Goal: Transaction & Acquisition: Book appointment/travel/reservation

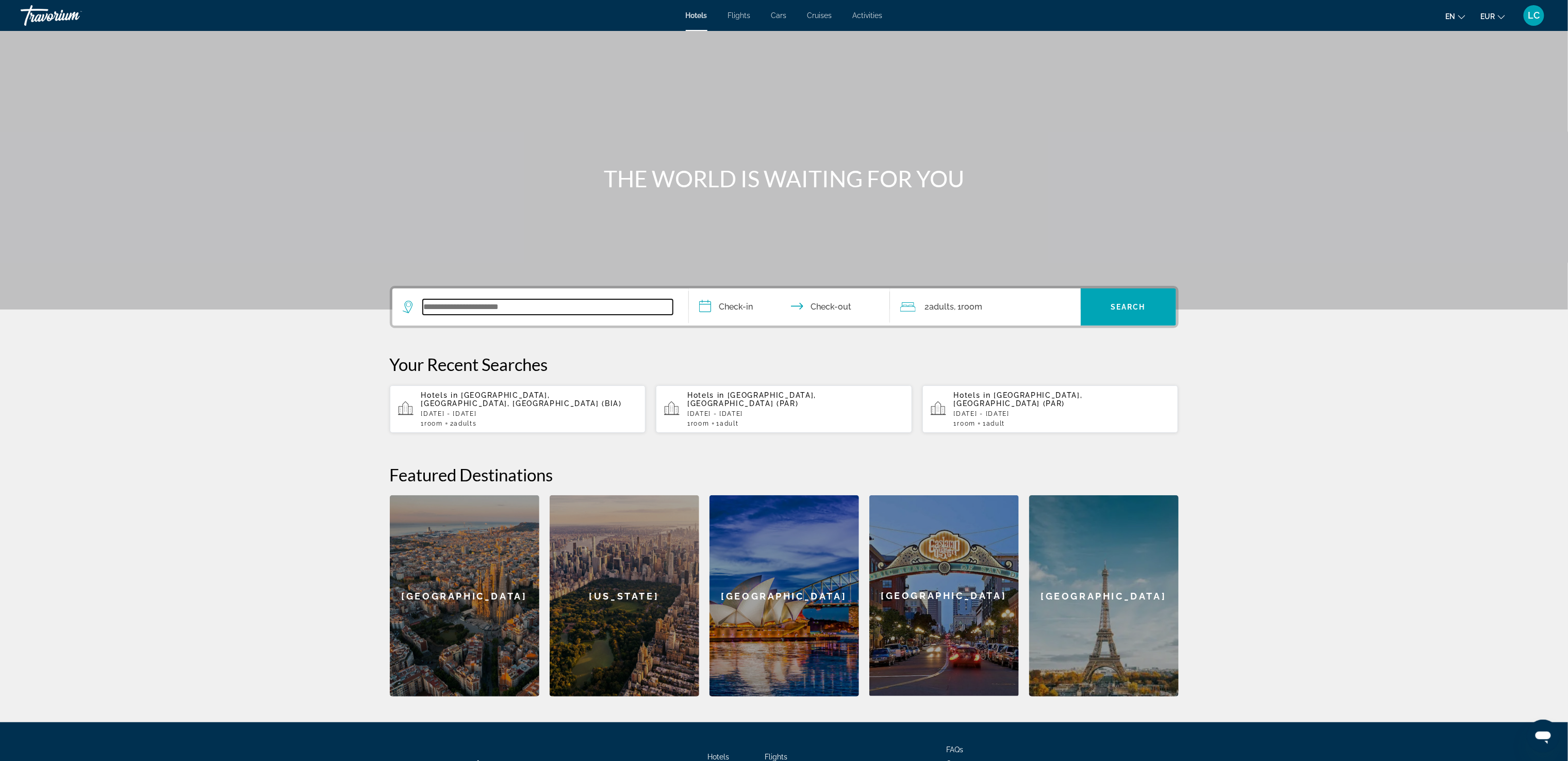
click at [509, 304] on input "Search widget" at bounding box center [547, 307] width 250 height 15
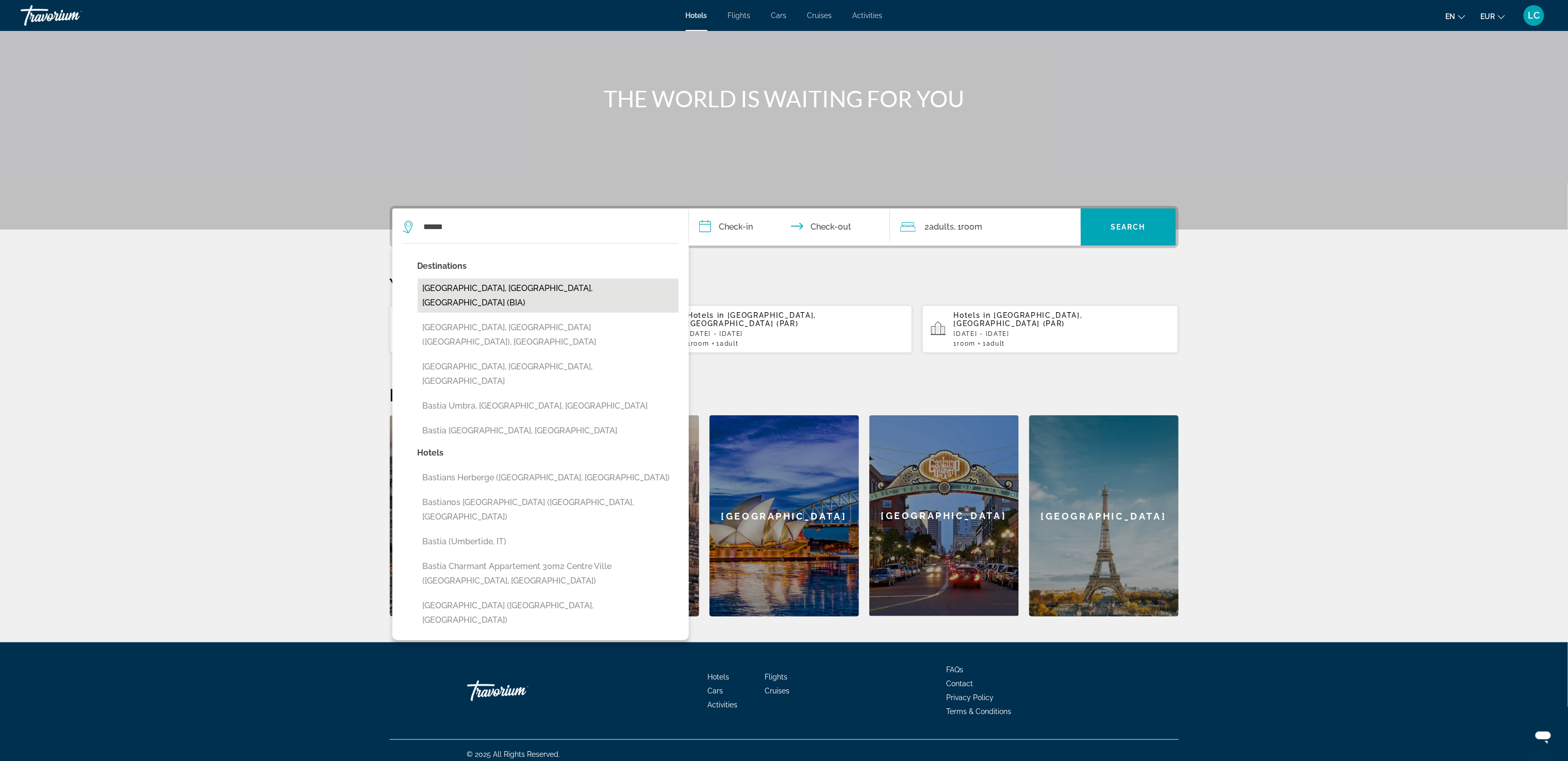
click at [565, 288] on button "Bastia, Northern Corsica, France (BIA)" at bounding box center [547, 296] width 261 height 34
type input "**********"
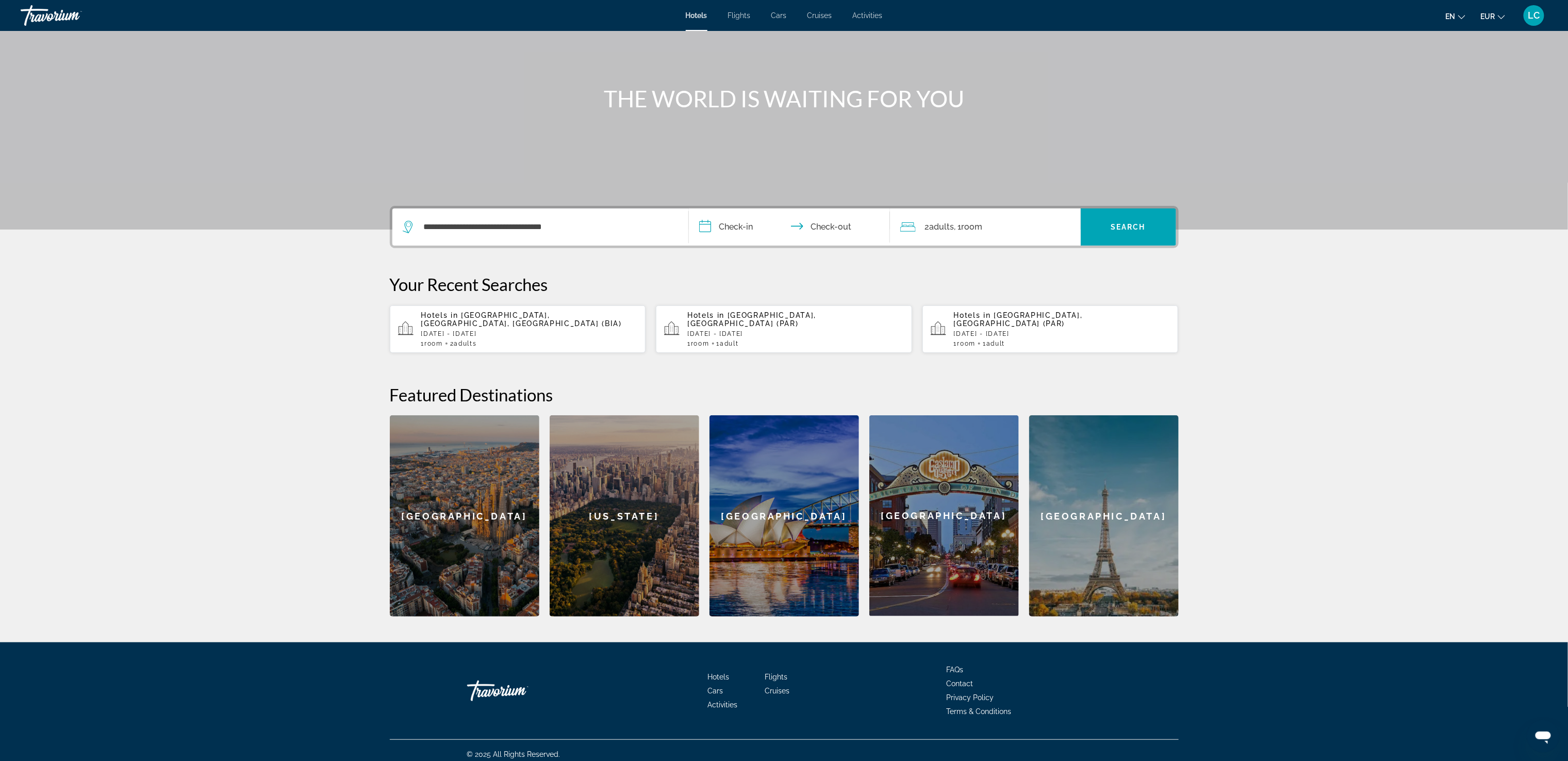
click at [740, 229] on input "**********" at bounding box center [792, 228] width 206 height 41
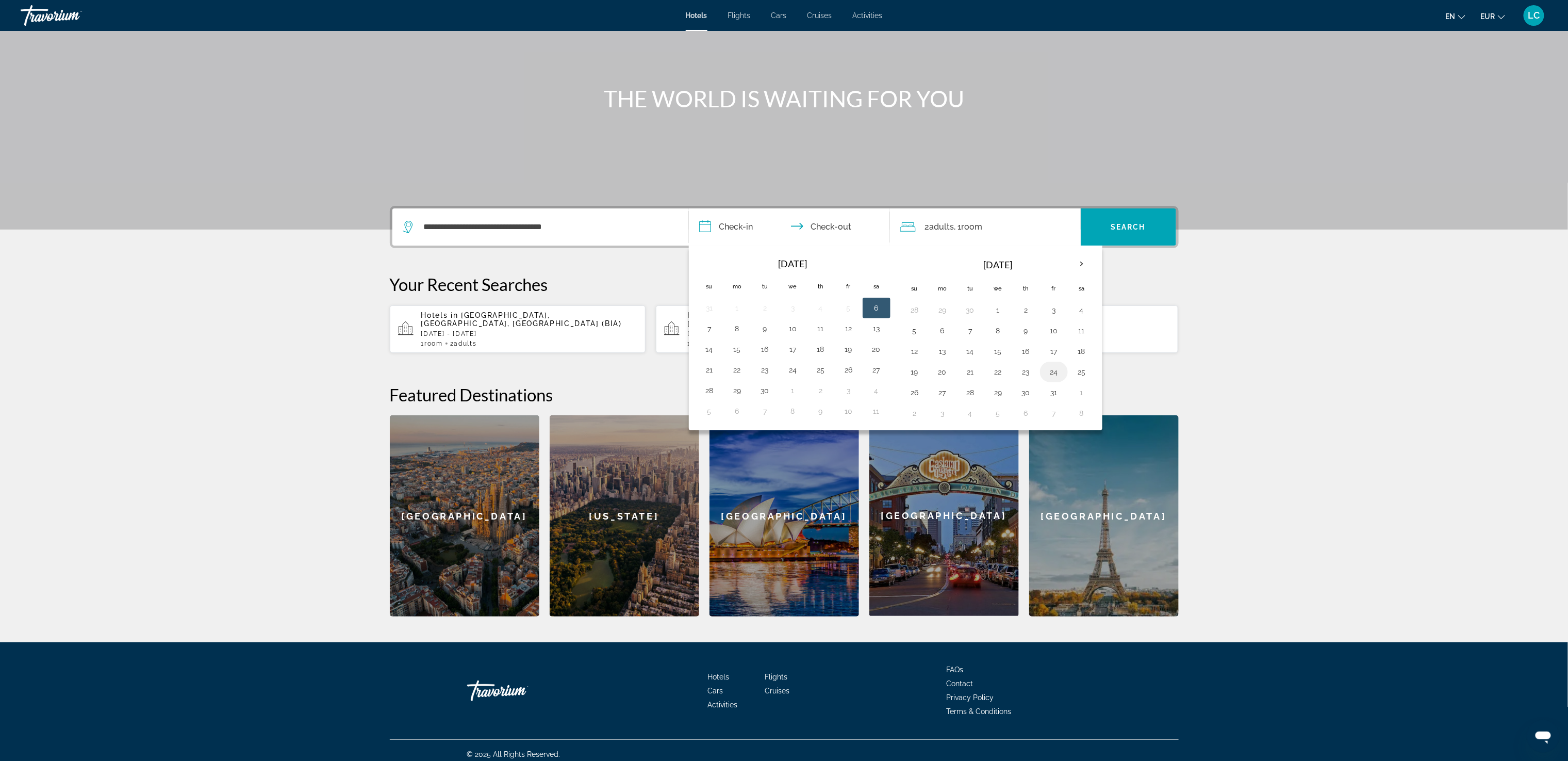
click at [1060, 377] on button "24" at bounding box center [1054, 371] width 16 height 14
click at [1062, 395] on button "31" at bounding box center [1054, 392] width 16 height 14
type input "**********"
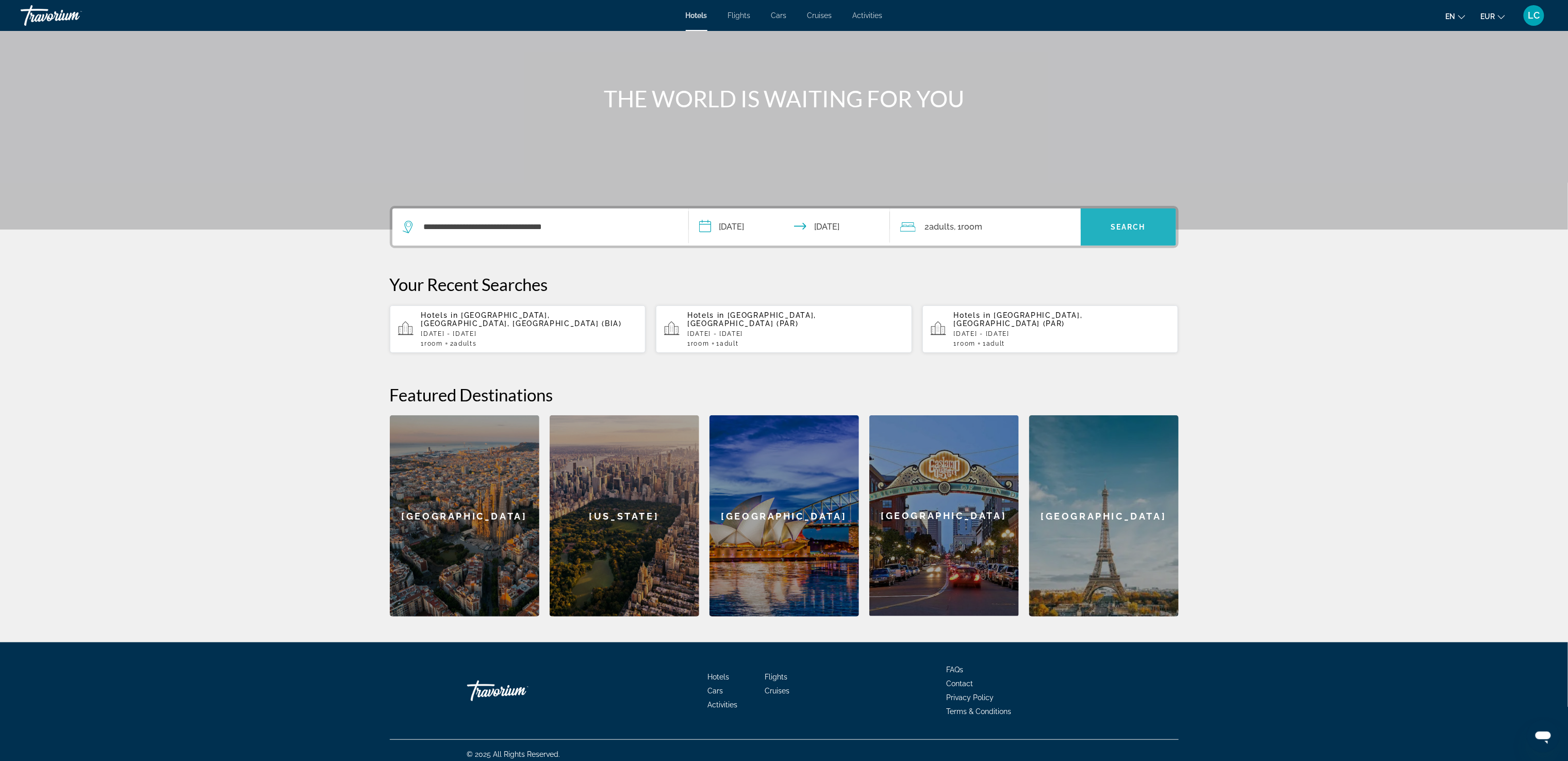
click at [1143, 220] on span "Search widget" at bounding box center [1129, 226] width 96 height 24
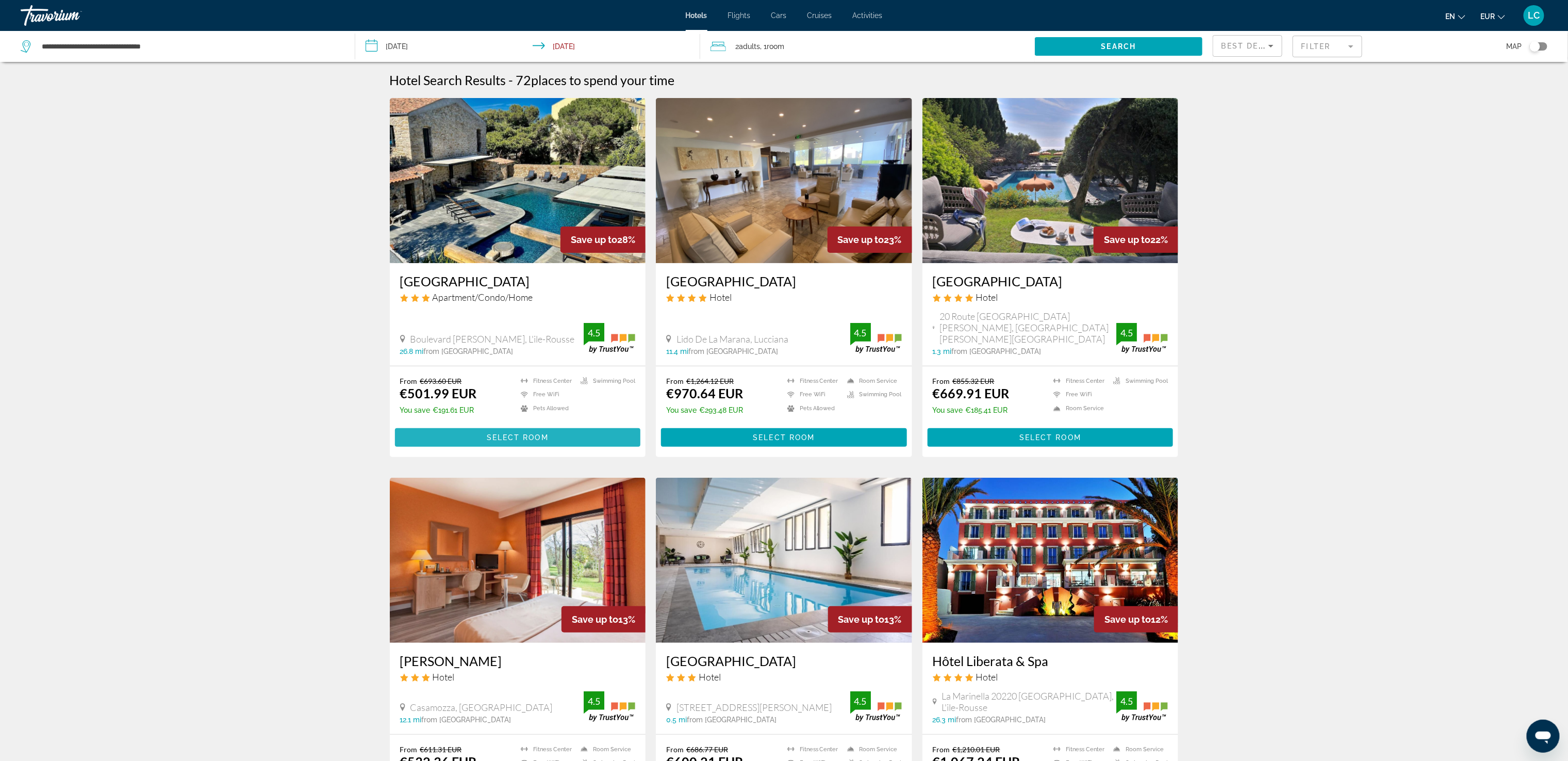
click at [516, 433] on span "Select Room" at bounding box center [518, 436] width 62 height 8
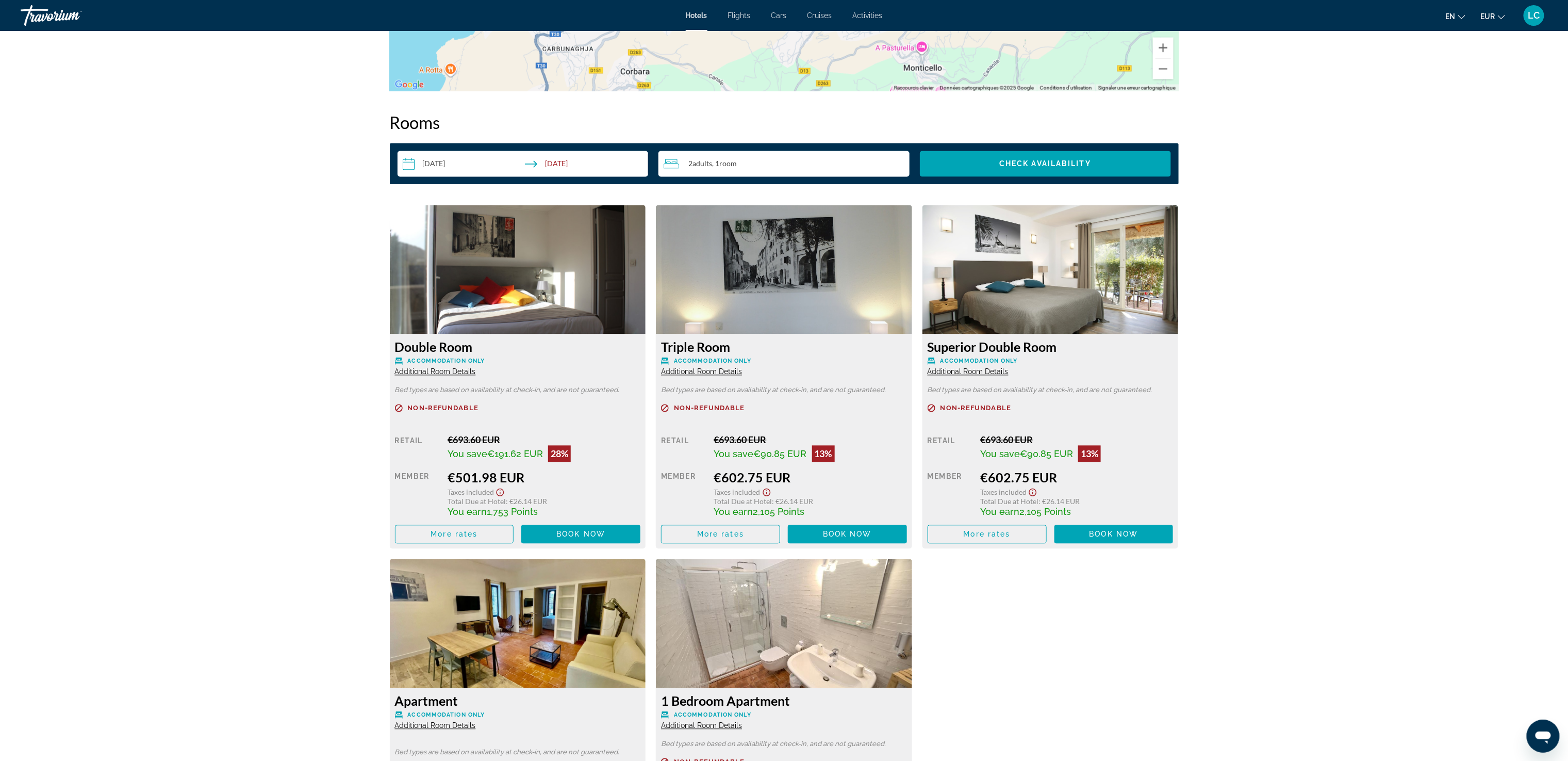
scroll to position [1256, 0]
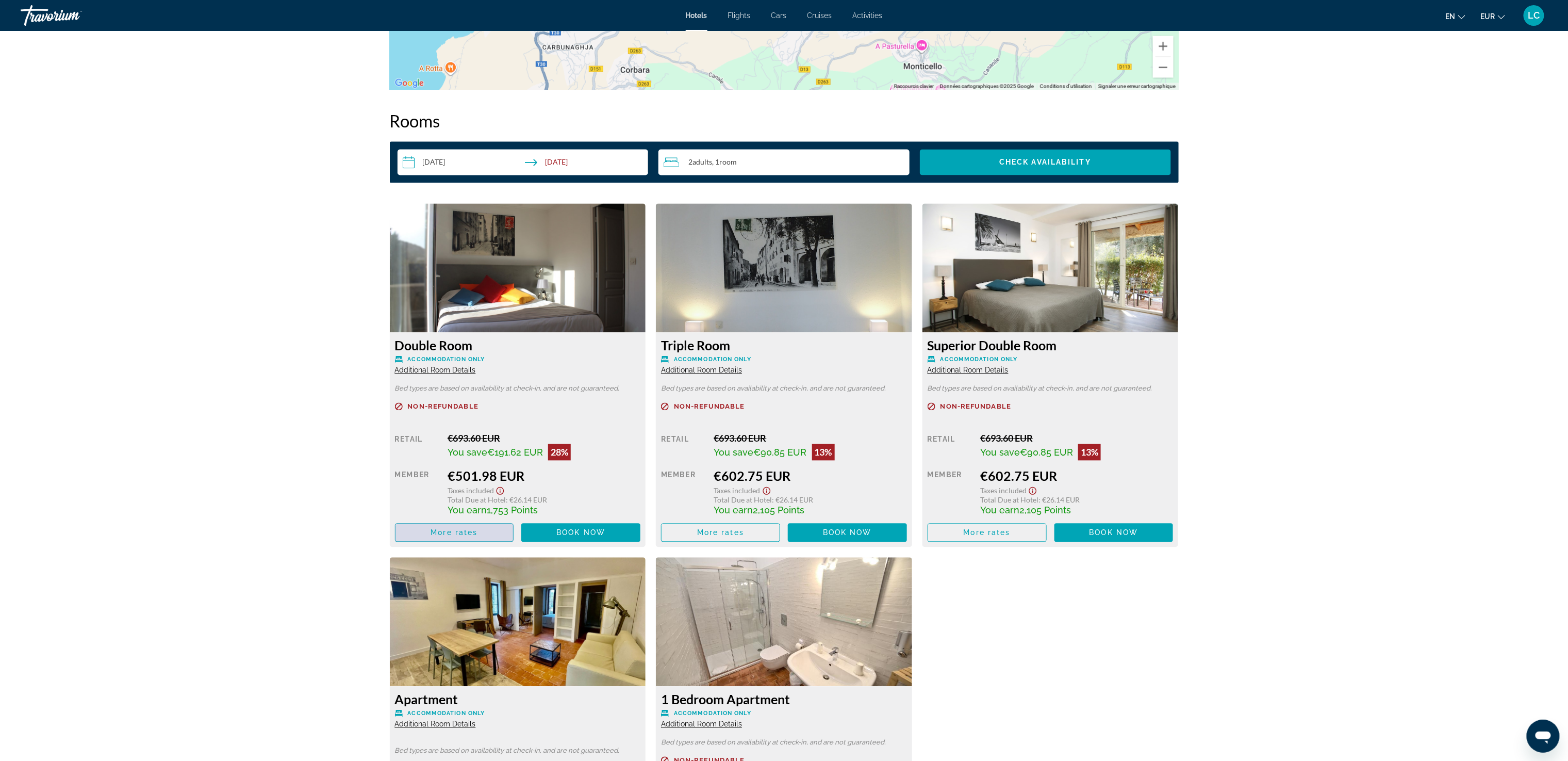
click at [463, 533] on span "More rates" at bounding box center [454, 532] width 47 height 8
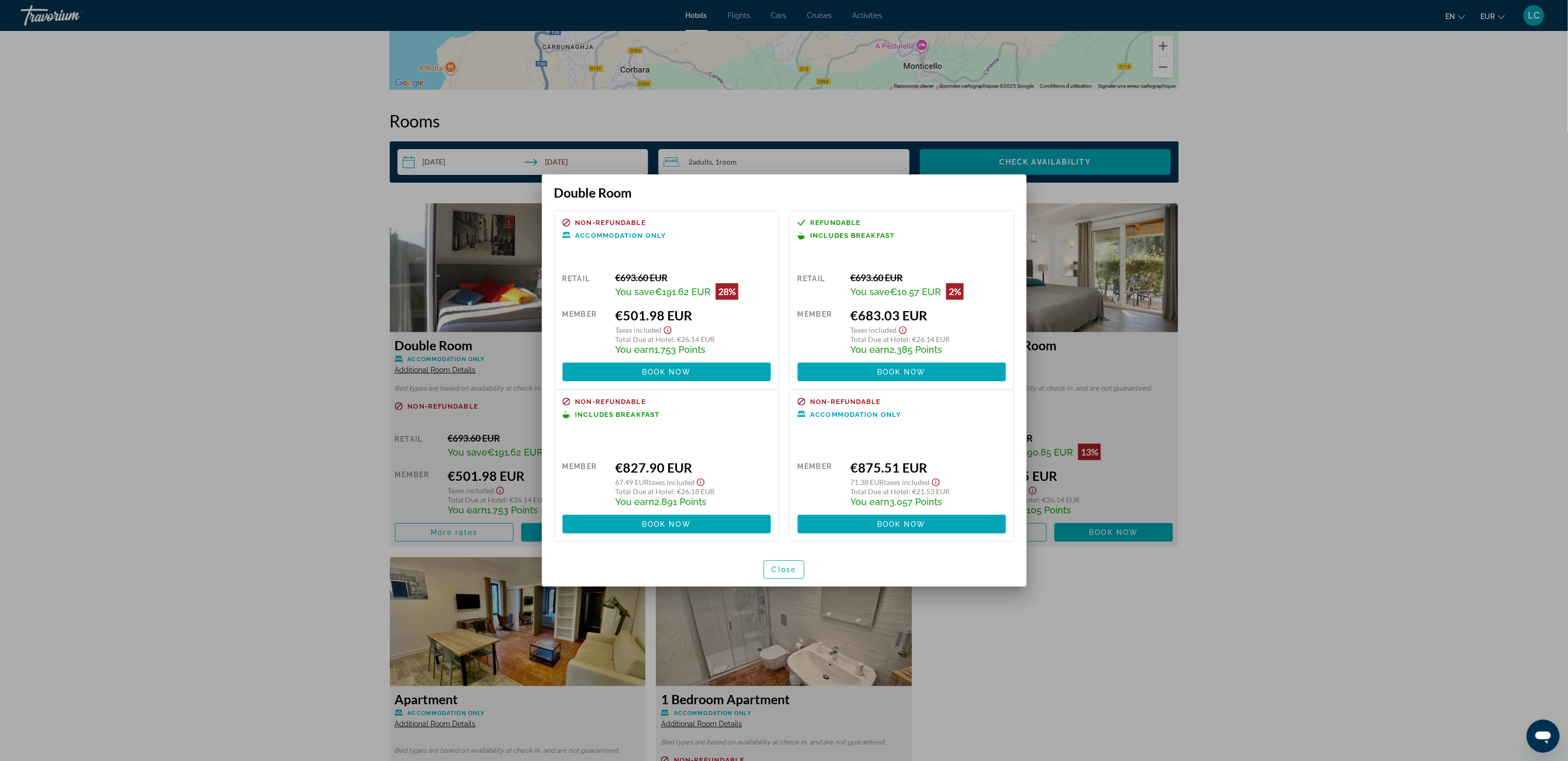
click at [253, 139] on div at bounding box center [784, 380] width 1568 height 761
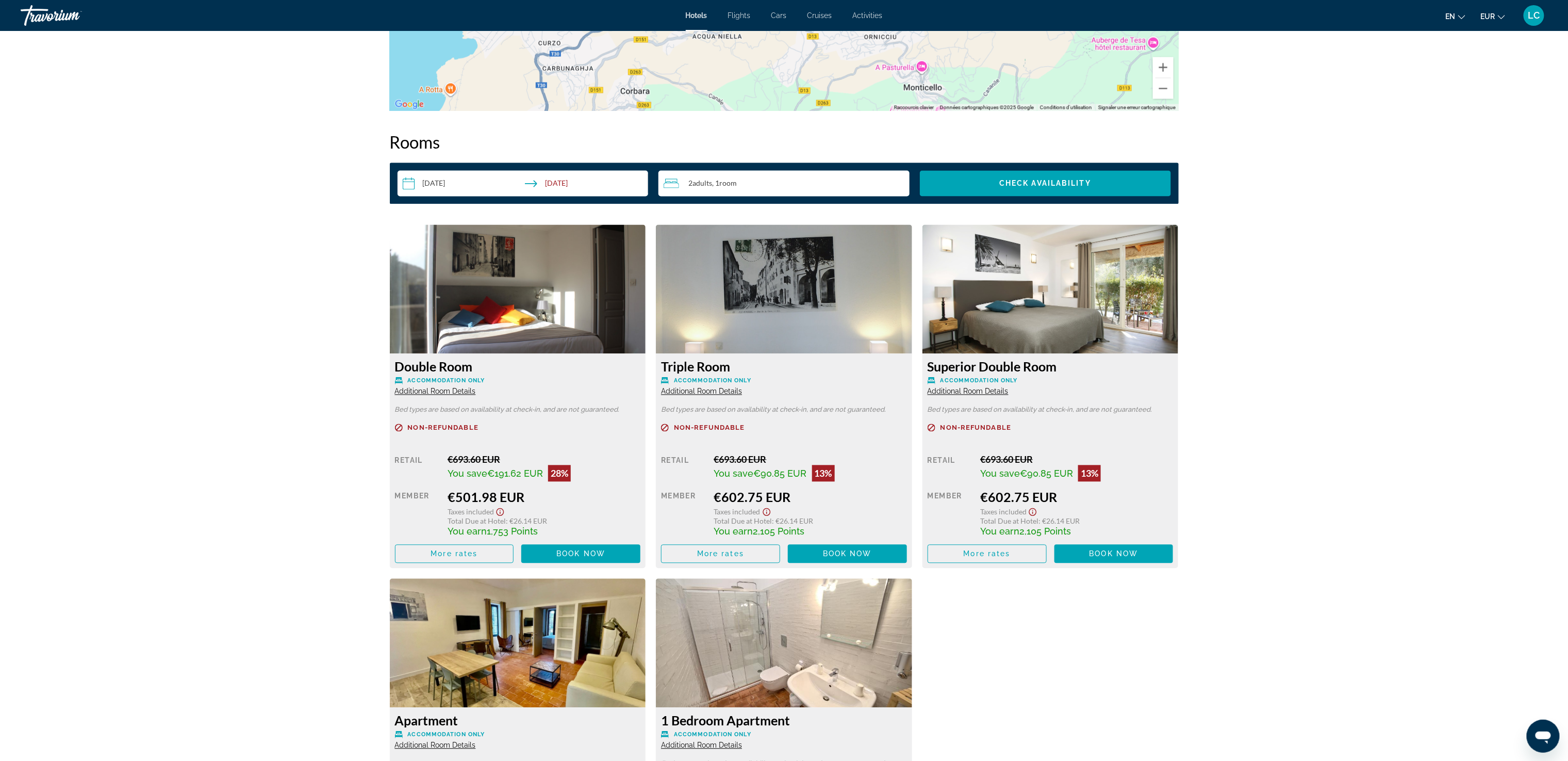
scroll to position [1235, 0]
click at [445, 547] on span "Main content" at bounding box center [454, 553] width 118 height 24
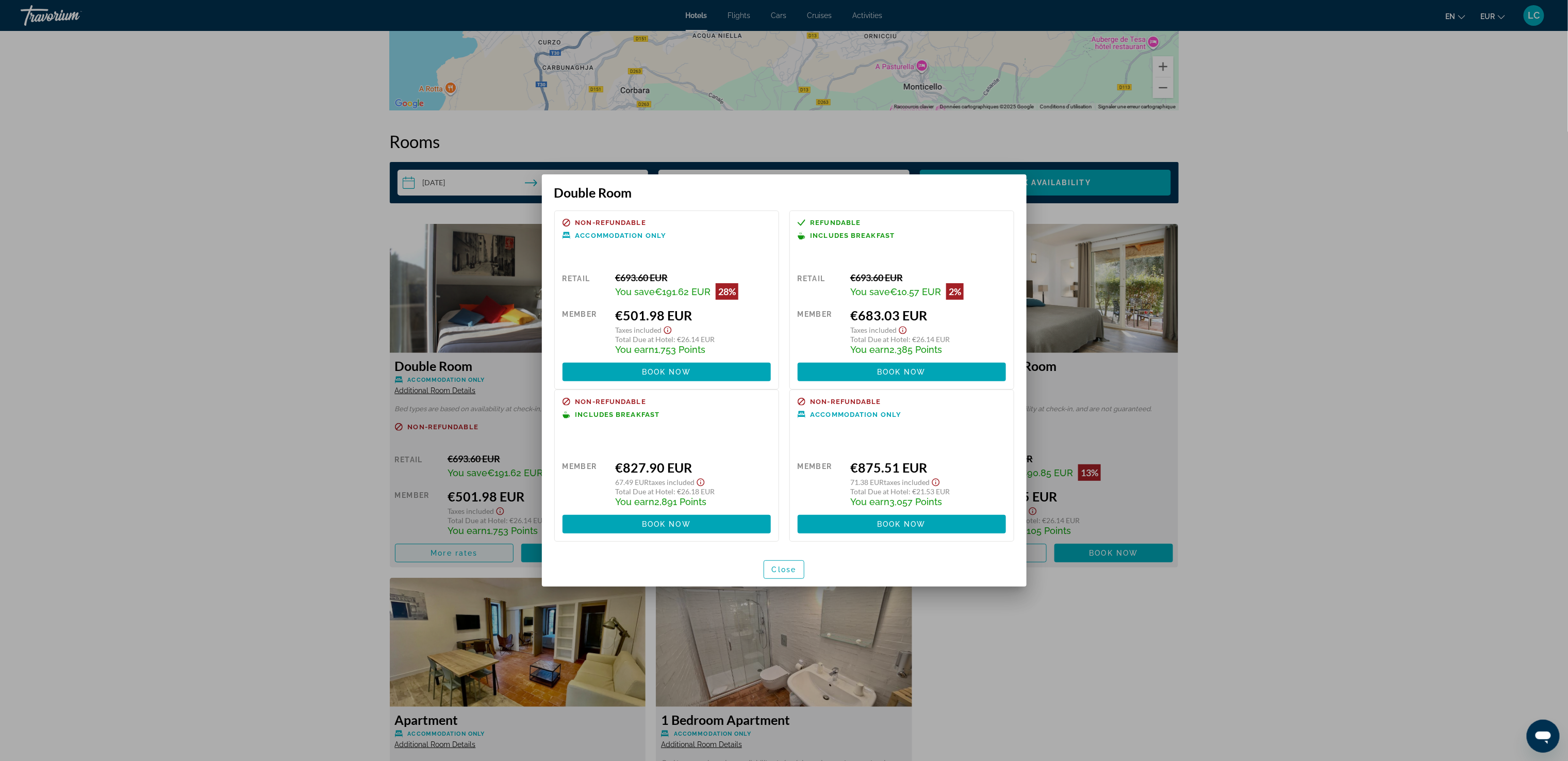
scroll to position [0, 0]
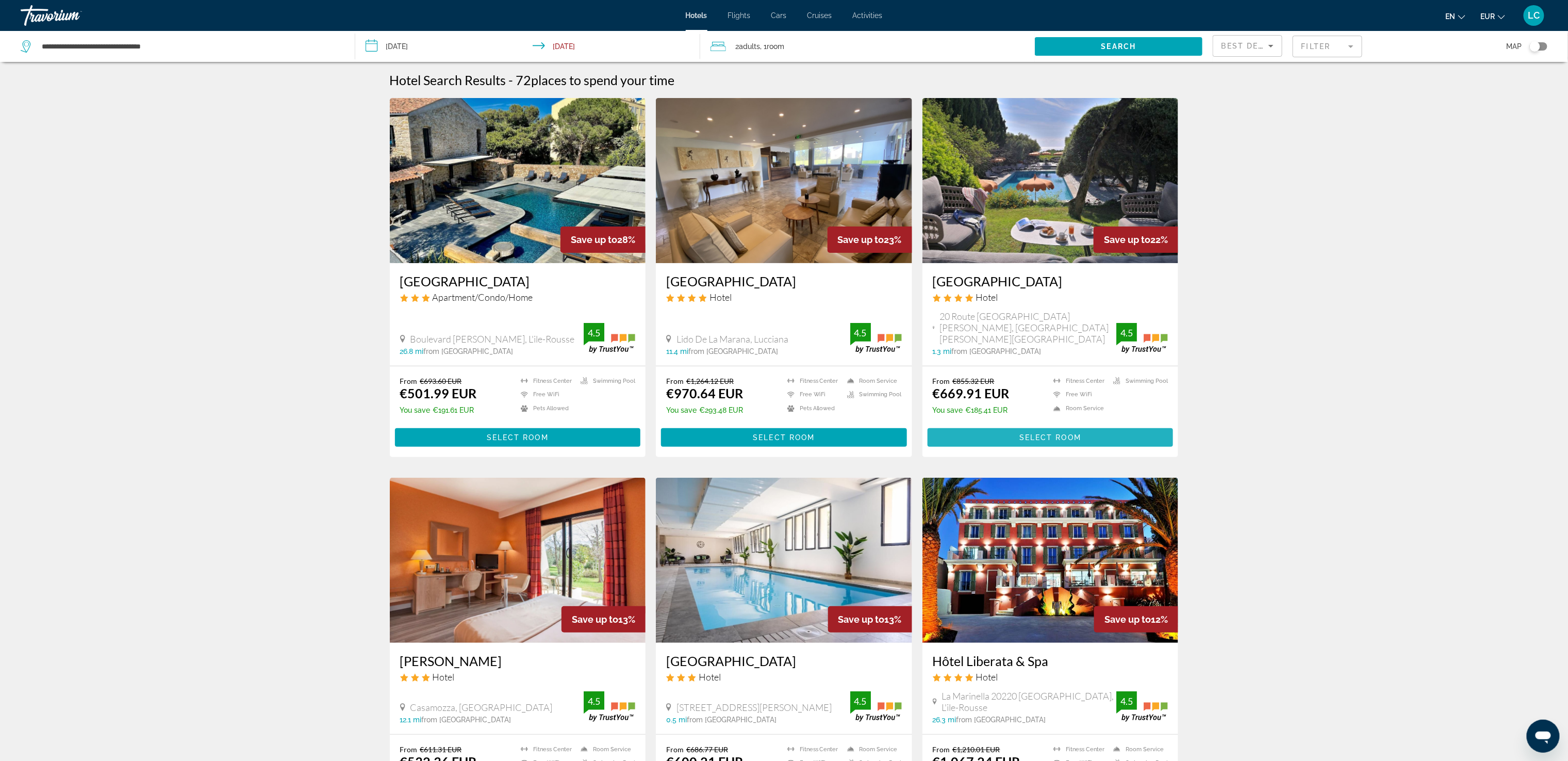
click at [1066, 433] on span "Select Room" at bounding box center [1050, 436] width 62 height 8
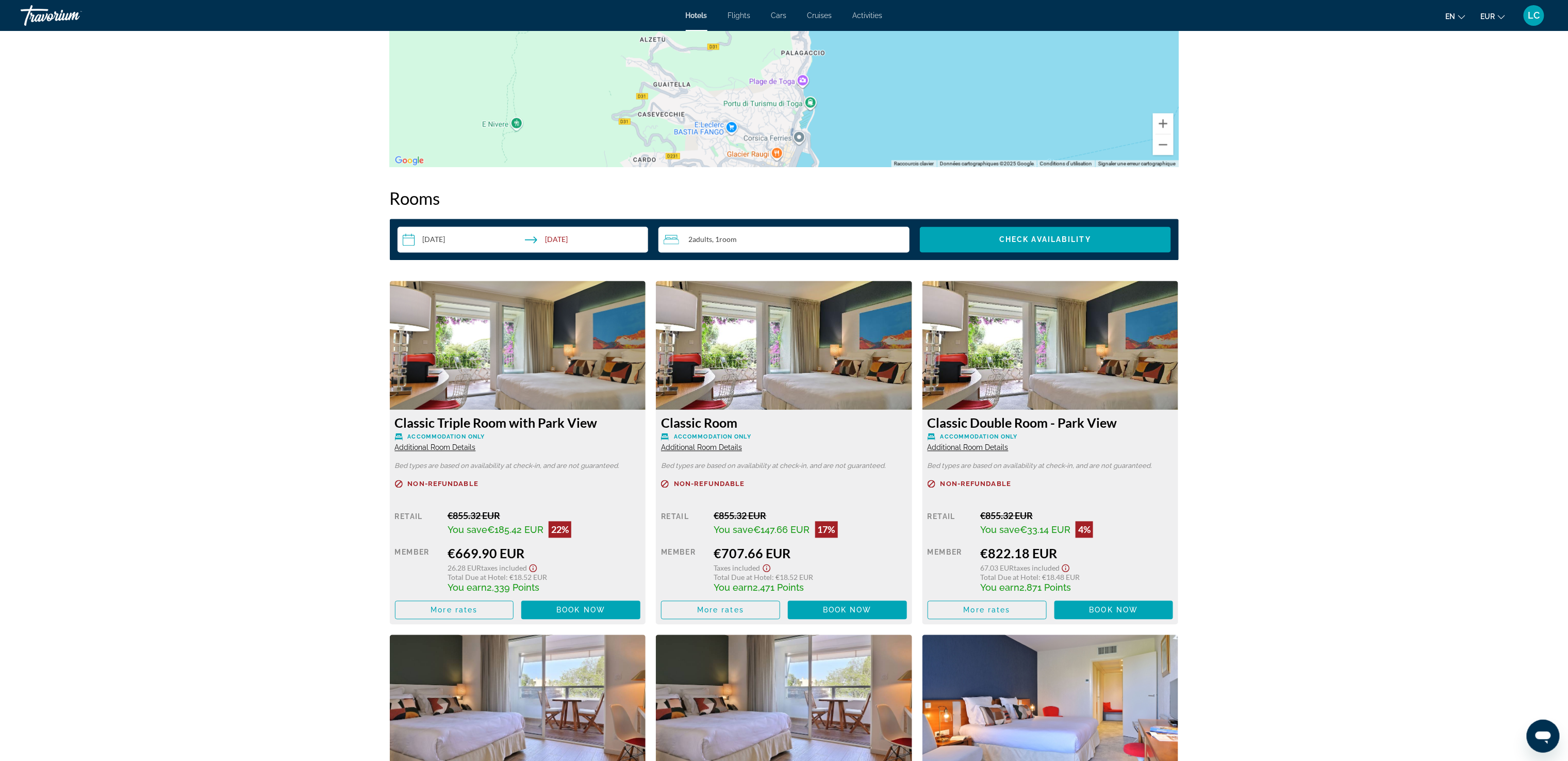
scroll to position [1179, 0]
click at [447, 612] on span "More rates" at bounding box center [454, 609] width 47 height 8
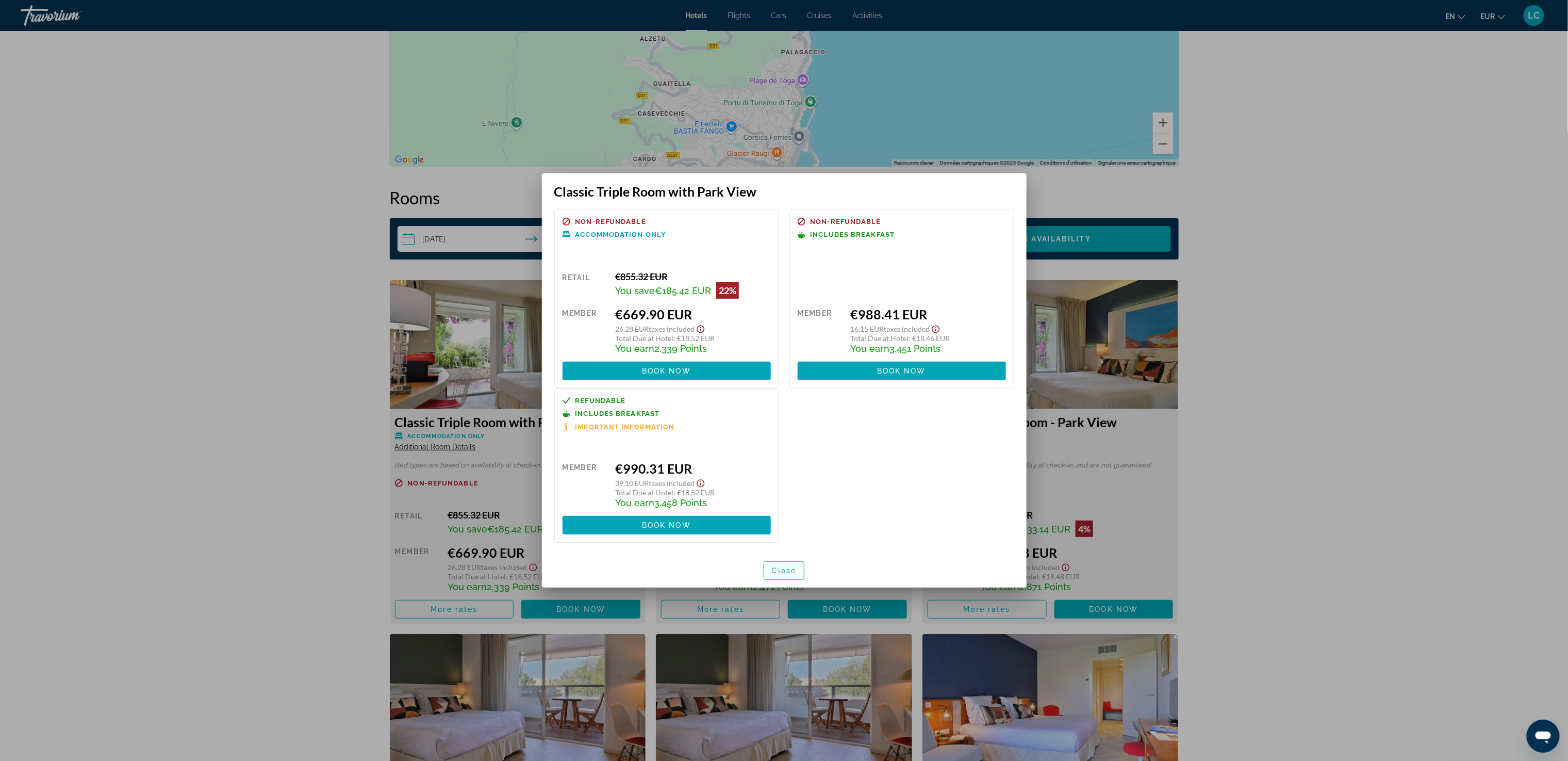
click at [231, 352] on div at bounding box center [784, 380] width 1568 height 761
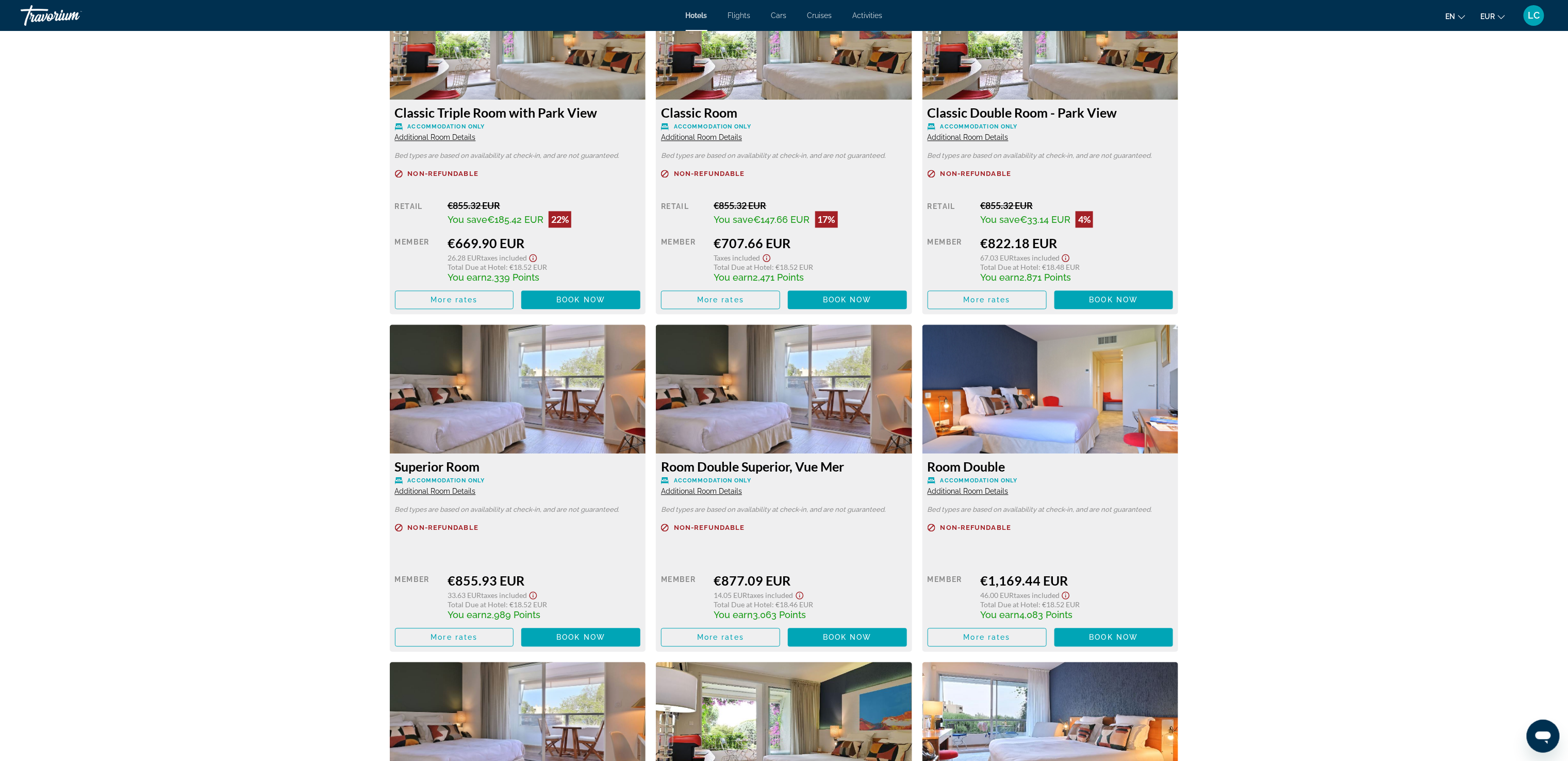
scroll to position [1368, 0]
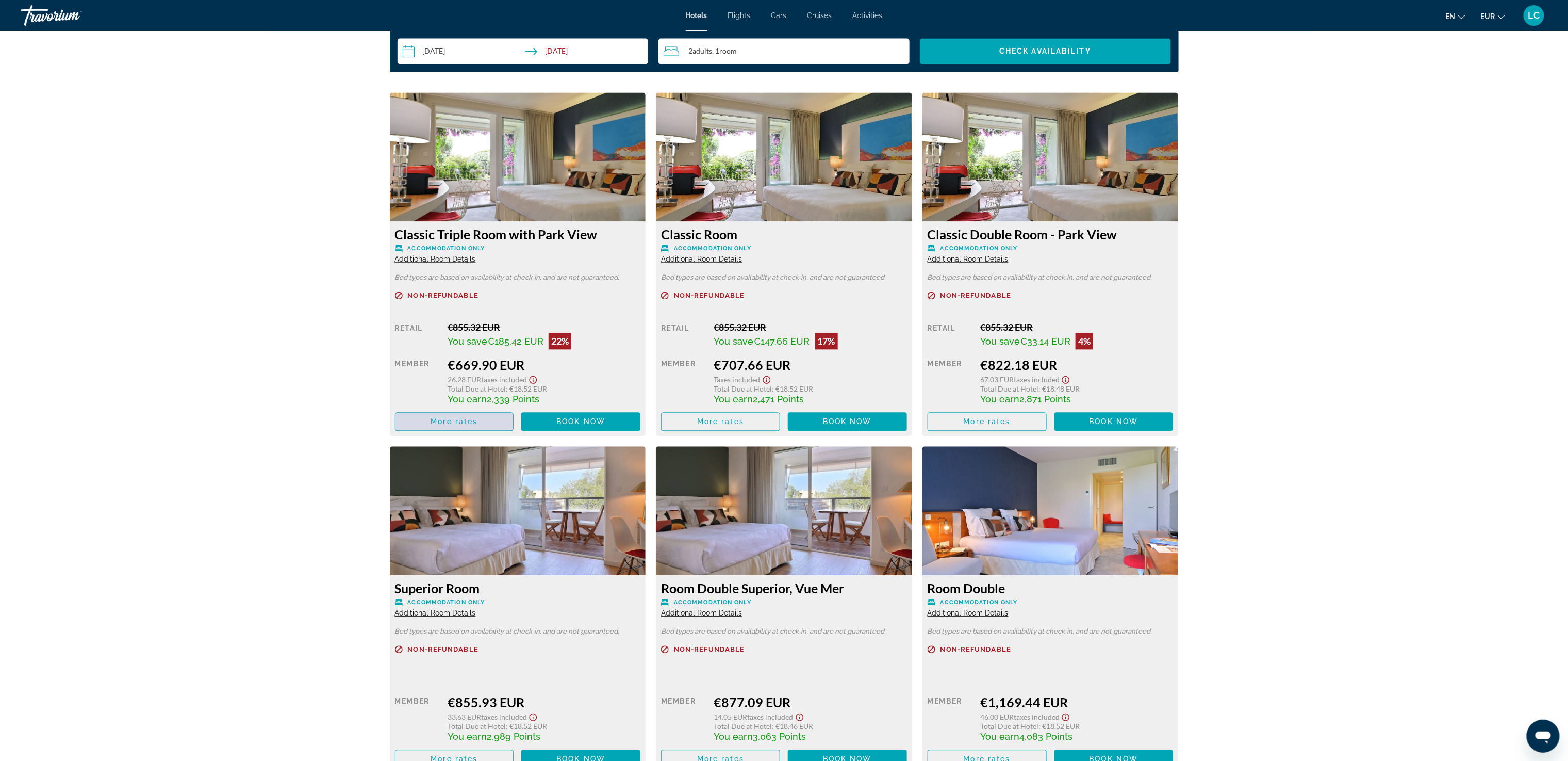
click at [438, 422] on span "More rates" at bounding box center [454, 421] width 47 height 8
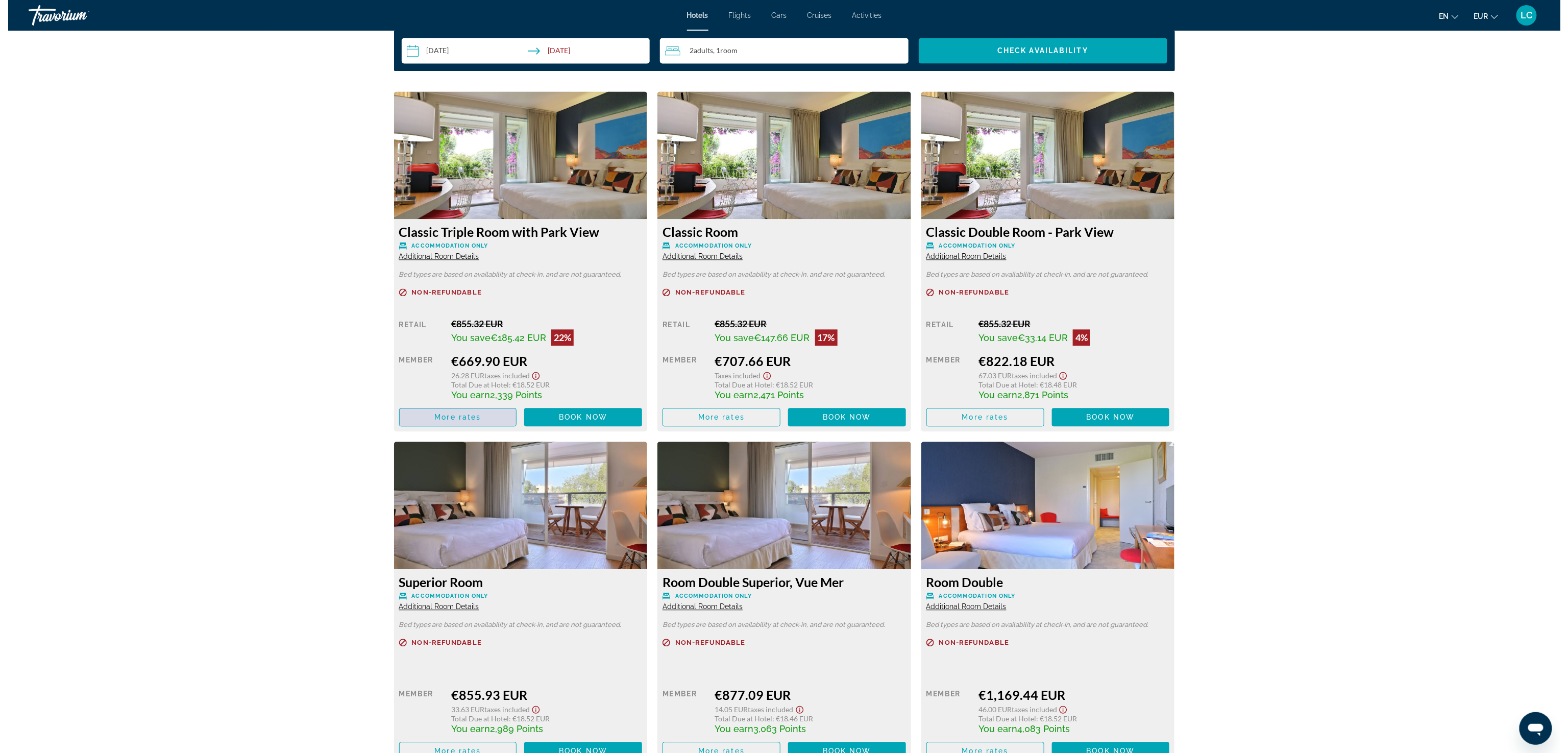
scroll to position [0, 0]
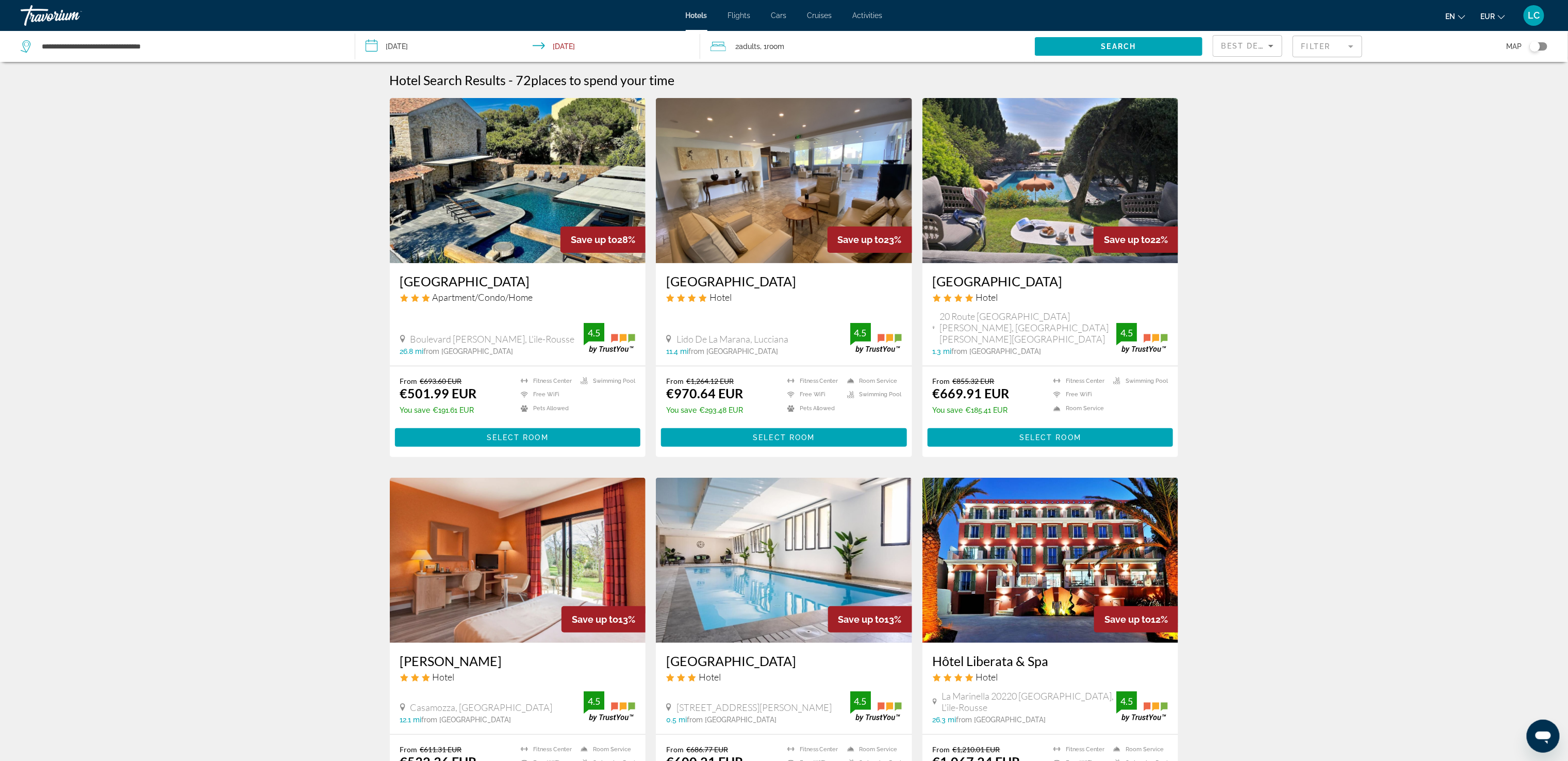
click at [427, 37] on input "**********" at bounding box center [529, 48] width 349 height 34
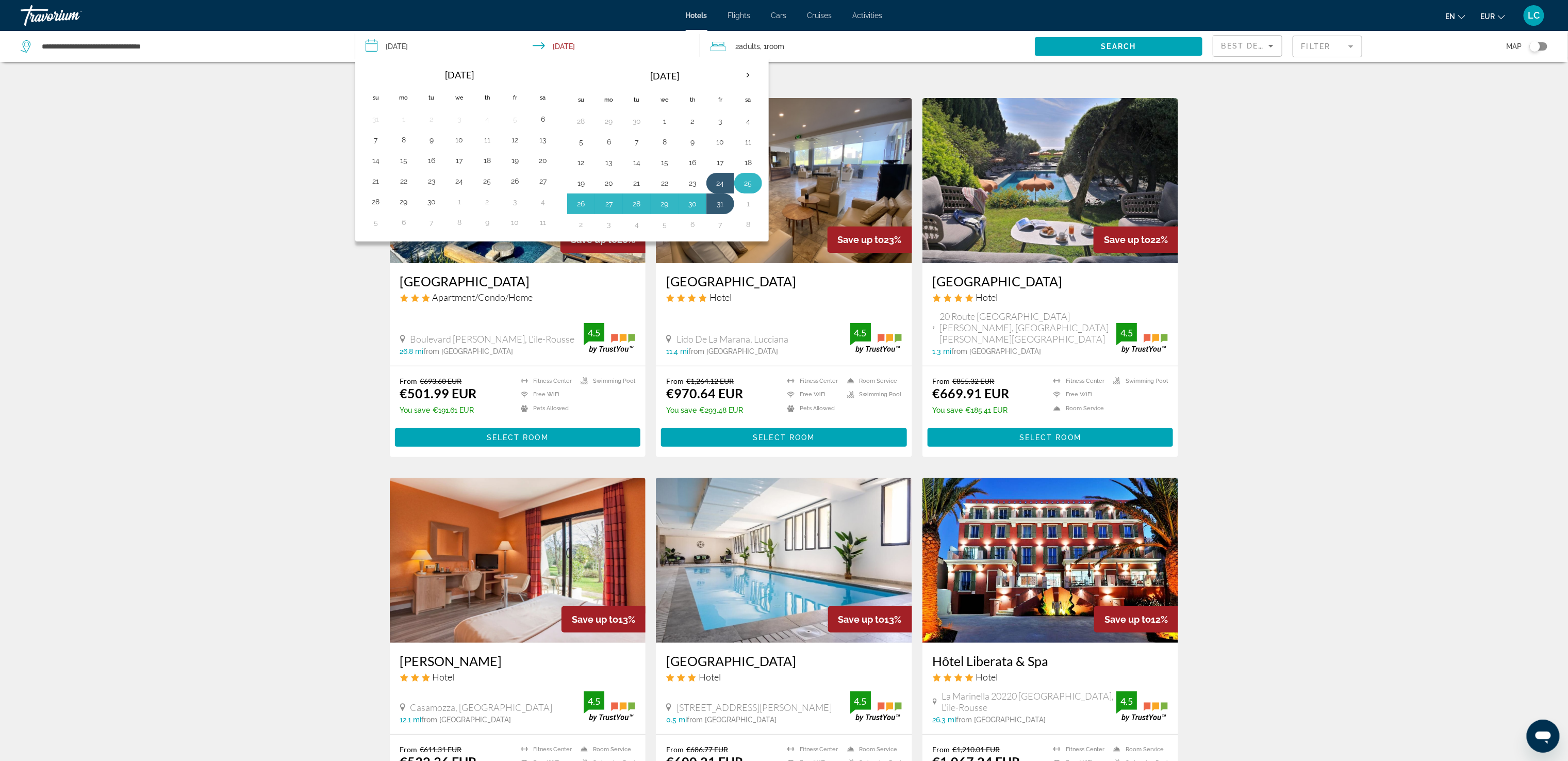
click at [762, 188] on td "25" at bounding box center [747, 183] width 28 height 21
click at [756, 185] on button "25" at bounding box center [748, 183] width 16 height 14
click at [756, 206] on button "1" at bounding box center [748, 204] width 16 height 14
type input "**********"
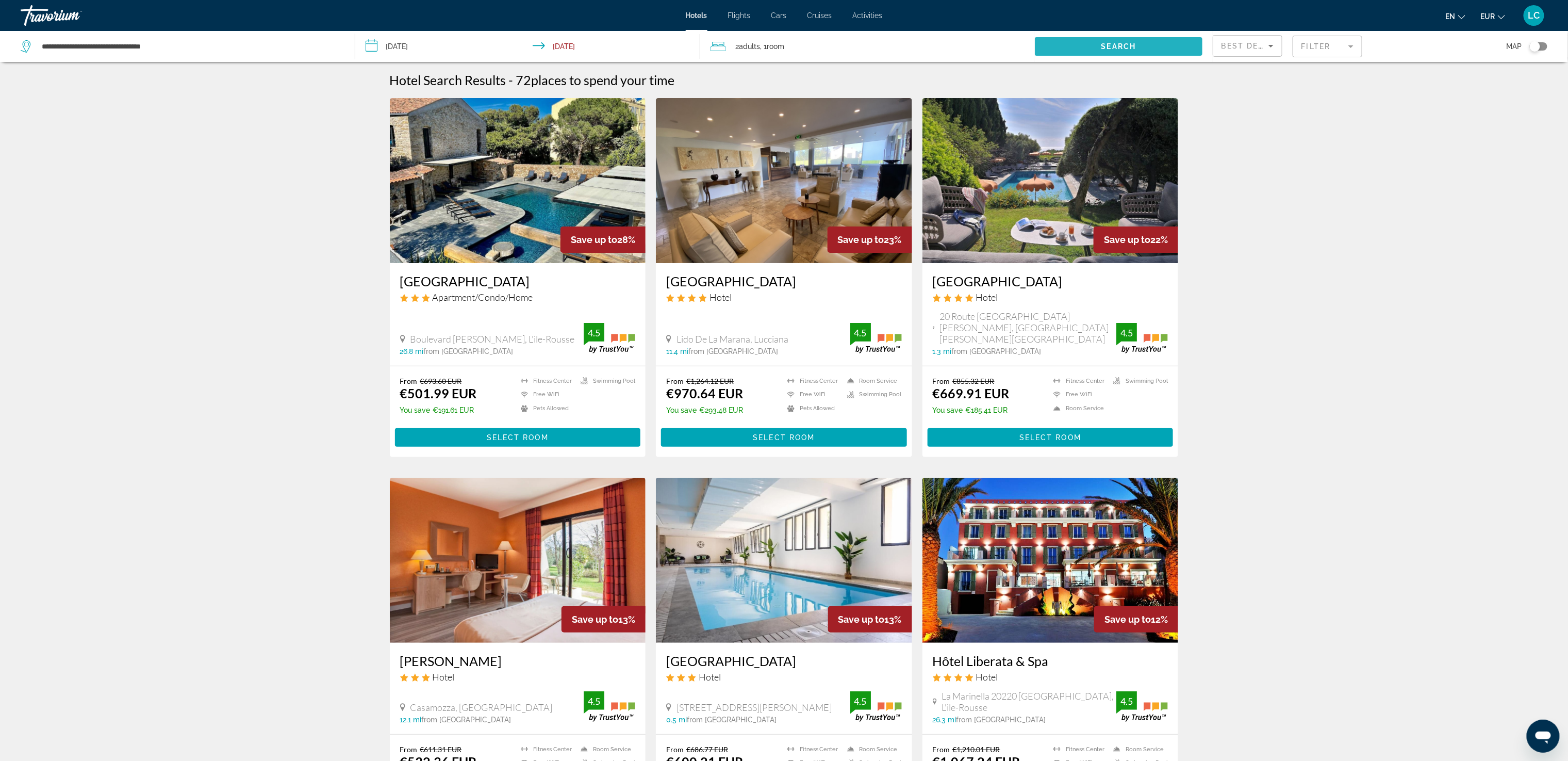
click at [1058, 41] on span "Search widget" at bounding box center [1119, 46] width 168 height 24
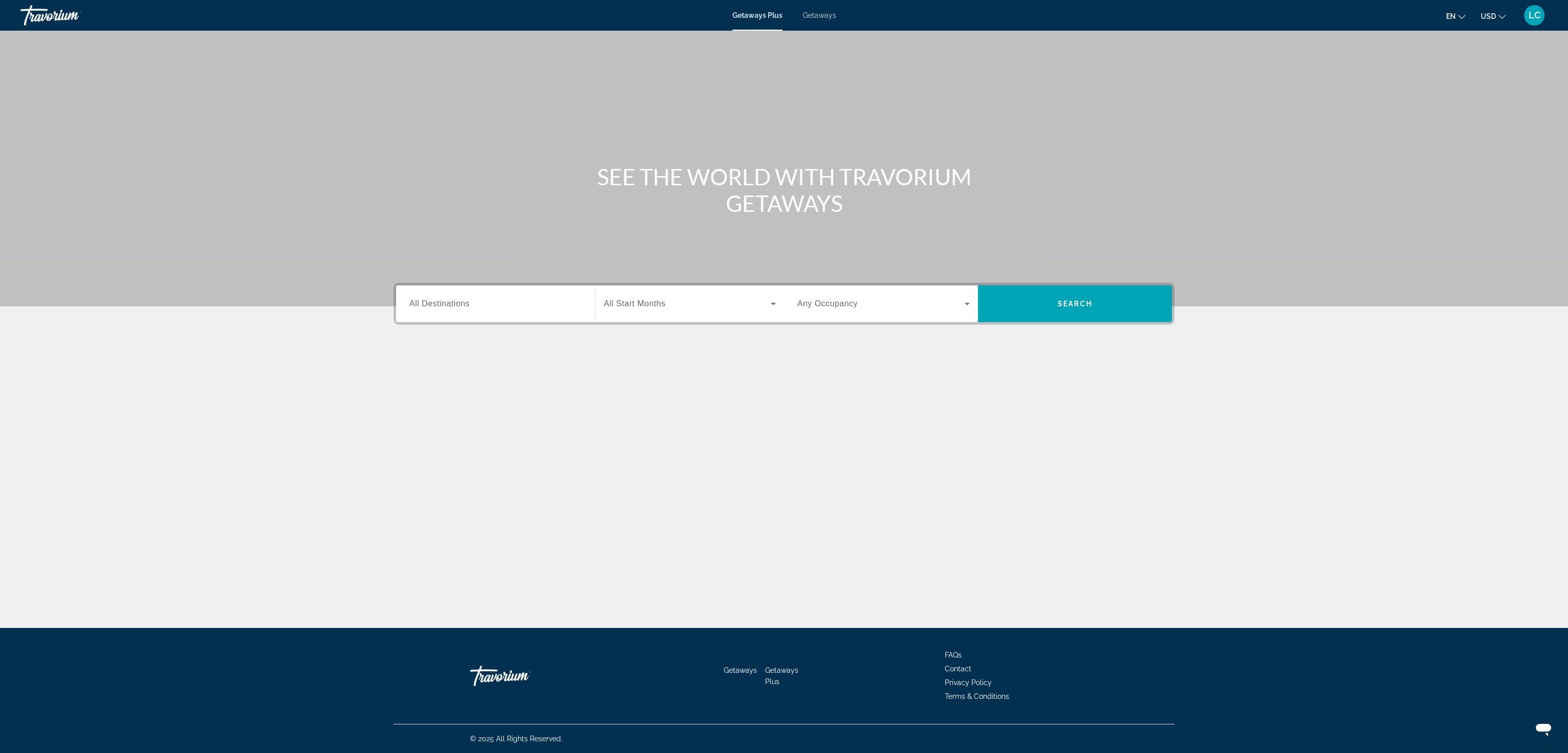
click at [819, 12] on span "Getaways" at bounding box center [819, 15] width 33 height 8
click at [468, 315] on div "Search widget" at bounding box center [495, 303] width 172 height 29
click at [469, 466] on span "Europe (35,042 units available)" at bounding box center [474, 462] width 101 height 8
click at [468, 305] on input "**********" at bounding box center [495, 304] width 172 height 12
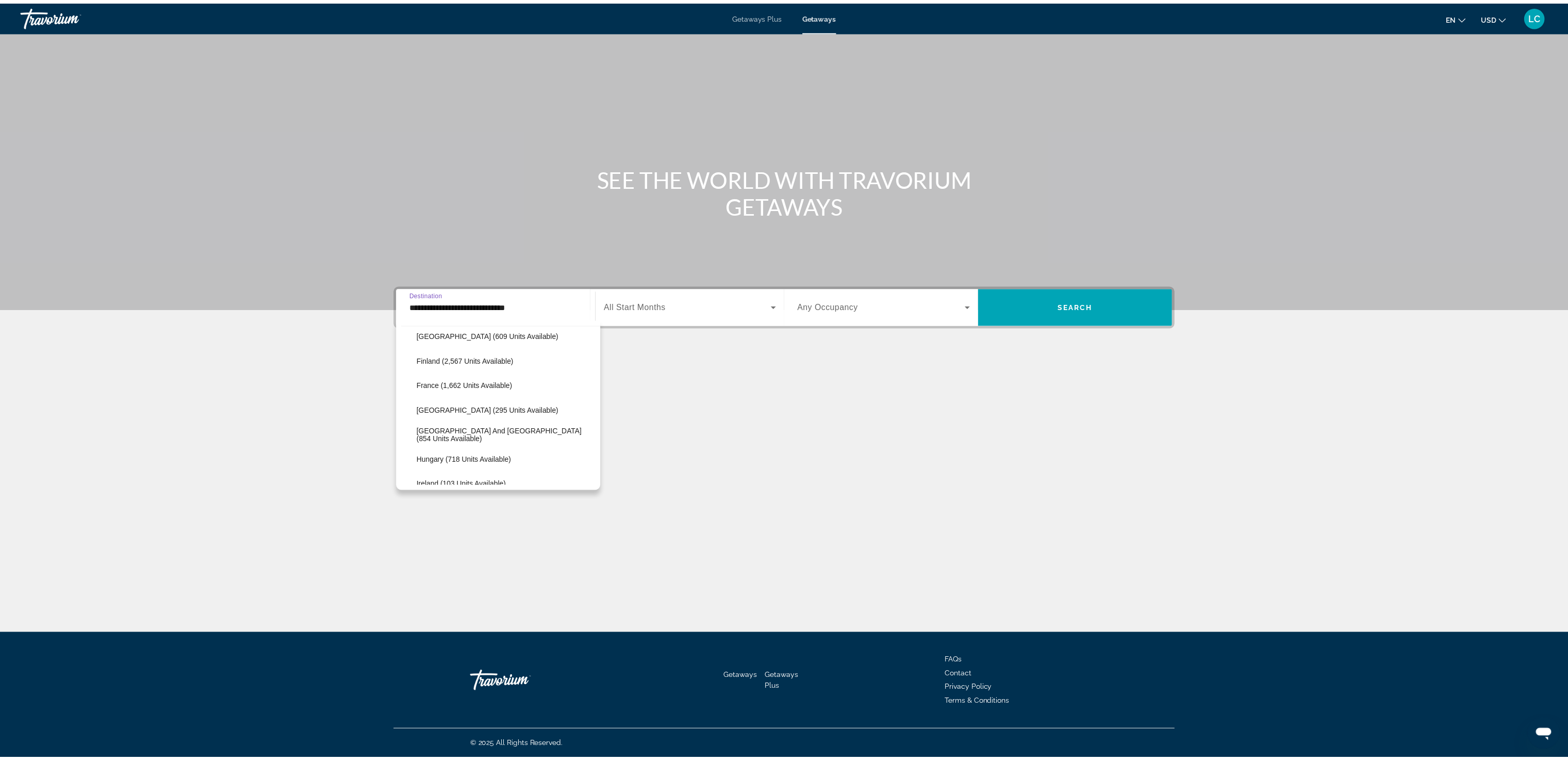
scroll to position [253, 0]
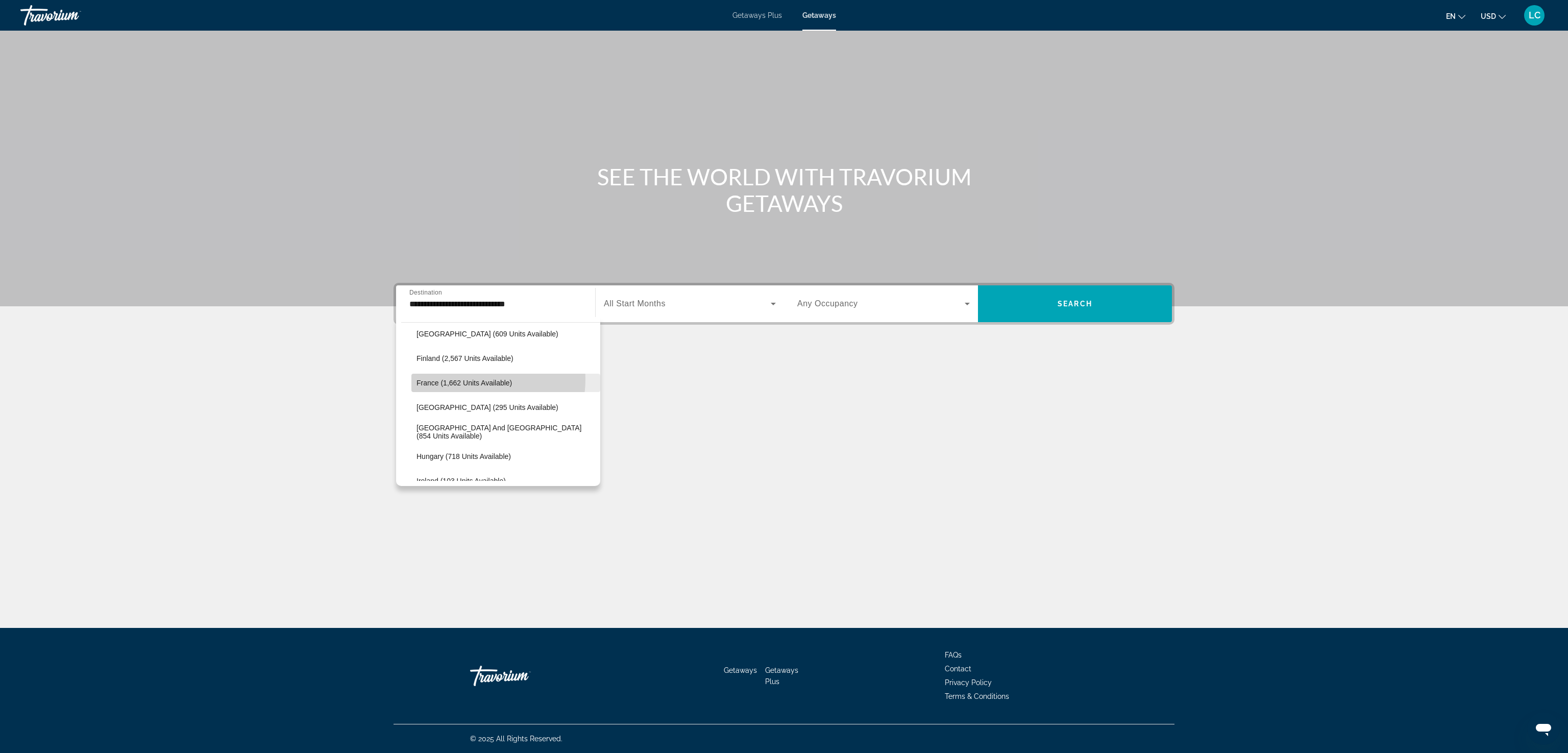
click at [467, 378] on span "France (1,662 units available)" at bounding box center [464, 382] width 95 height 8
type input "**********"
click at [670, 302] on span "Search widget" at bounding box center [687, 303] width 167 height 12
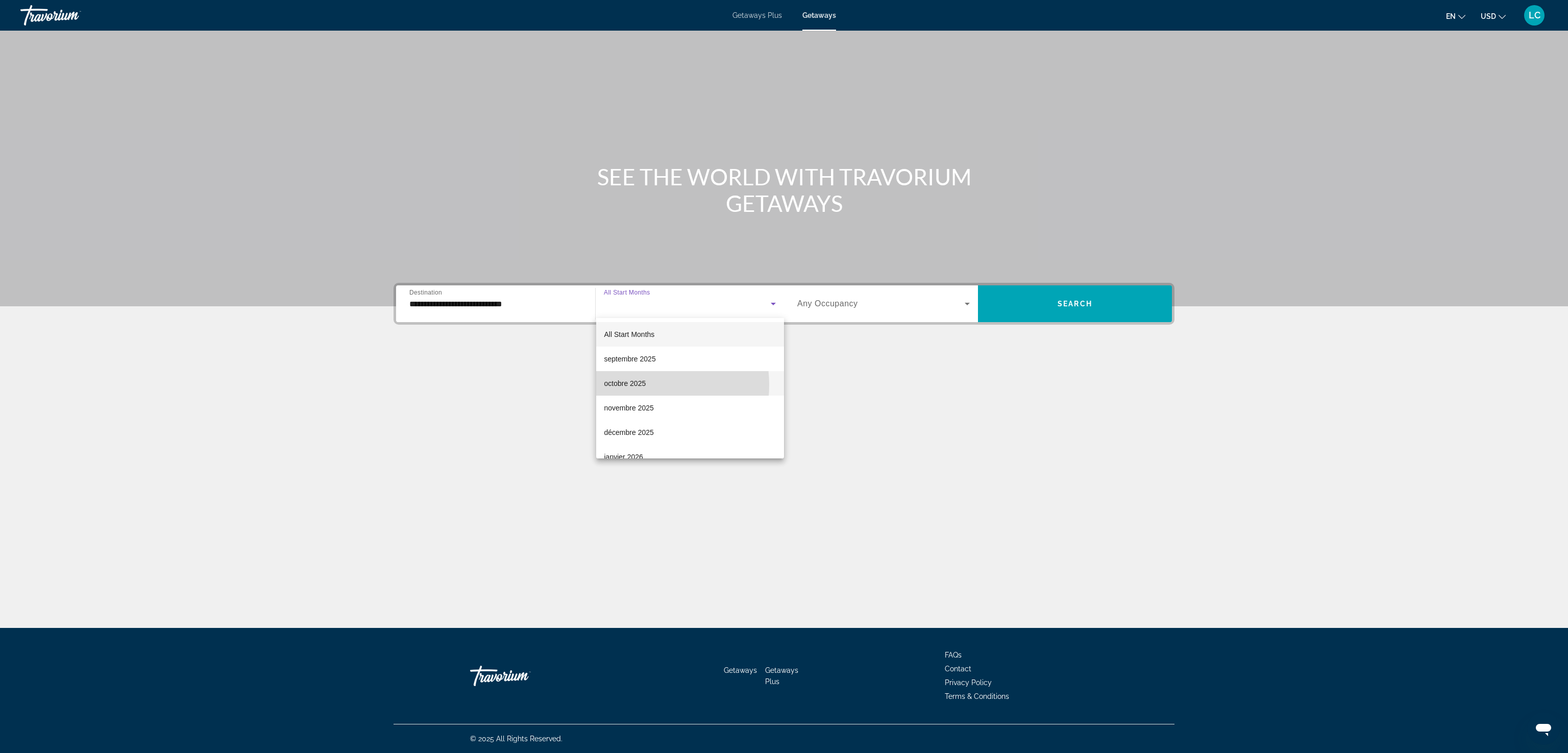
click at [637, 385] on span "octobre 2025" at bounding box center [625, 384] width 42 height 12
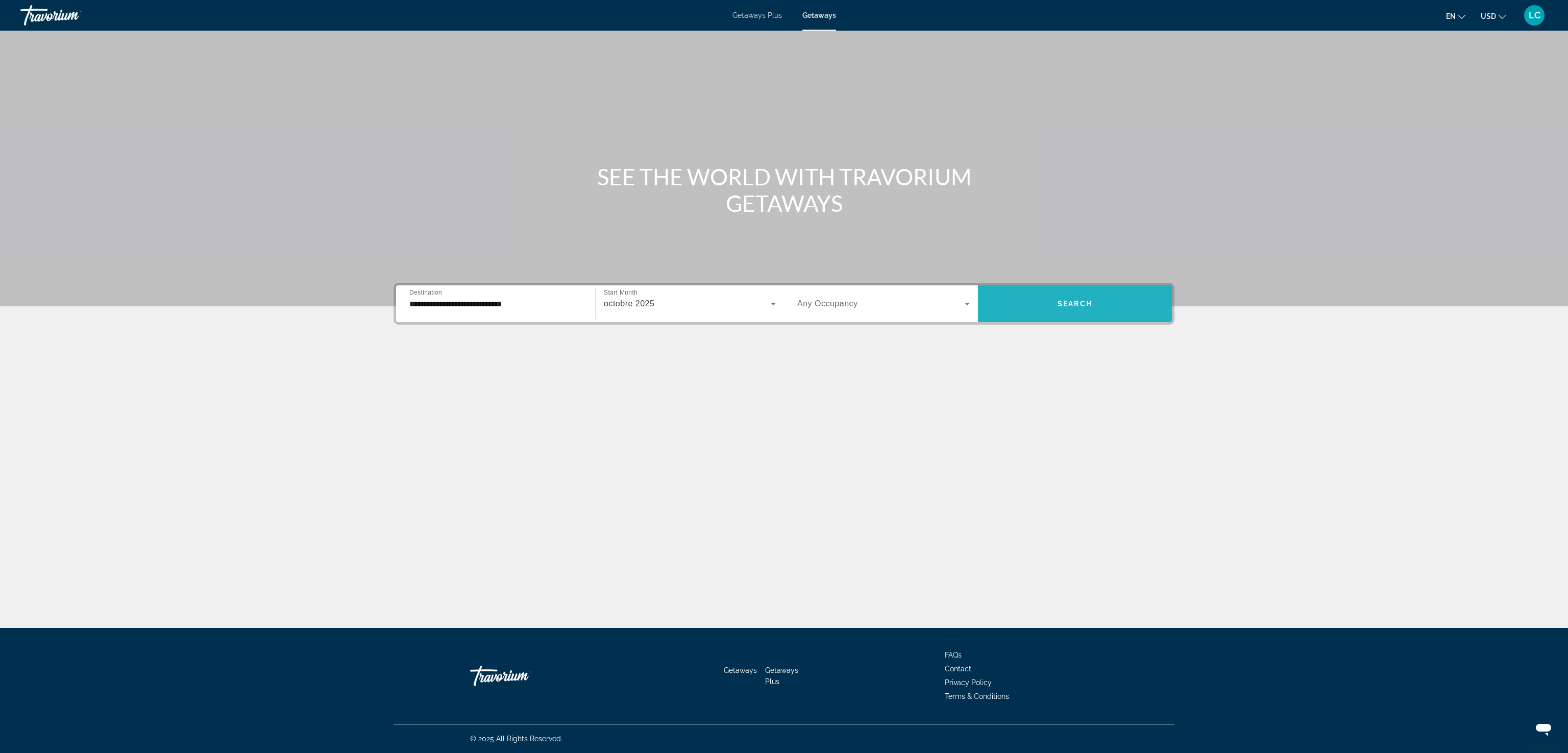
click at [1075, 296] on span "Search widget" at bounding box center [1074, 303] width 194 height 24
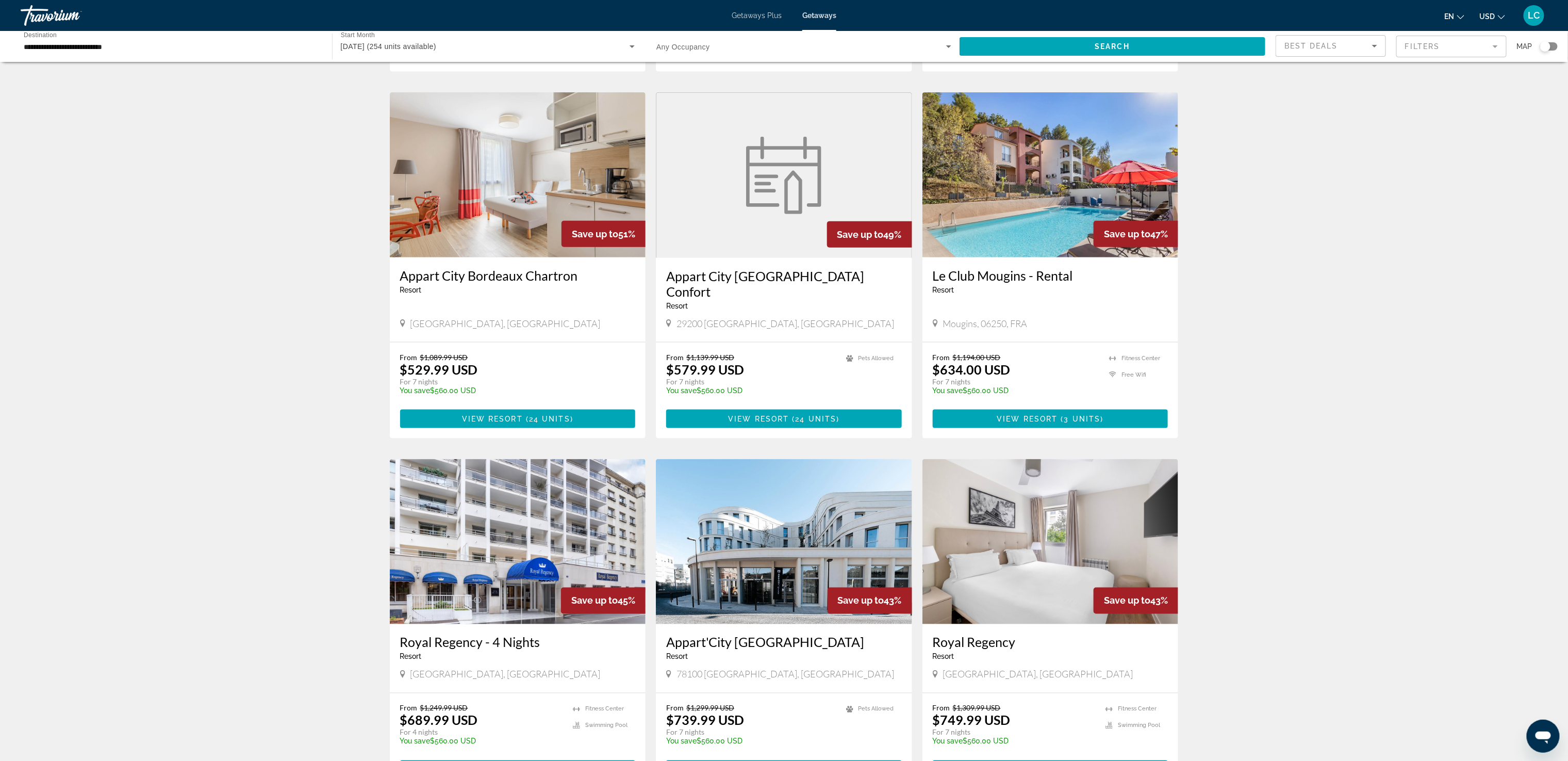
scroll to position [910, 0]
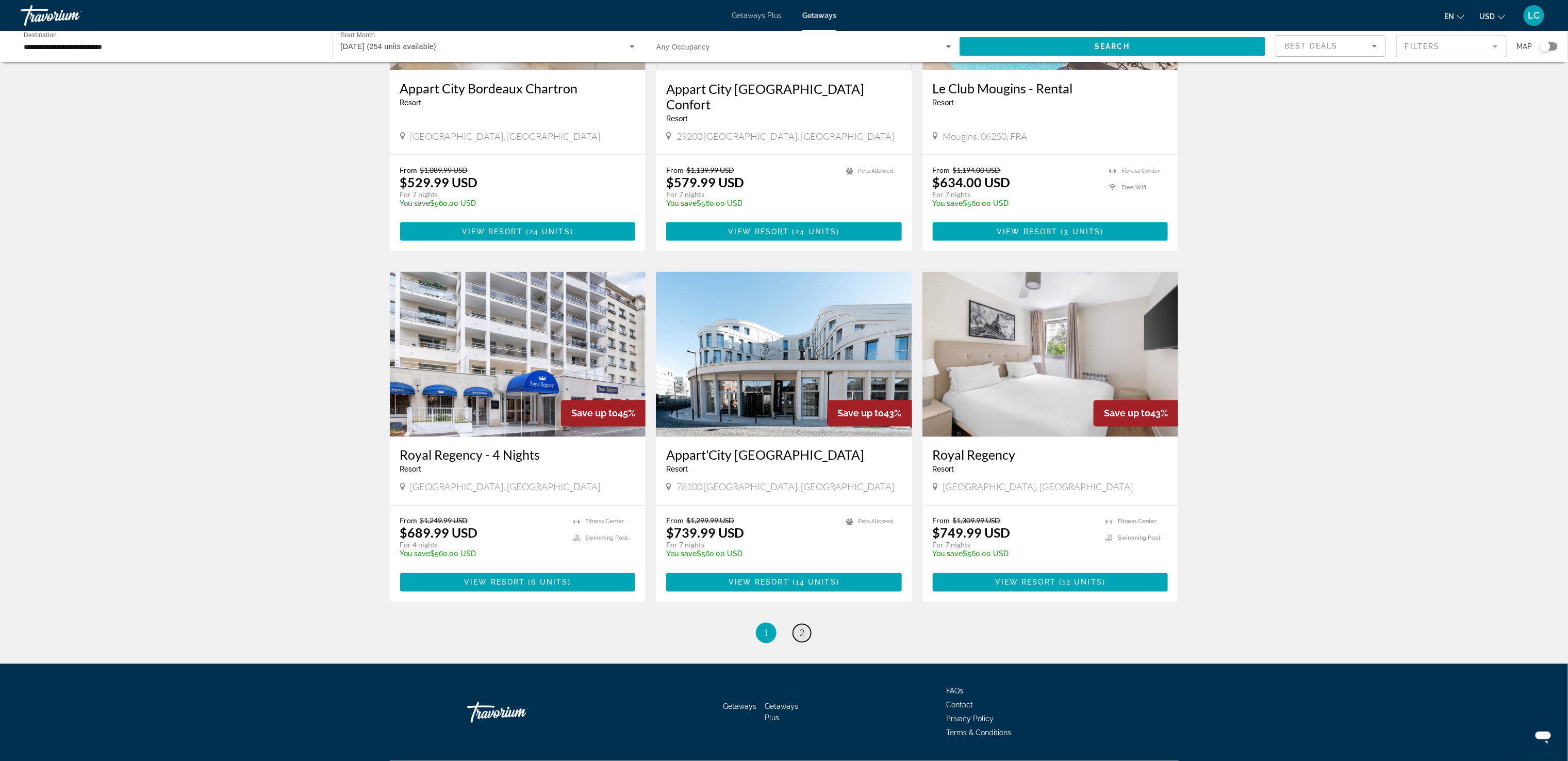
click at [798, 624] on link "page 2" at bounding box center [802, 633] width 18 height 18
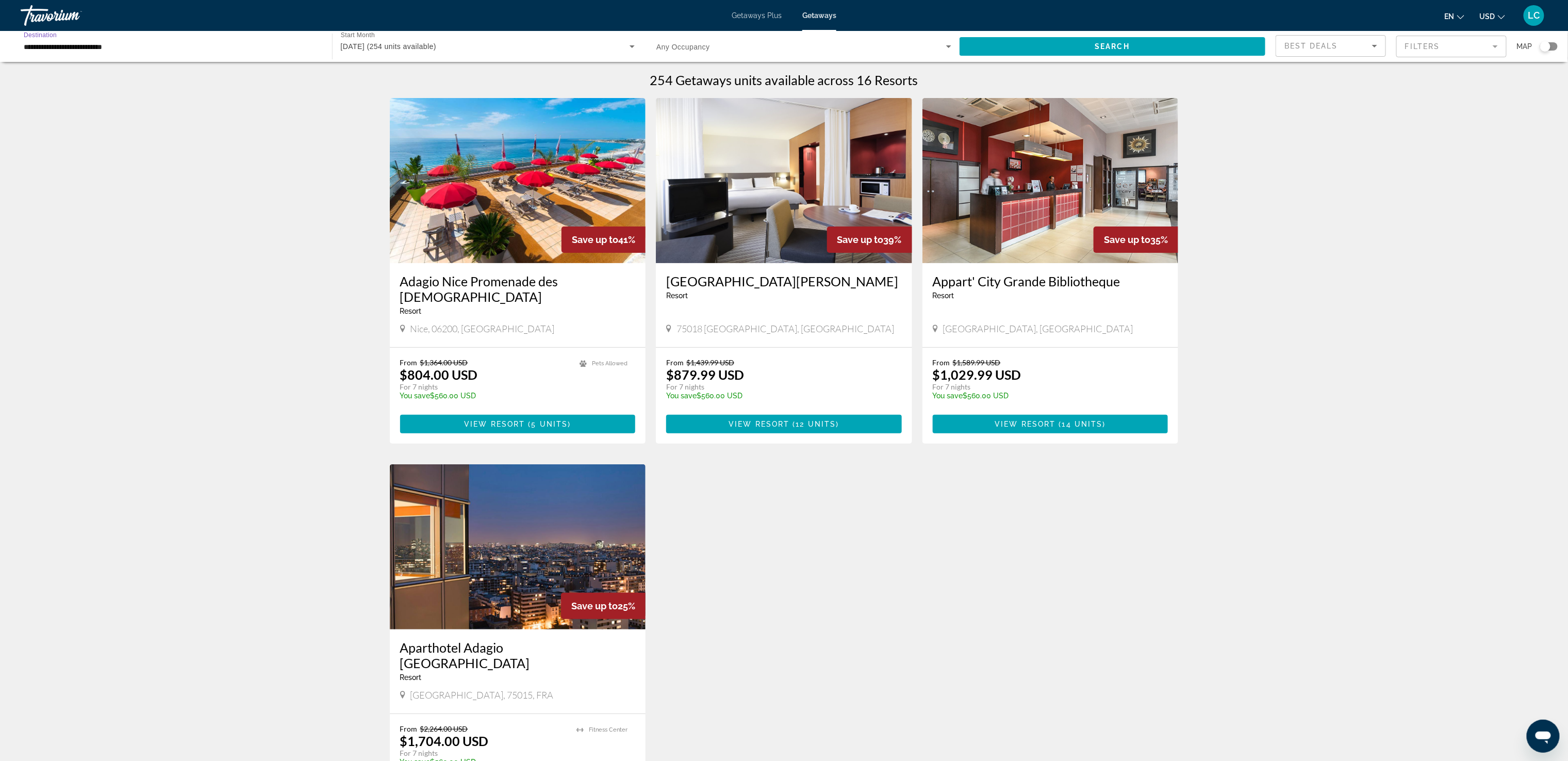
click at [91, 42] on input "**********" at bounding box center [170, 47] width 295 height 13
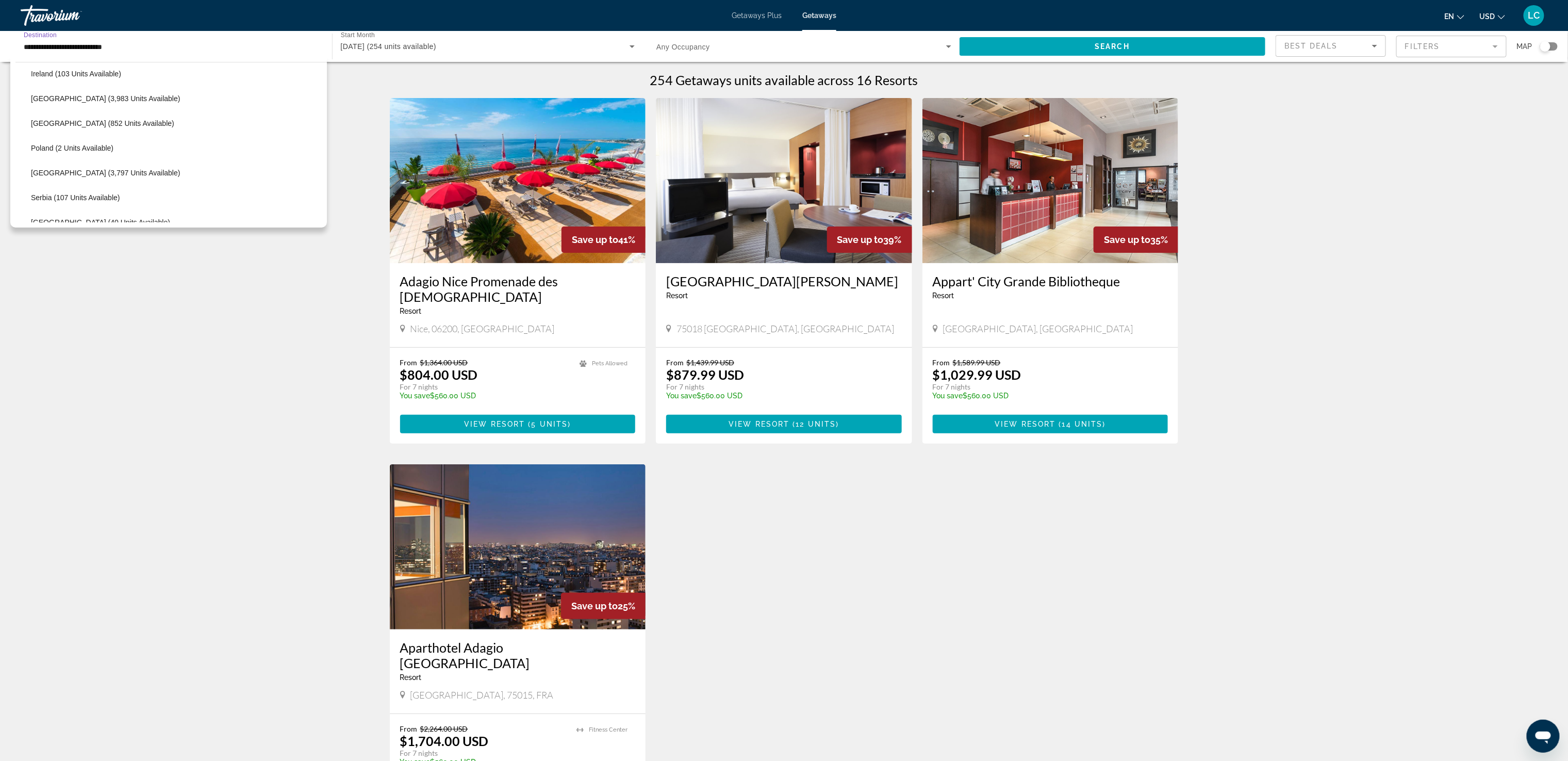
scroll to position [393, 0]
click at [83, 105] on span "Italy (3,983 units available)" at bounding box center [105, 106] width 149 height 8
type input "**********"
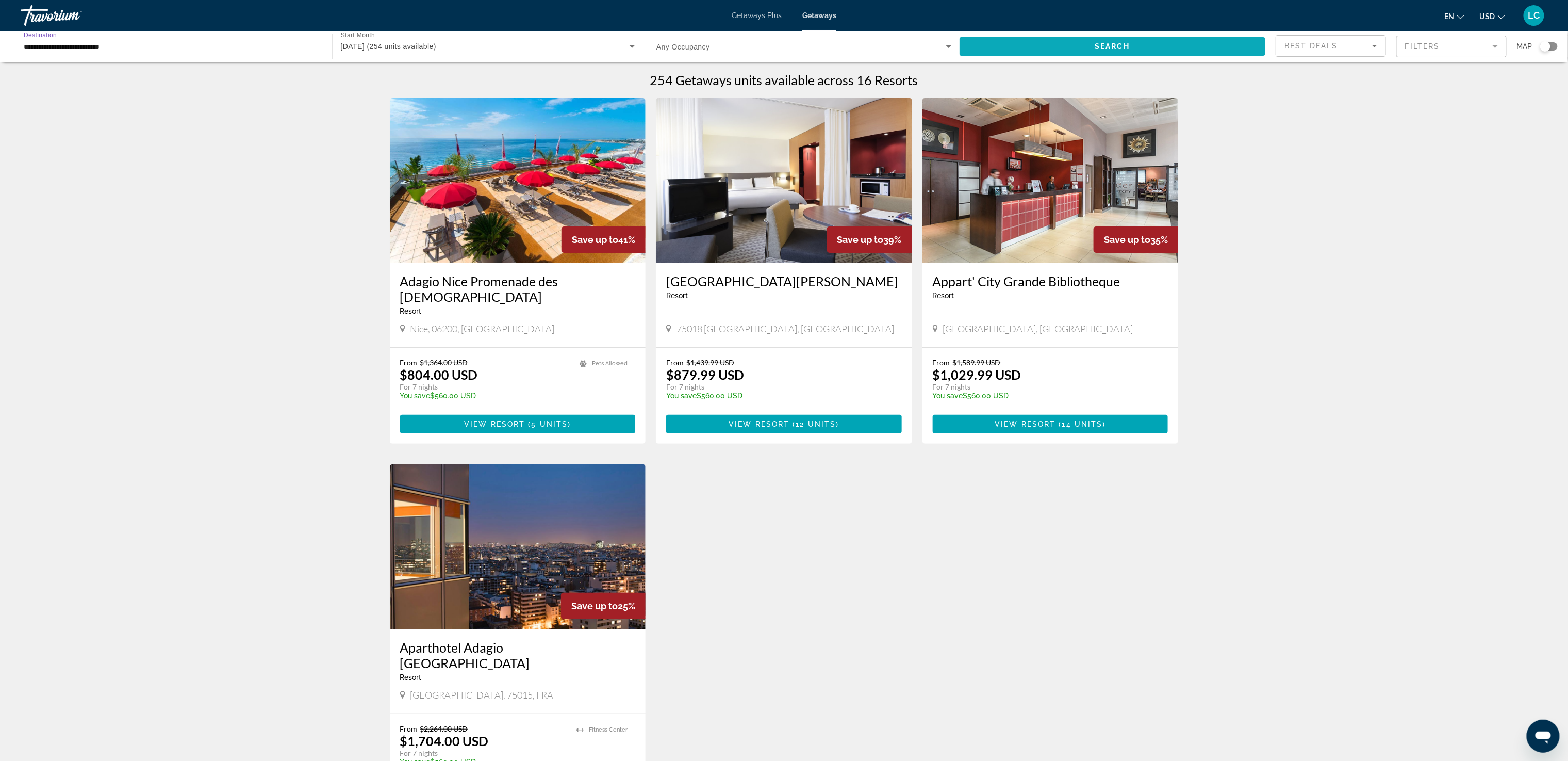
click at [1047, 42] on span "Search widget" at bounding box center [1113, 46] width 307 height 24
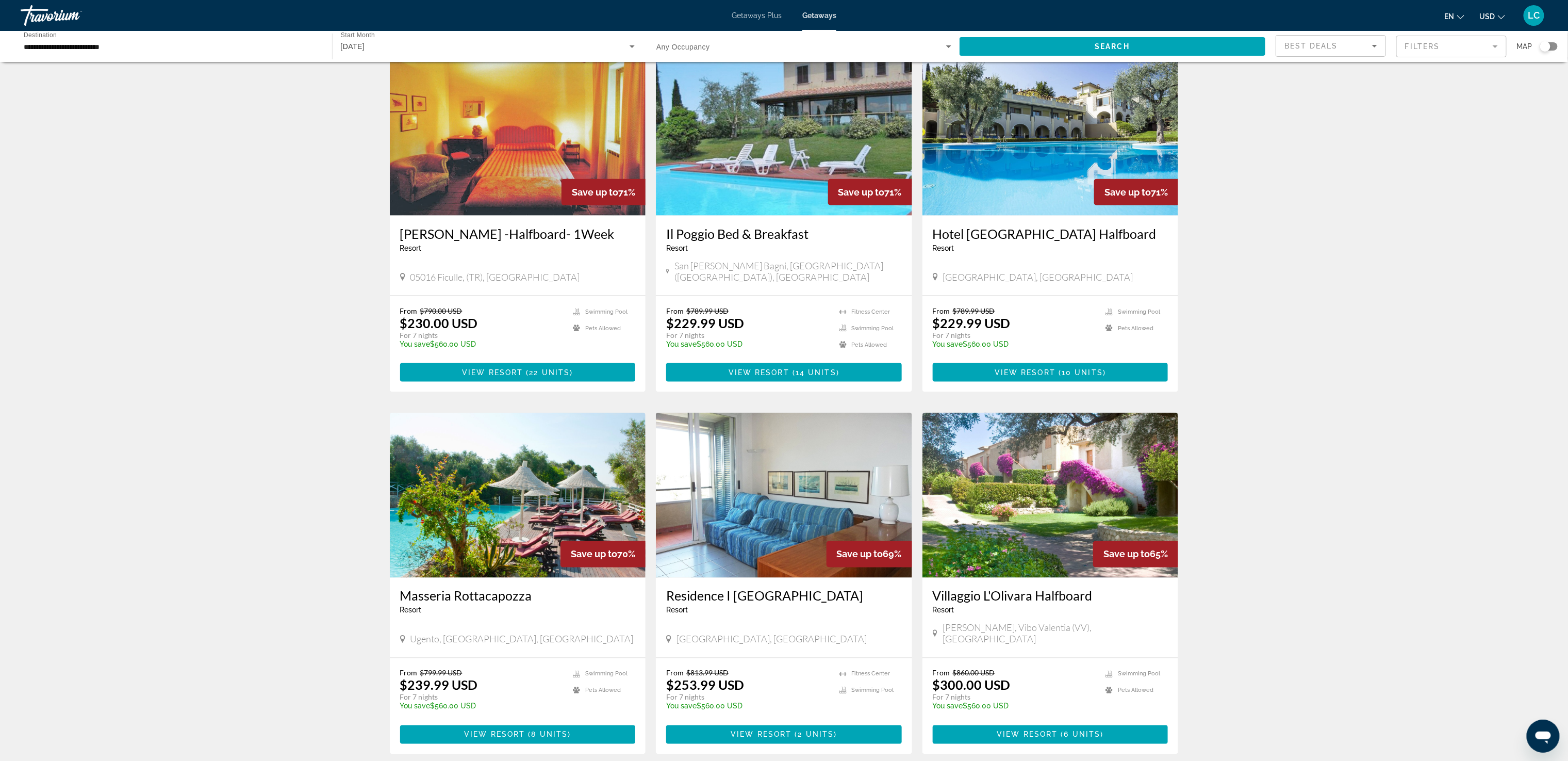
scroll to position [909, 0]
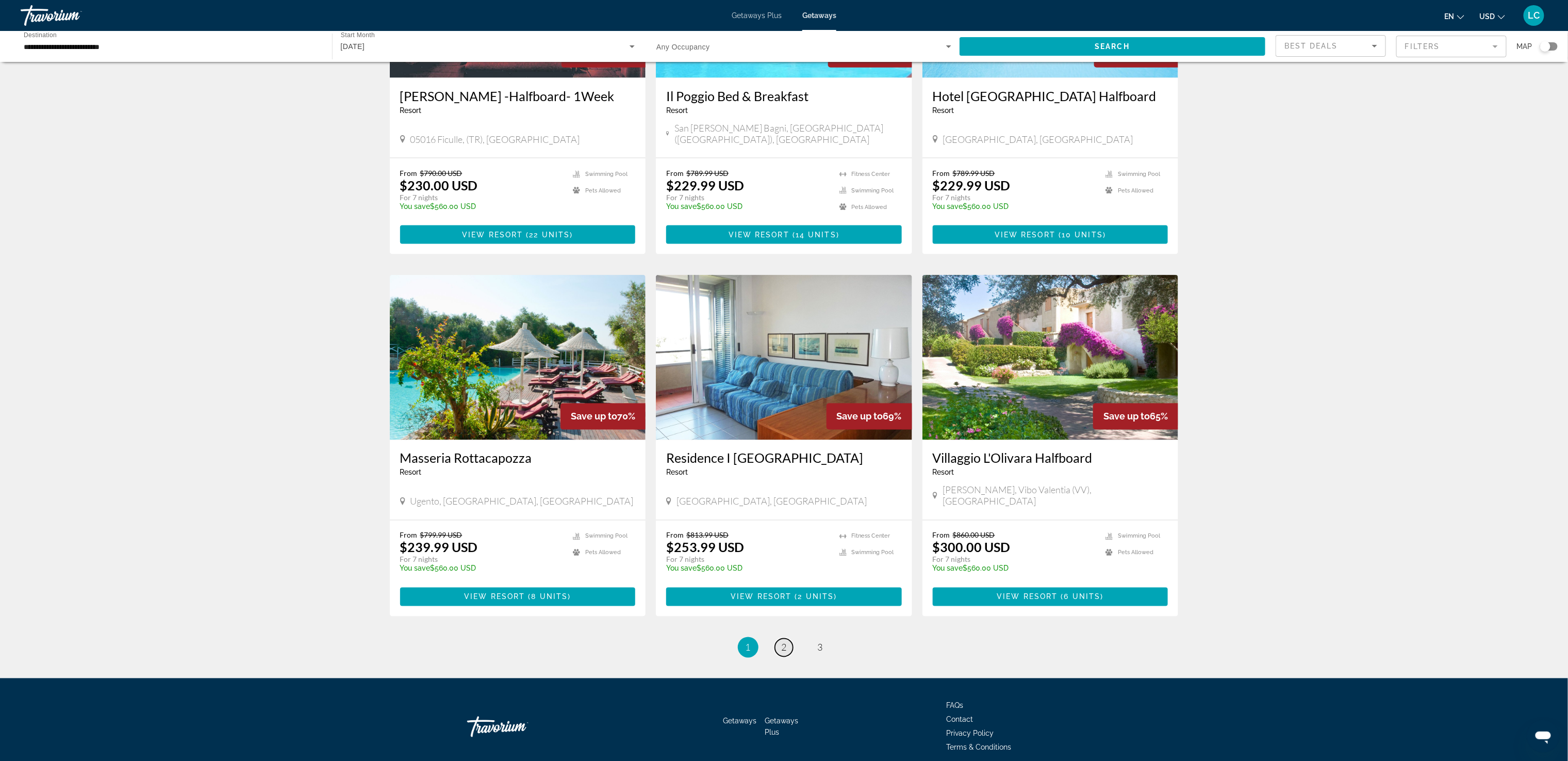
click at [784, 641] on span "2" at bounding box center [784, 646] width 5 height 12
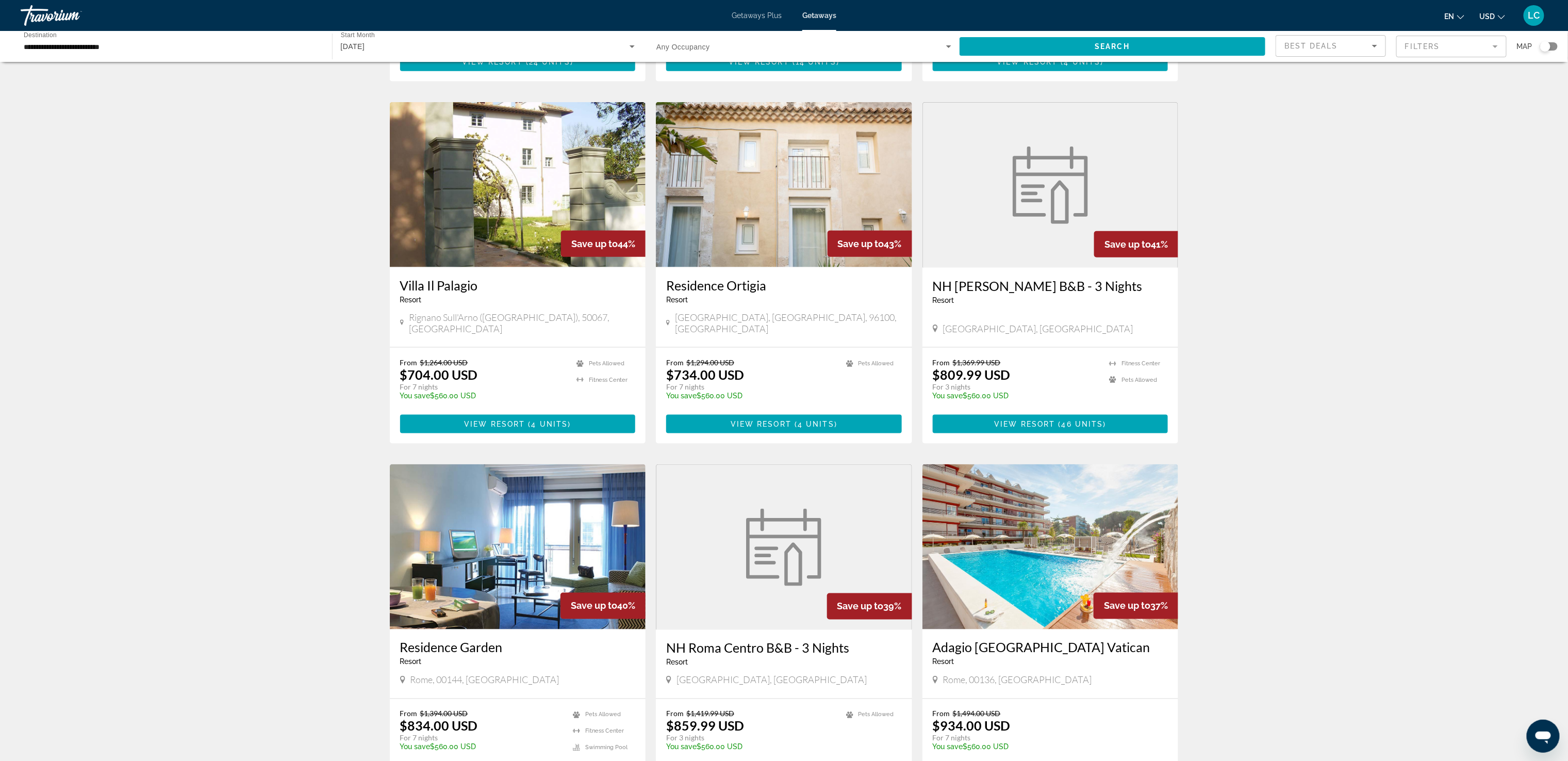
scroll to position [911, 0]
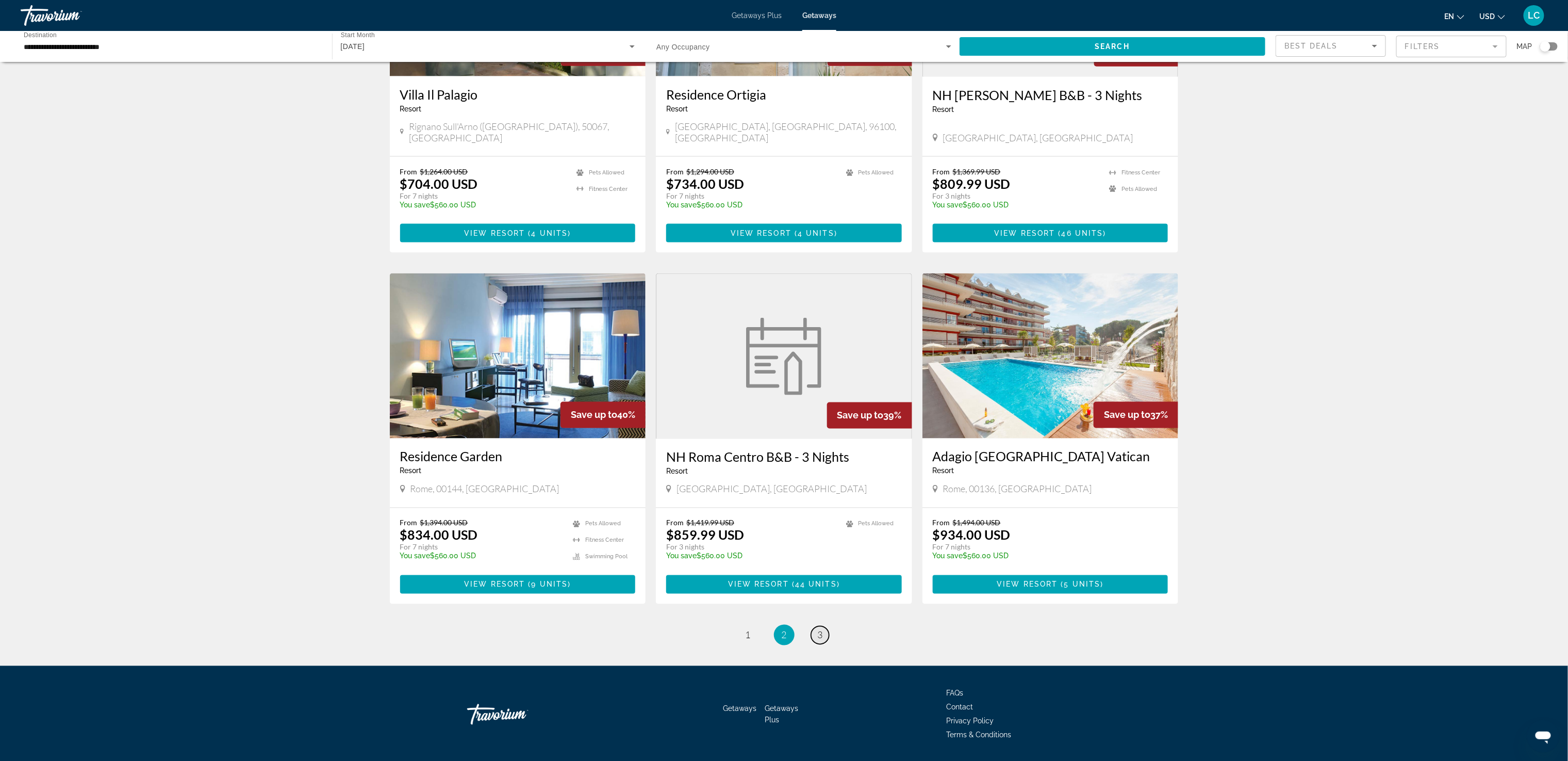
click at [819, 629] on span "3" at bounding box center [821, 635] width 5 height 12
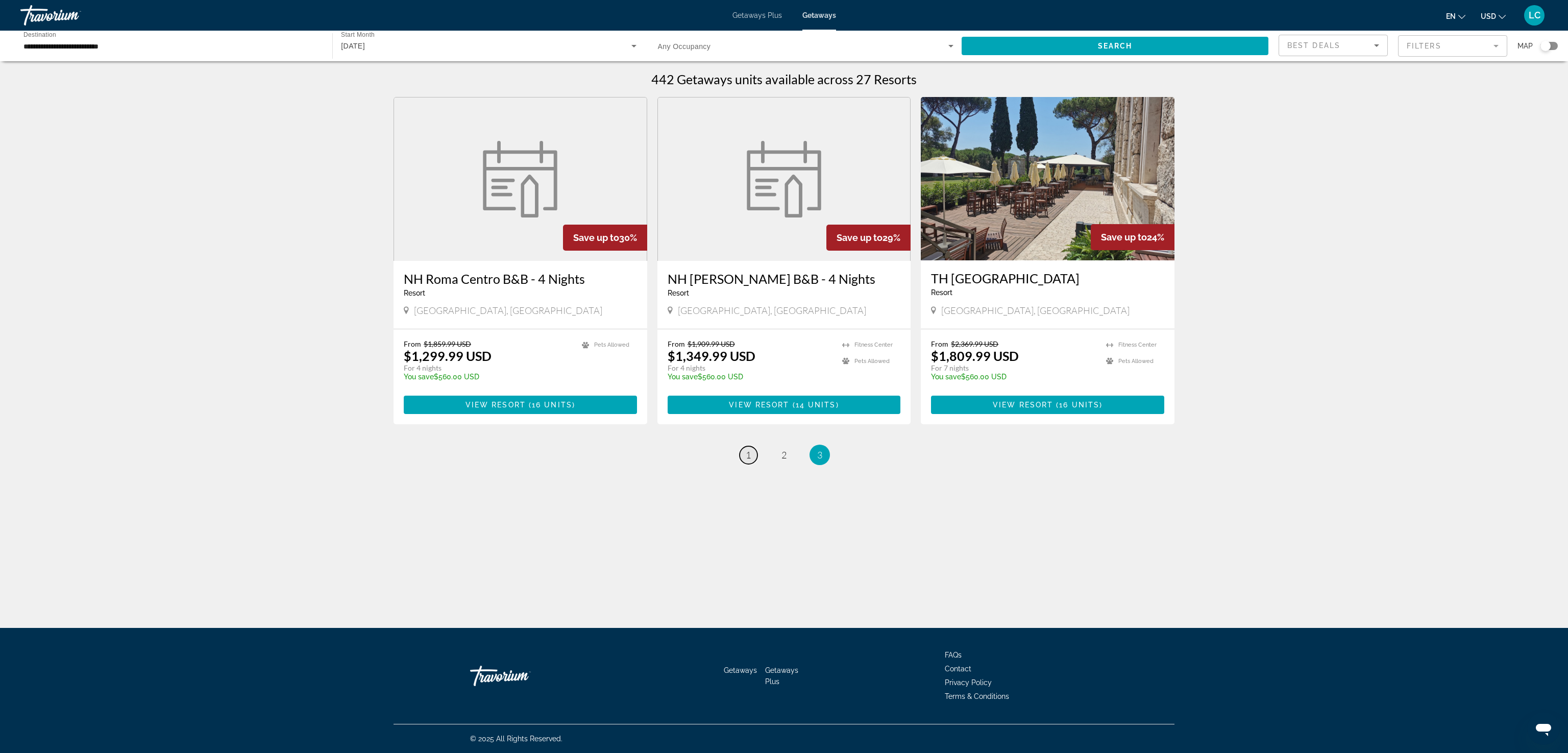
click at [746, 450] on span "1" at bounding box center [749, 454] width 5 height 12
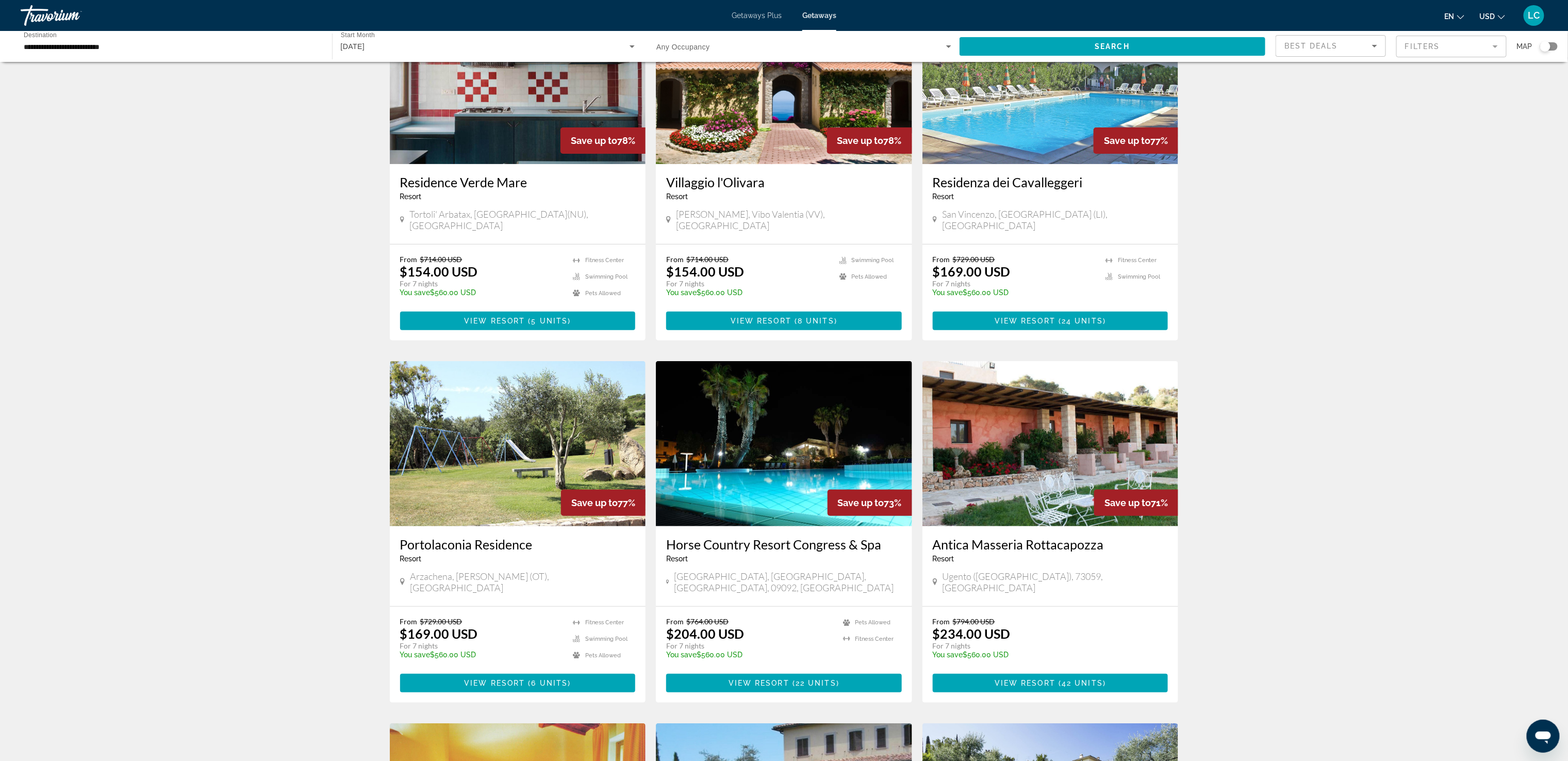
scroll to position [101, 0]
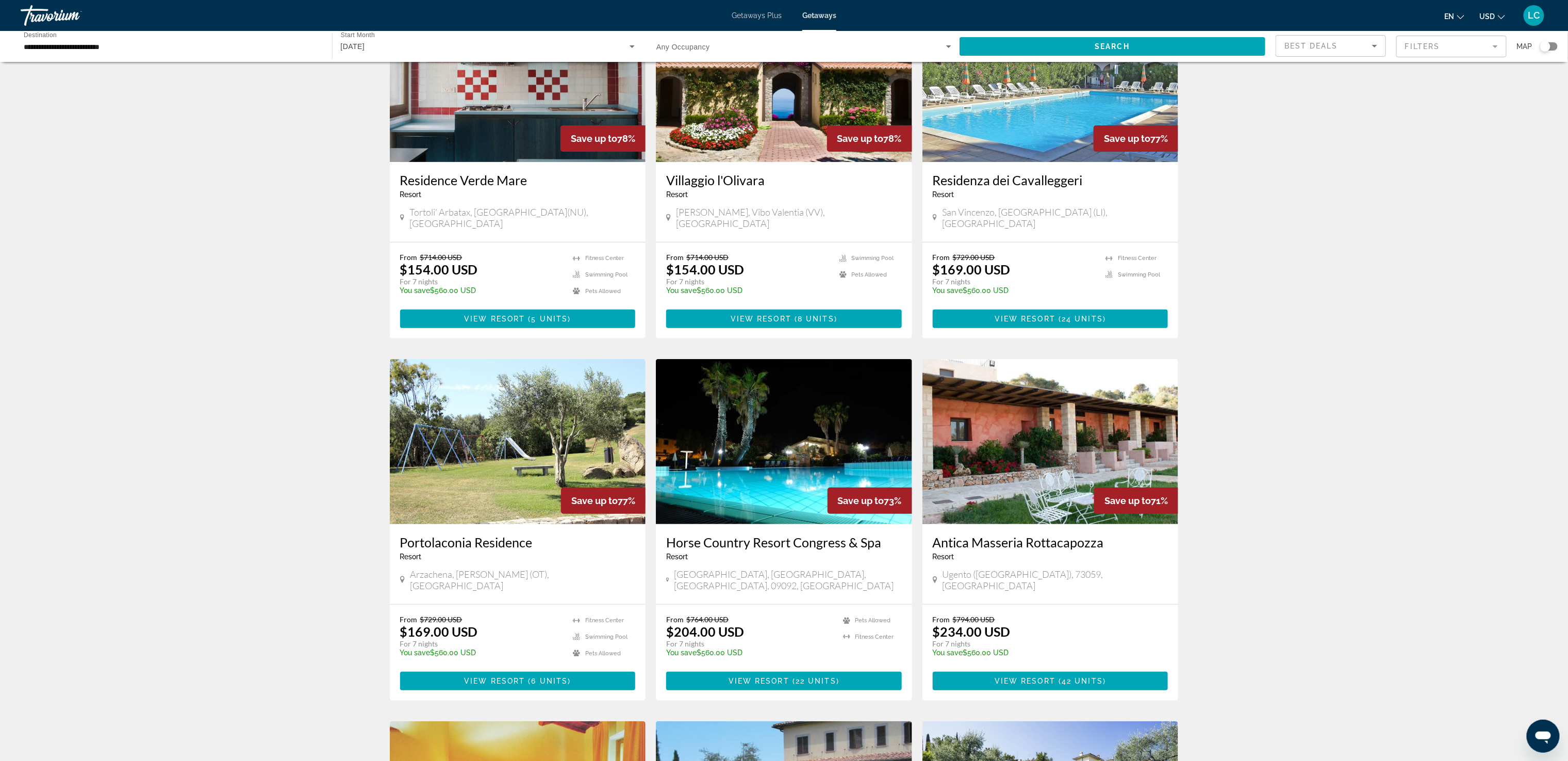
click at [792, 472] on img "Main content" at bounding box center [784, 441] width 256 height 165
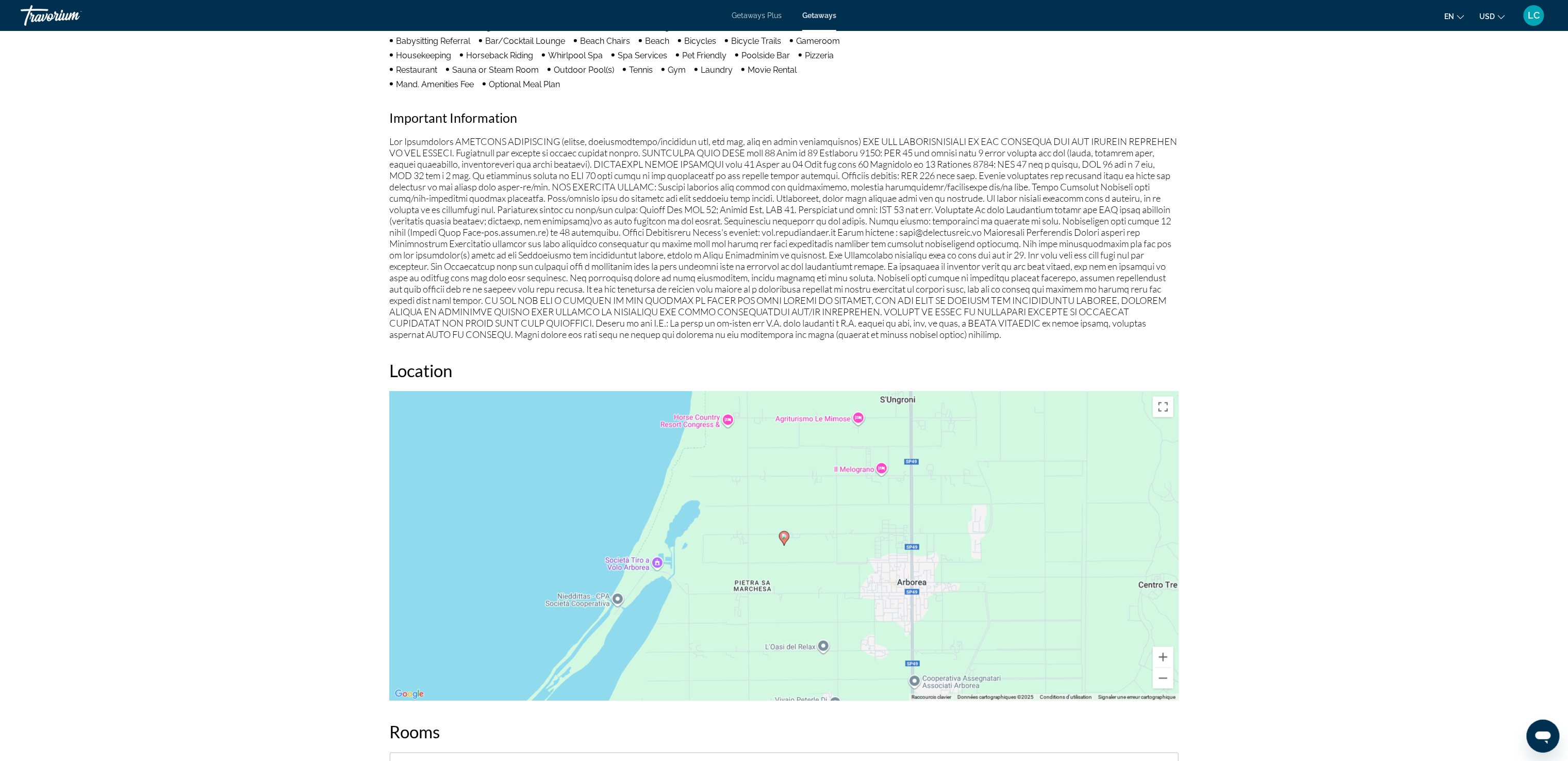
scroll to position [940, 0]
click at [1160, 681] on button "Zoom arrière" at bounding box center [1163, 676] width 21 height 21
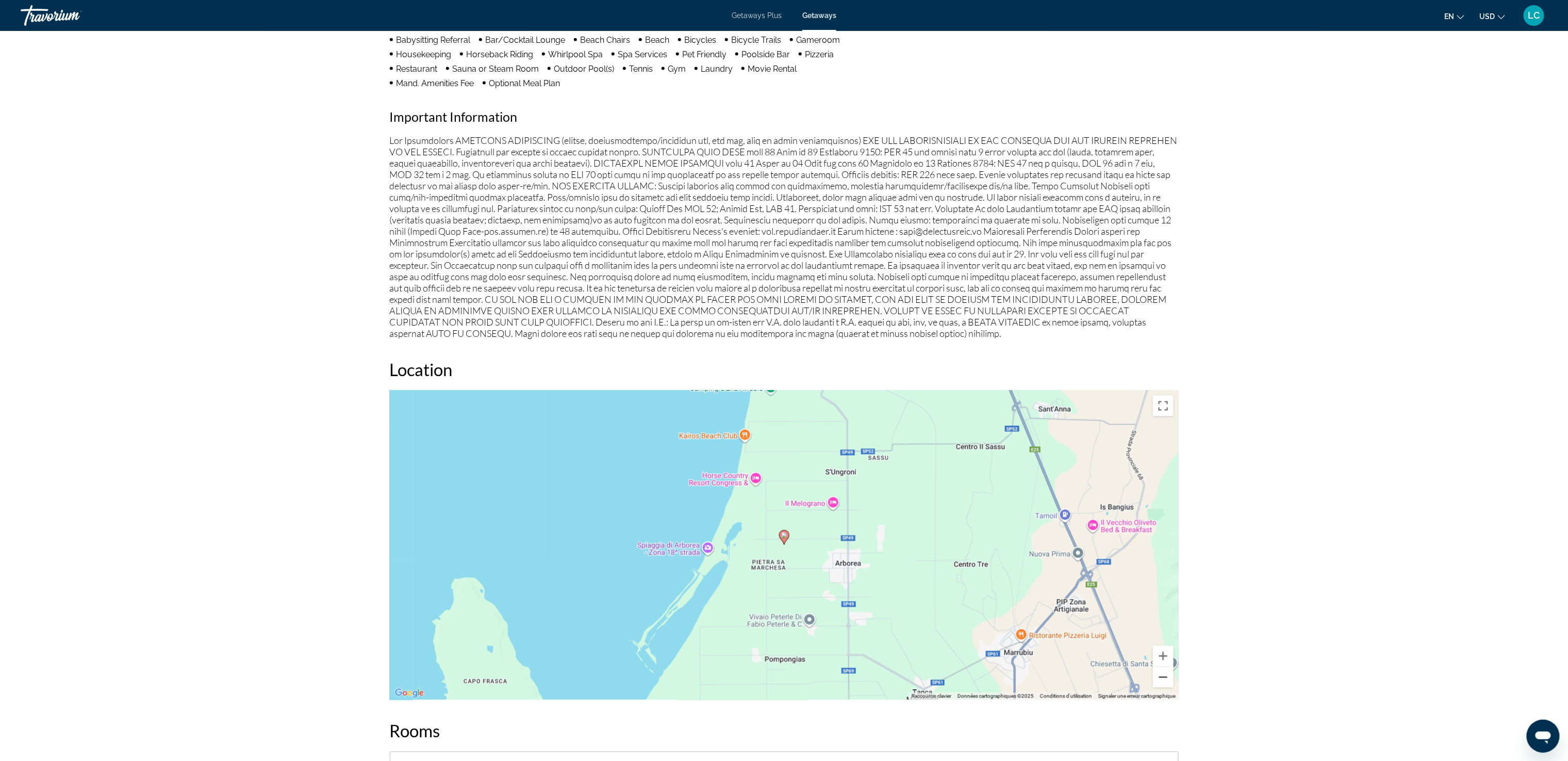
click at [1160, 681] on button "Zoom arrière" at bounding box center [1163, 676] width 21 height 21
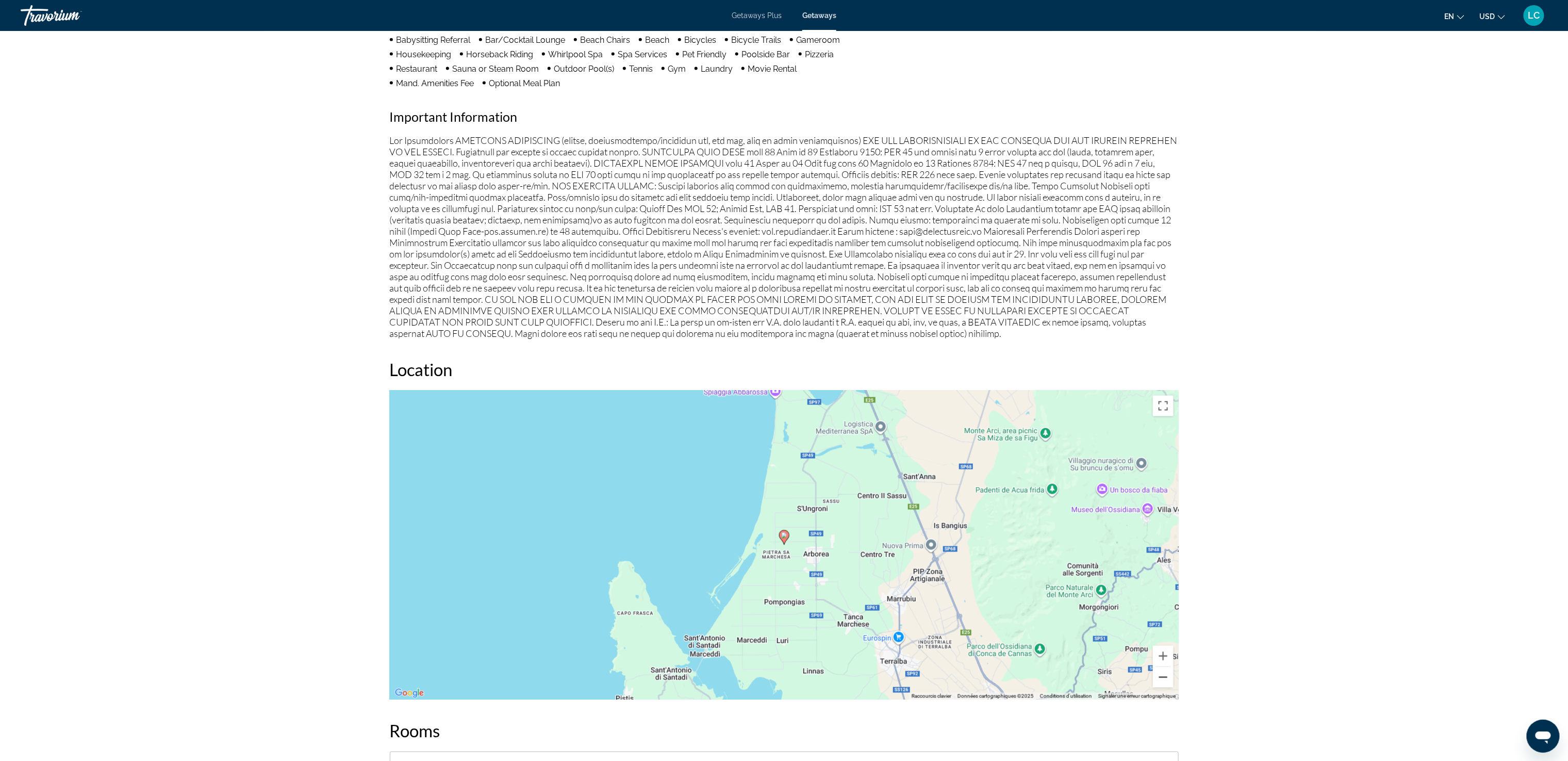
click at [1160, 681] on button "Zoom arrière" at bounding box center [1163, 676] width 21 height 21
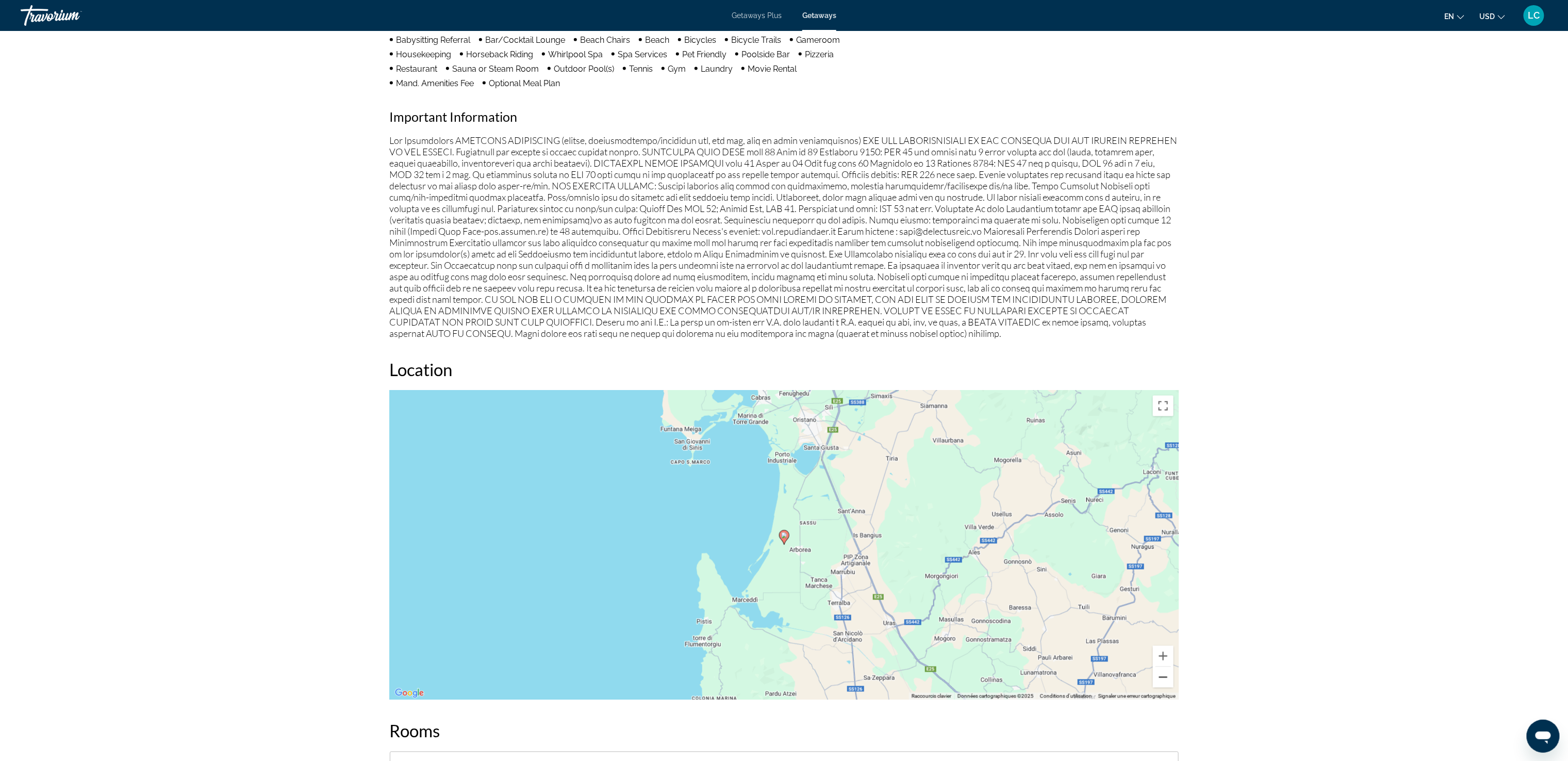
click at [1160, 681] on button "Zoom arrière" at bounding box center [1163, 676] width 21 height 21
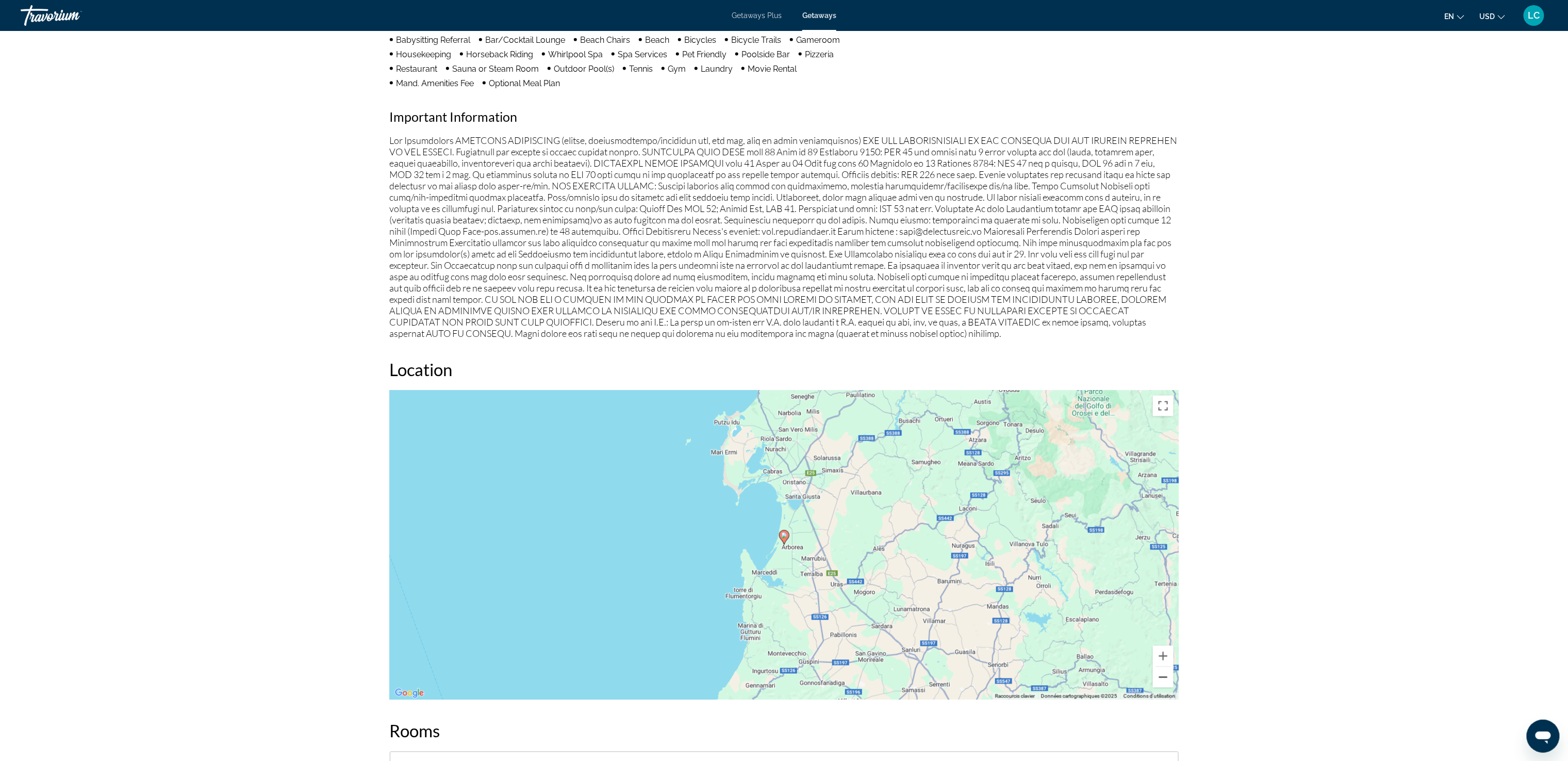
click at [1160, 681] on button "Zoom arrière" at bounding box center [1163, 676] width 21 height 21
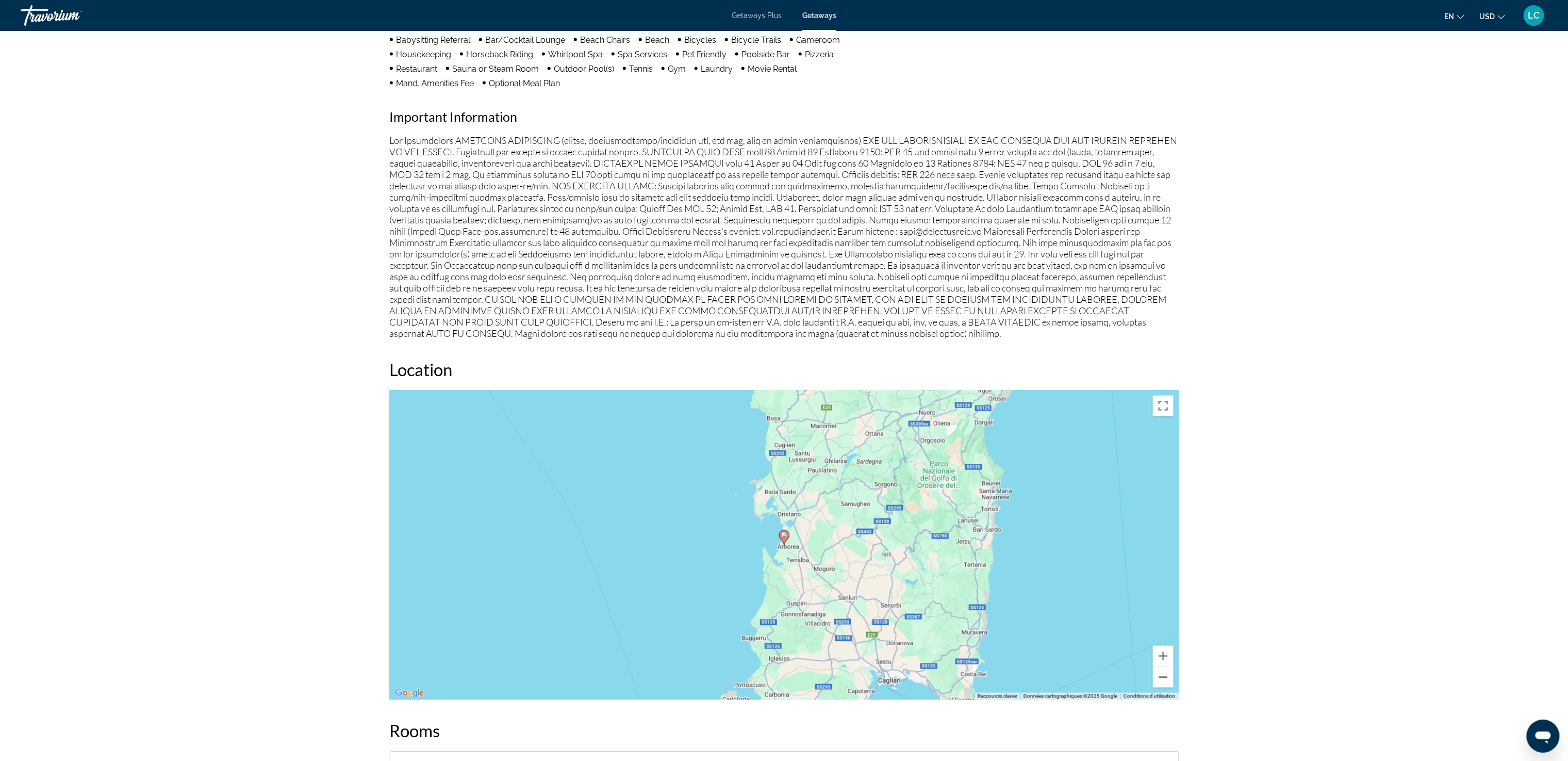
click at [1160, 681] on button "Zoom arrière" at bounding box center [1163, 676] width 21 height 21
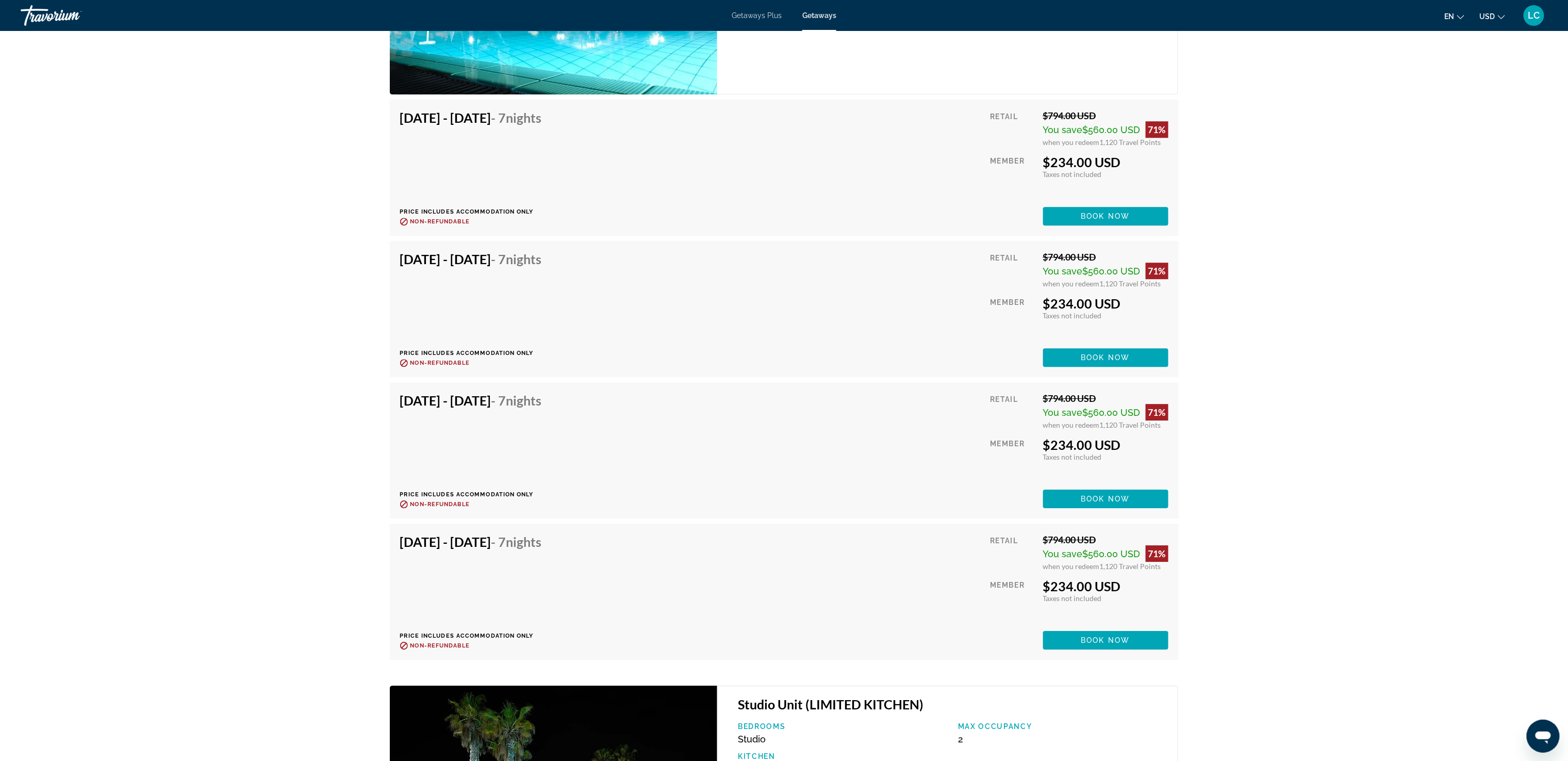
scroll to position [1903, 0]
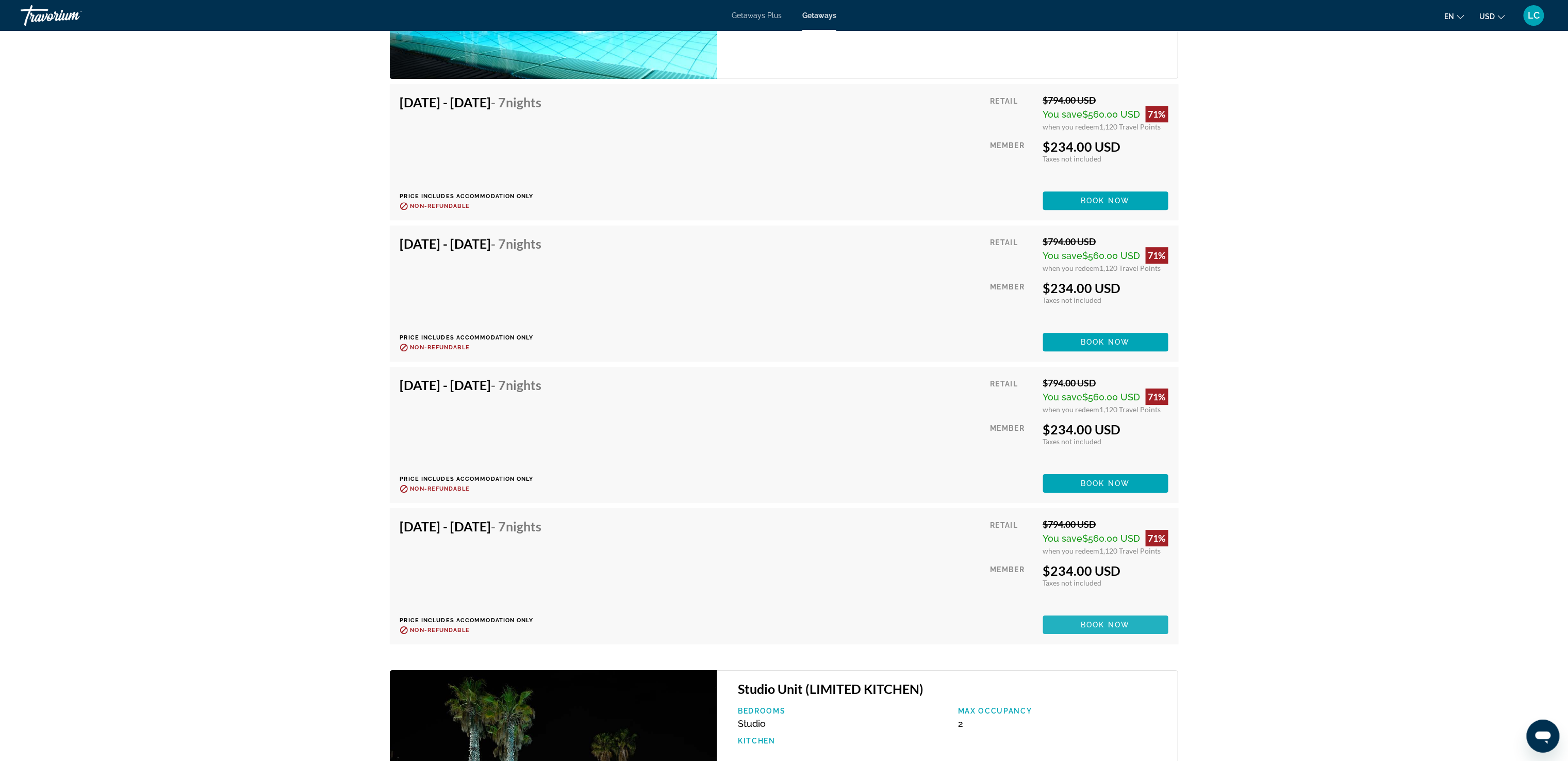
click at [1124, 620] on span "Book now" at bounding box center [1105, 624] width 49 height 8
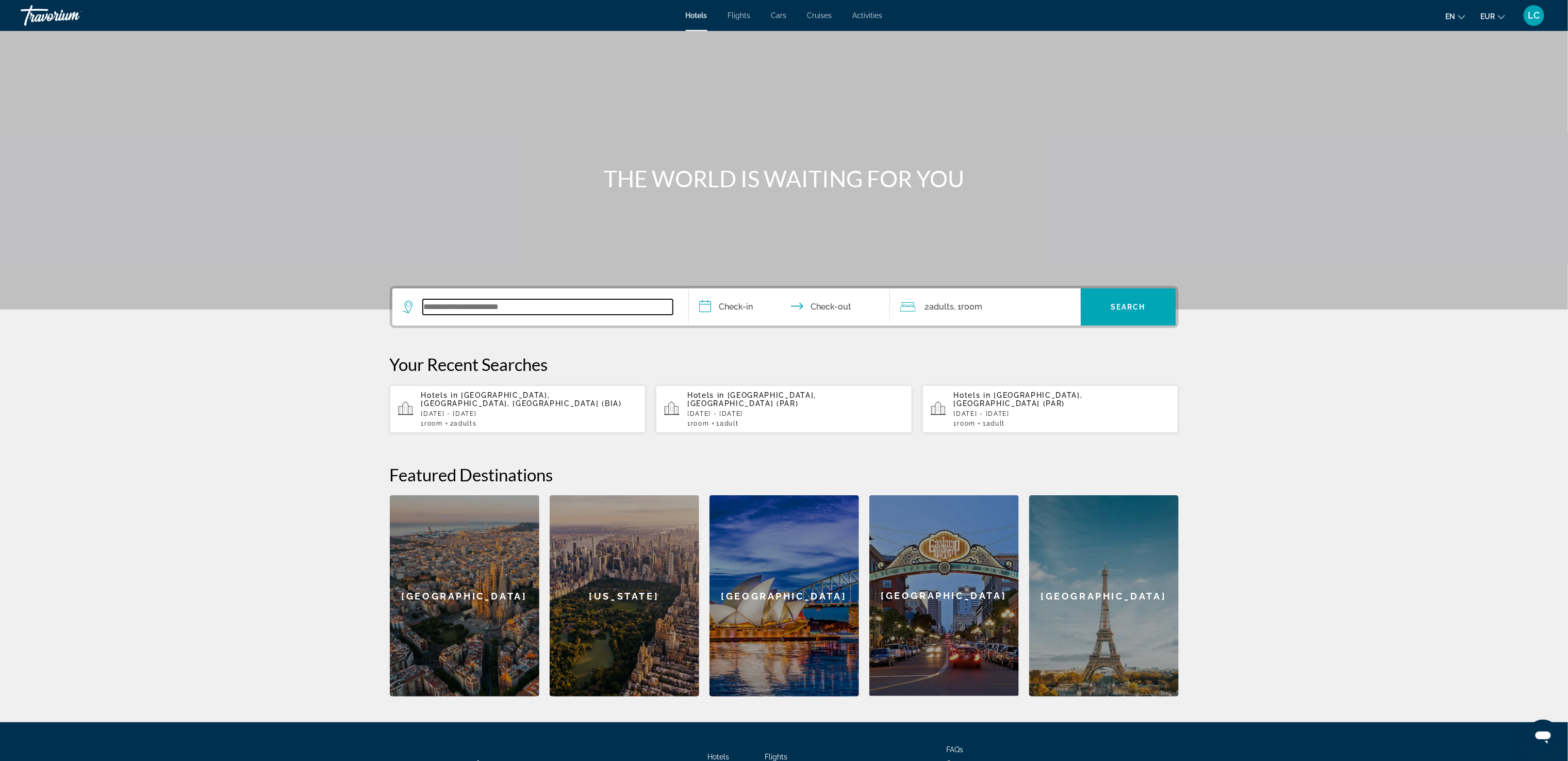
click at [463, 304] on input "Search widget" at bounding box center [547, 307] width 250 height 15
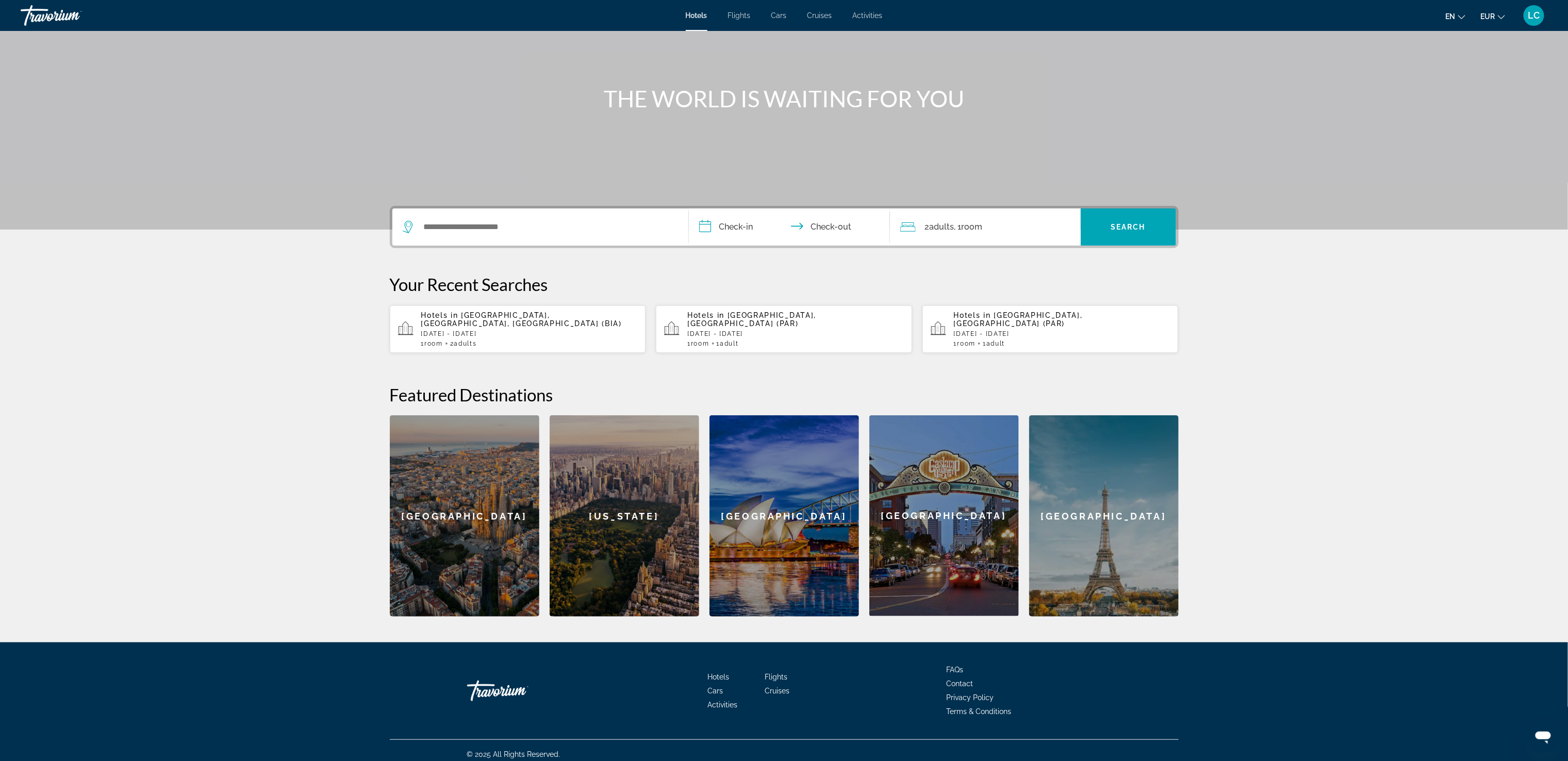
click at [491, 330] on p "[DATE] - [DATE]" at bounding box center [529, 334] width 216 height 7
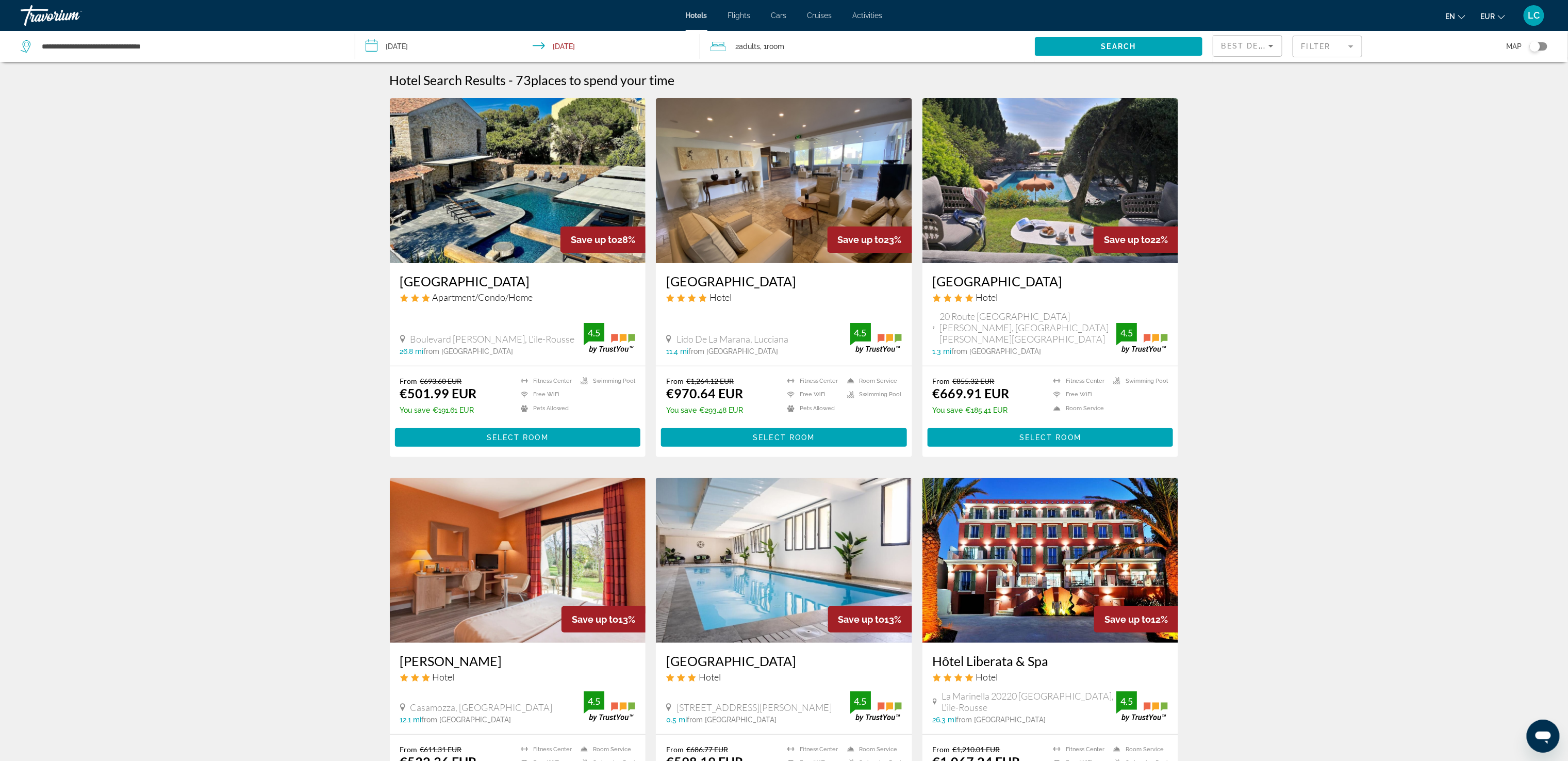
click at [576, 33] on input "**********" at bounding box center [529, 48] width 349 height 34
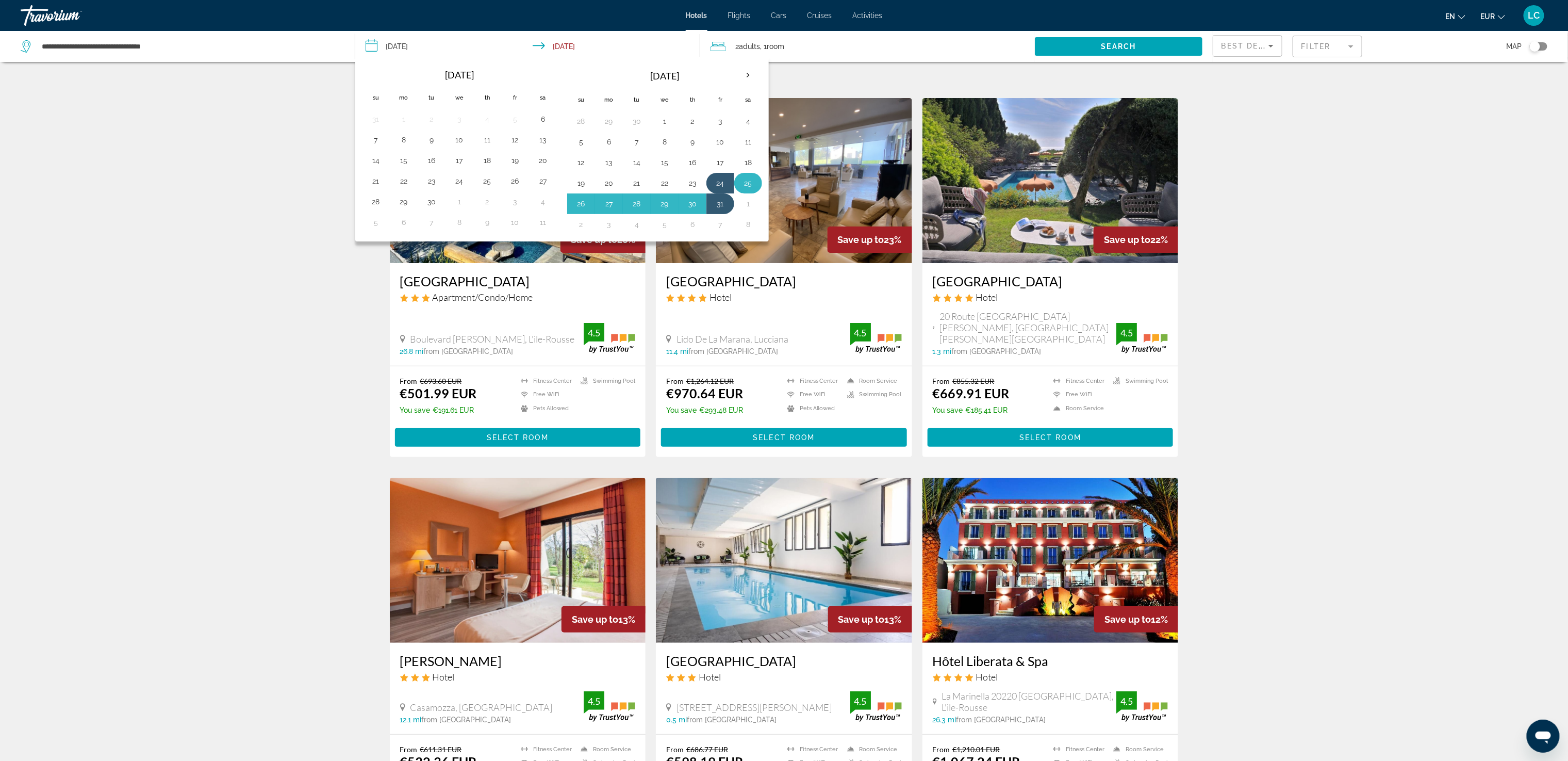
click at [756, 189] on button "25" at bounding box center [748, 183] width 16 height 14
click at [756, 207] on button "1" at bounding box center [748, 204] width 16 height 14
type input "**********"
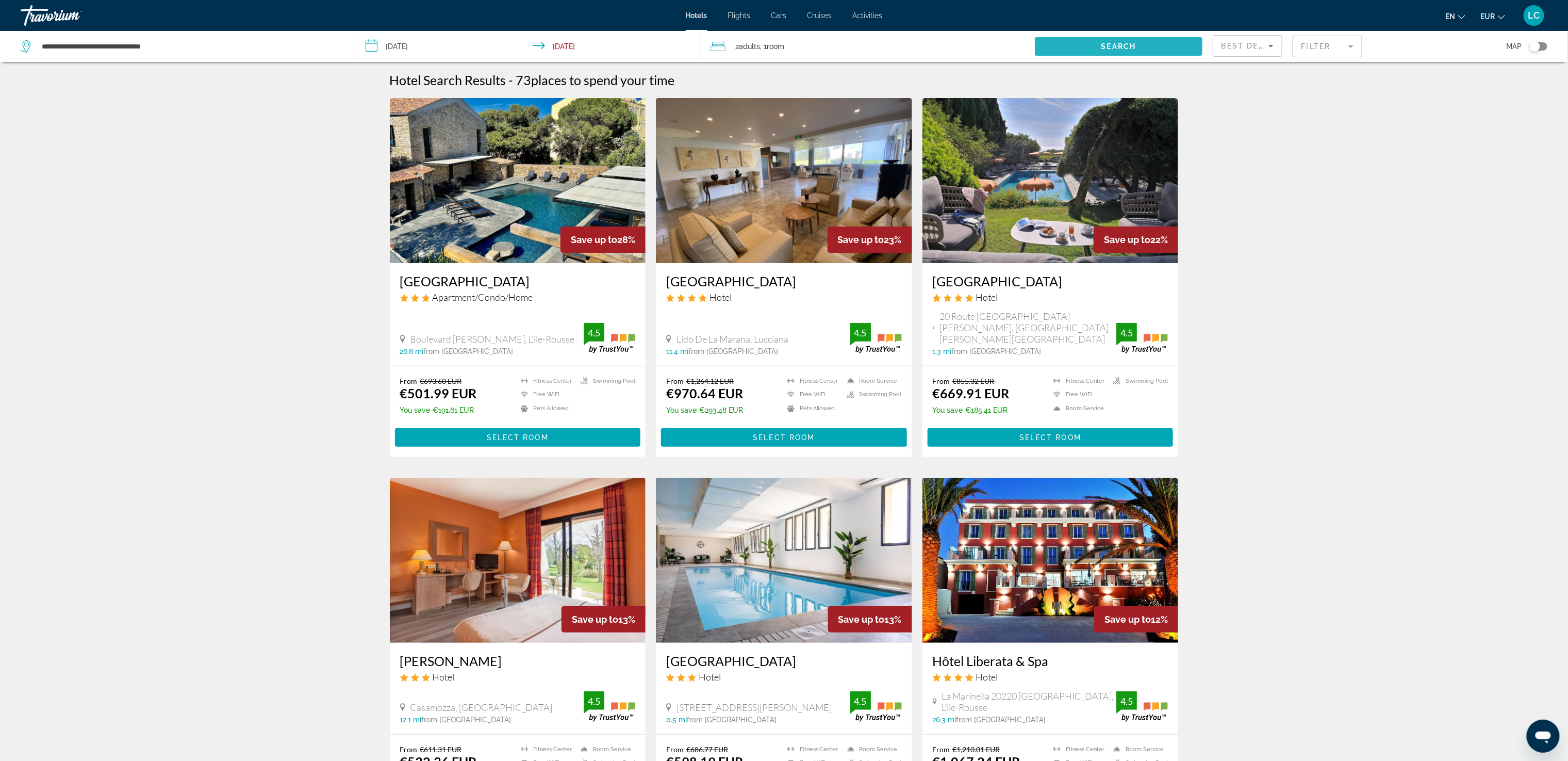
click at [1078, 52] on span "Search widget" at bounding box center [1119, 46] width 168 height 24
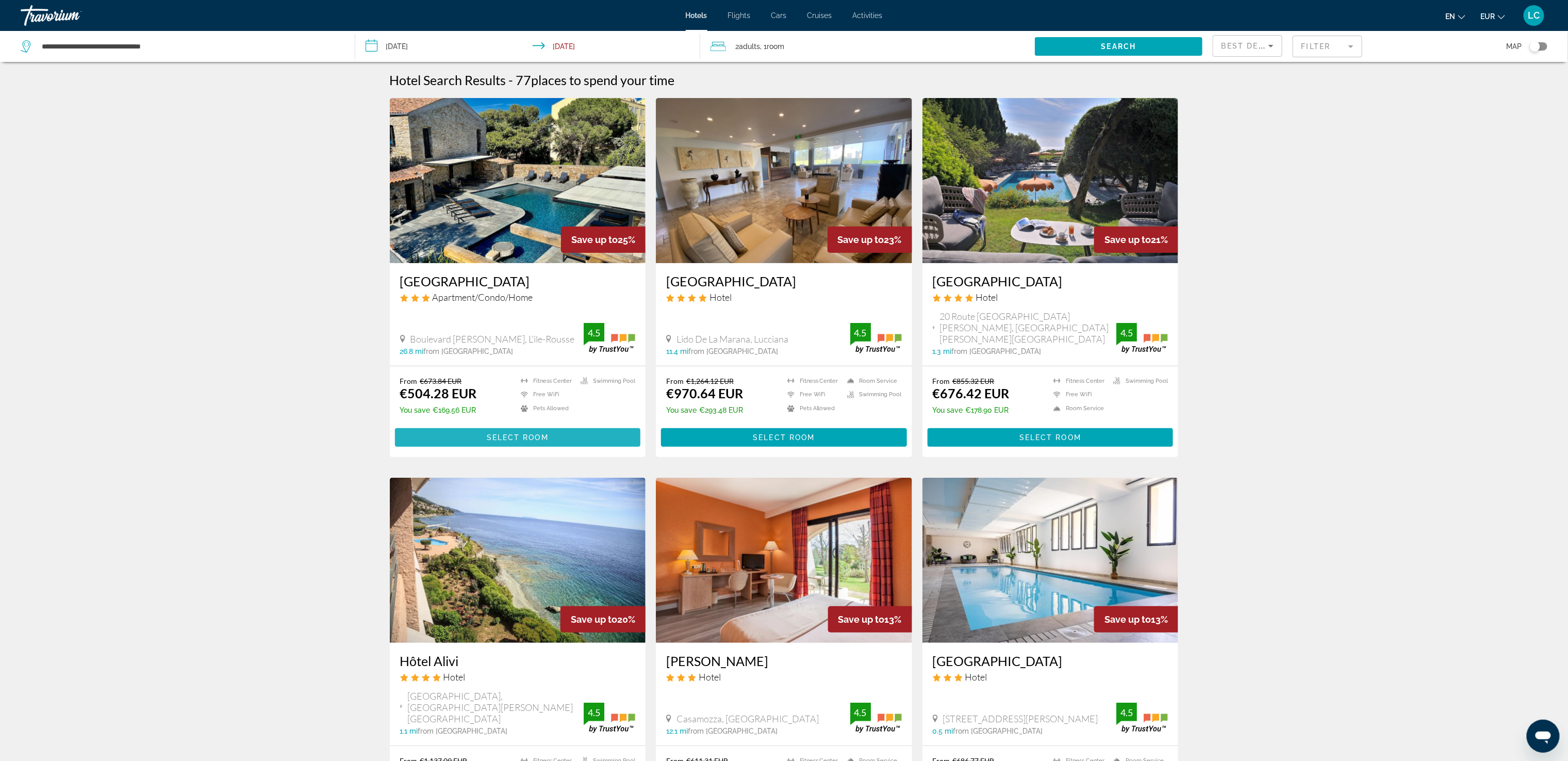
click at [526, 433] on span "Select Room" at bounding box center [518, 436] width 62 height 8
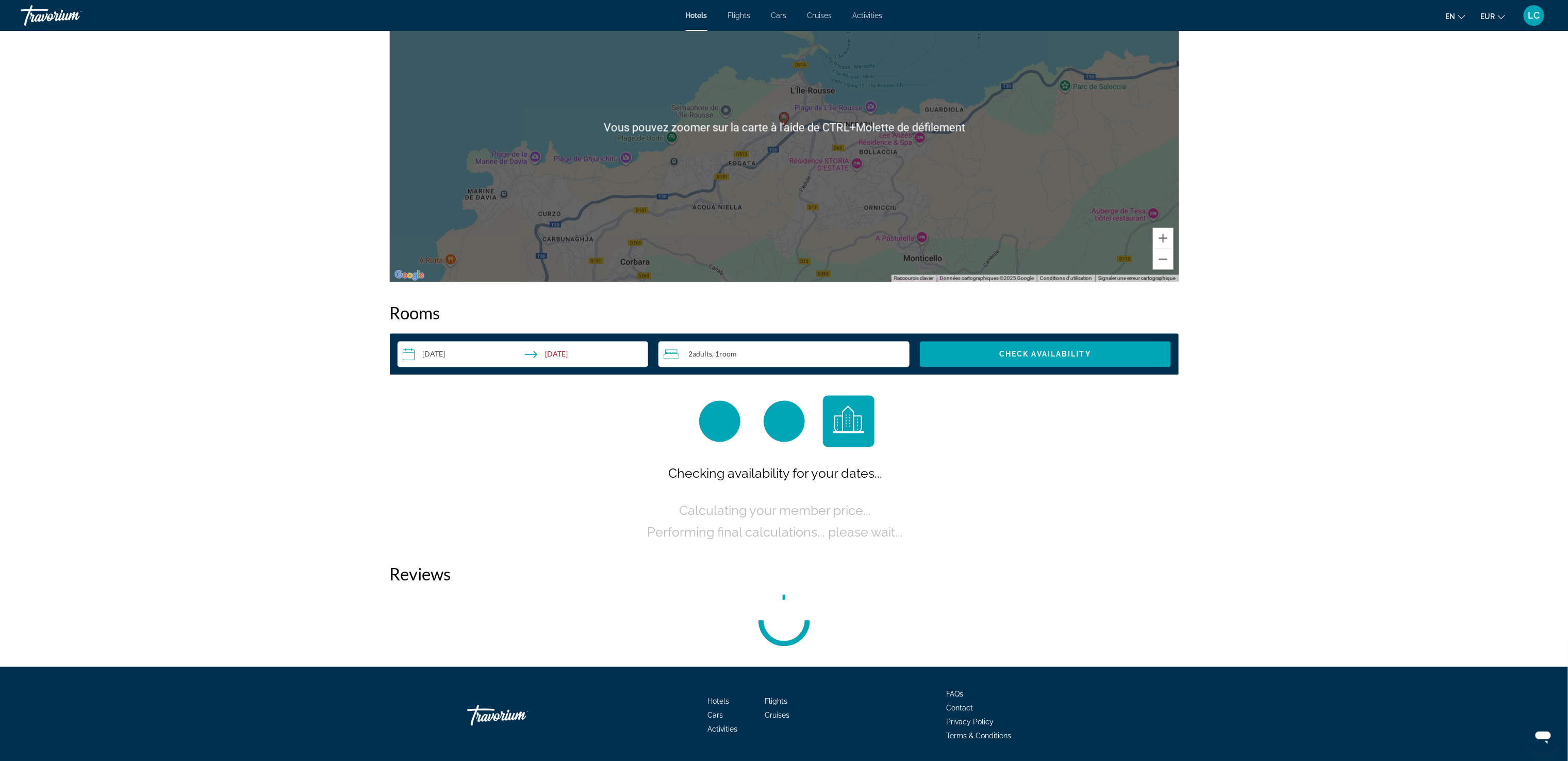
scroll to position [1097, 0]
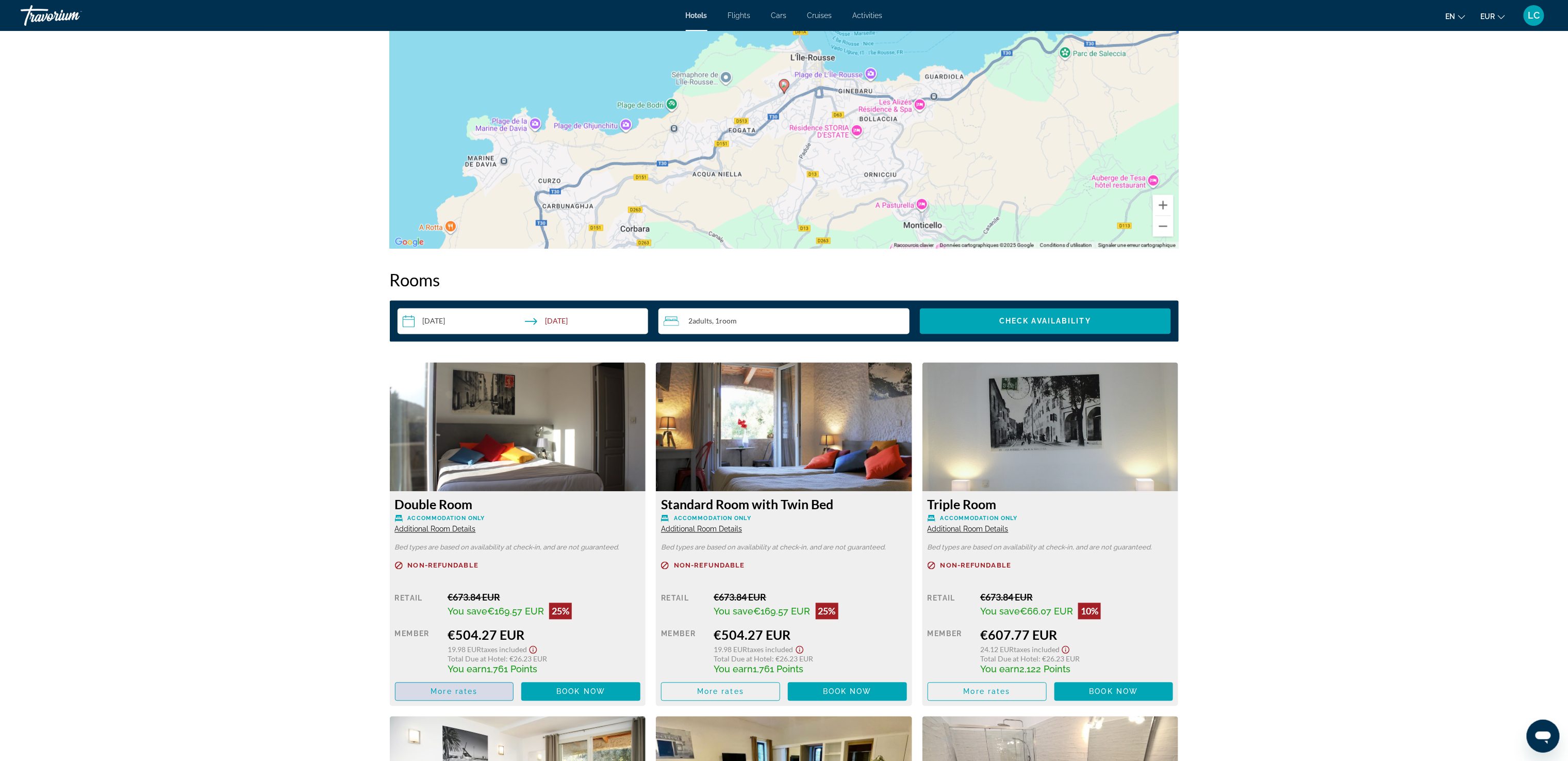
click at [456, 690] on span "More rates" at bounding box center [454, 691] width 47 height 8
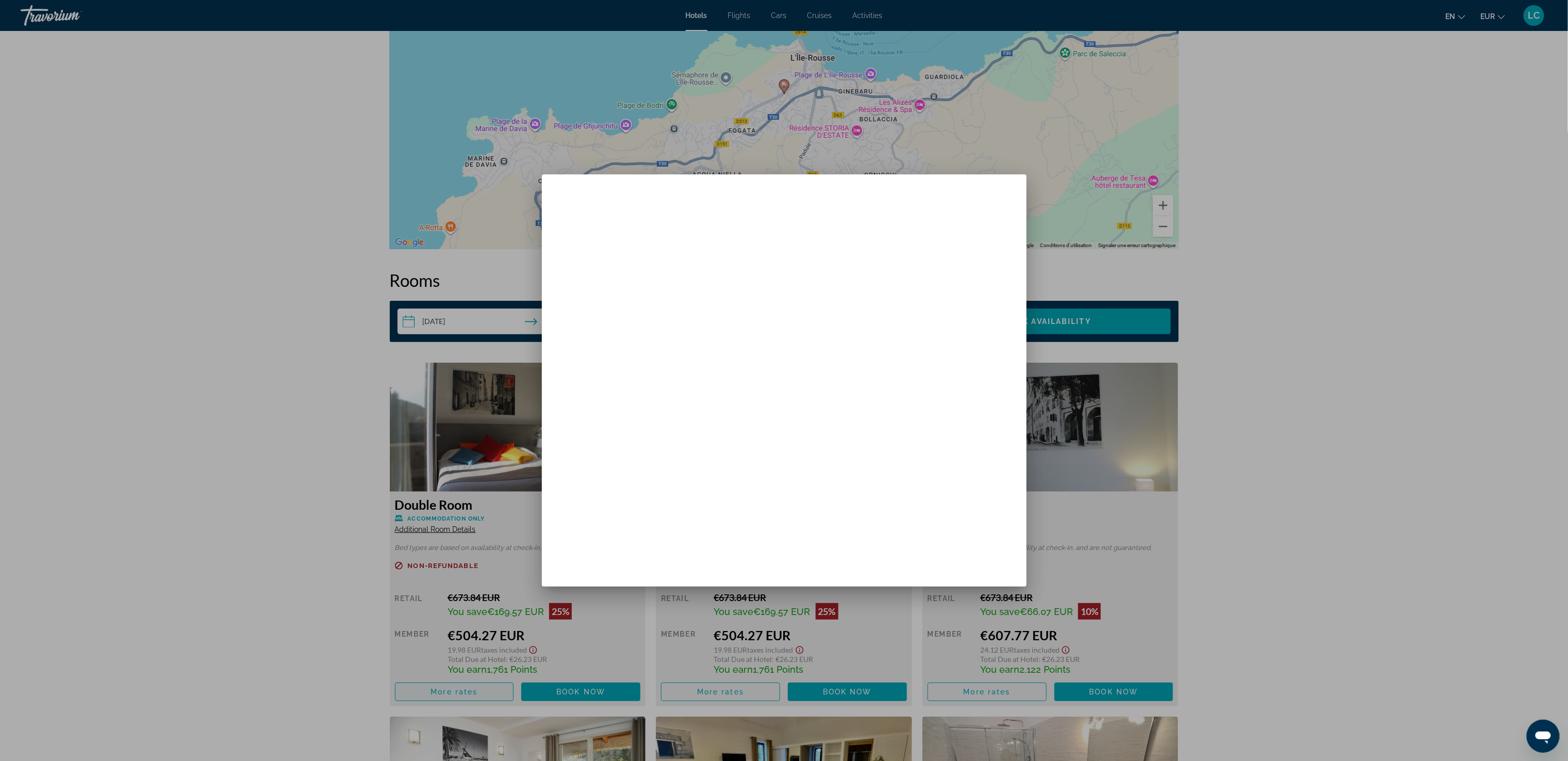
scroll to position [0, 0]
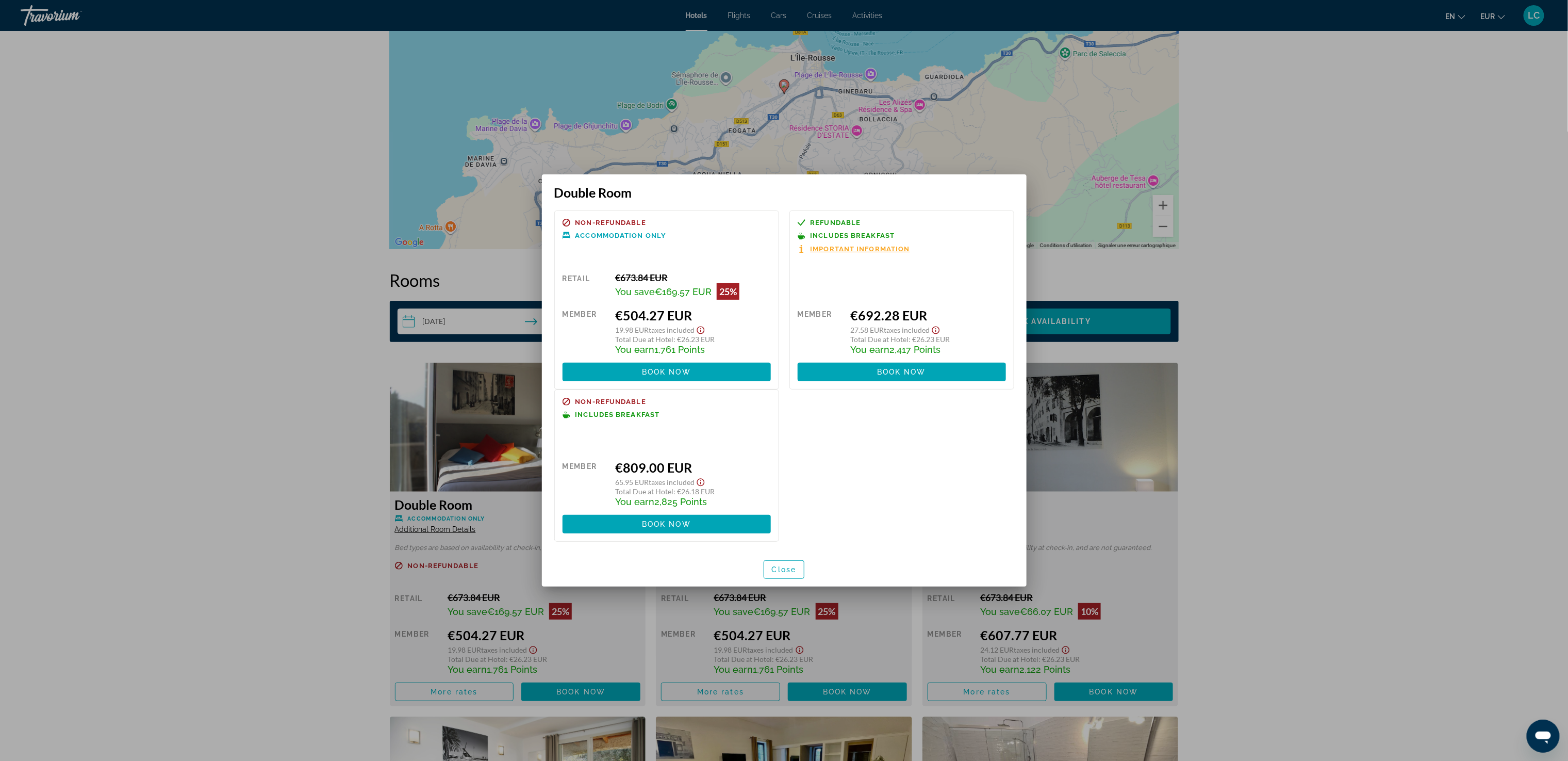
click at [246, 344] on div at bounding box center [784, 380] width 1568 height 761
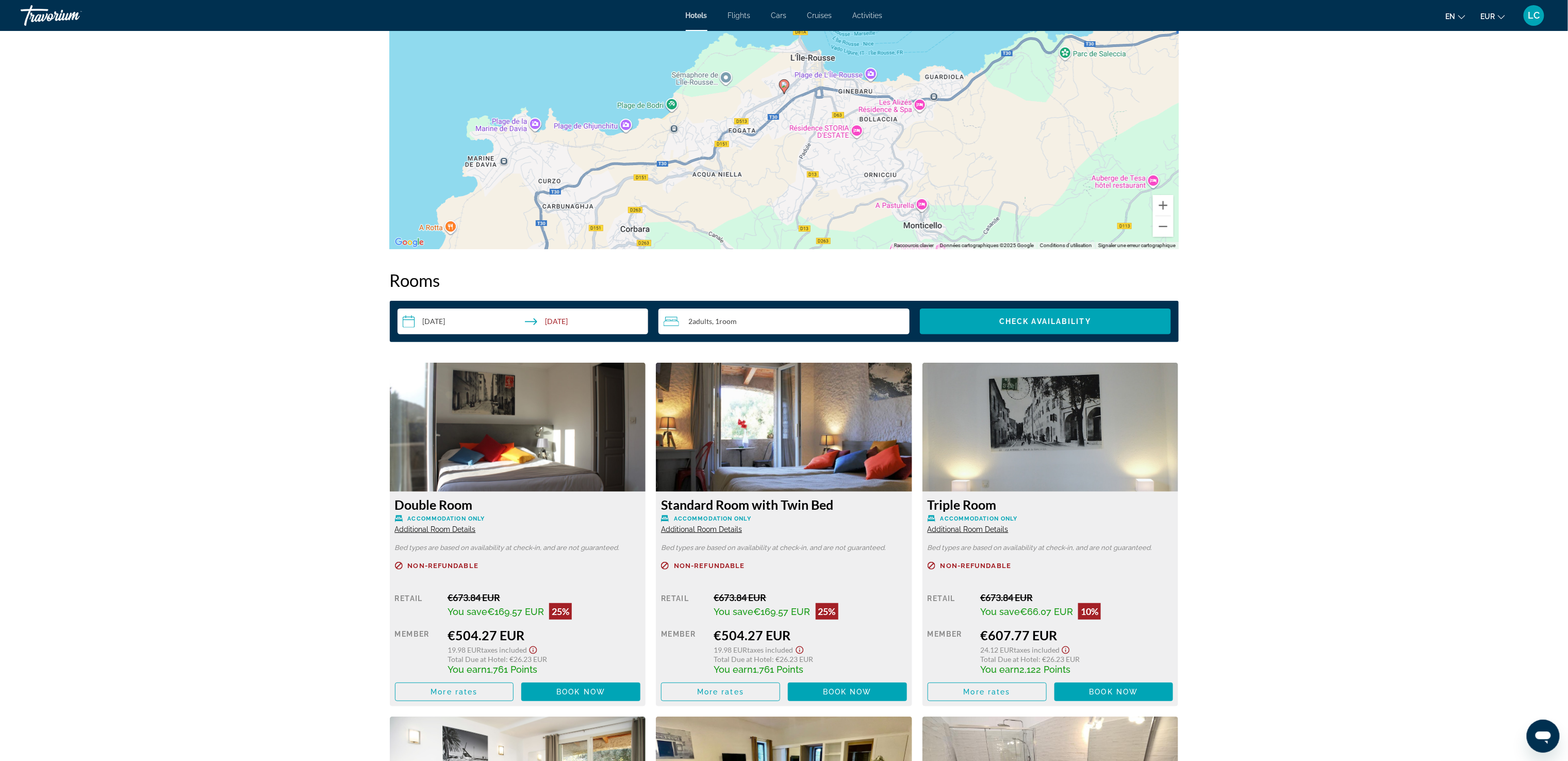
scroll to position [1097, 0]
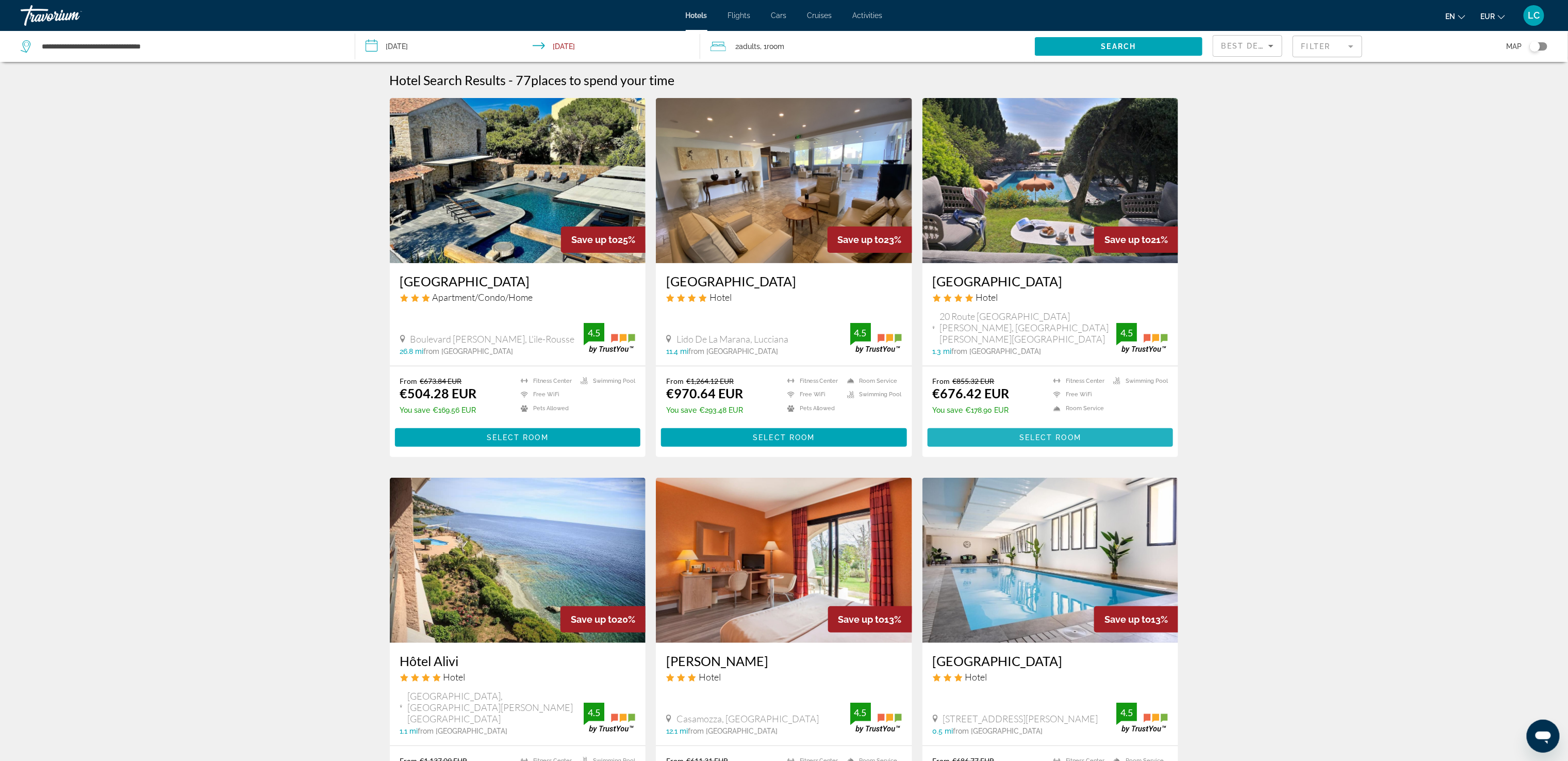
click at [985, 425] on span "Main content" at bounding box center [1050, 436] width 246 height 24
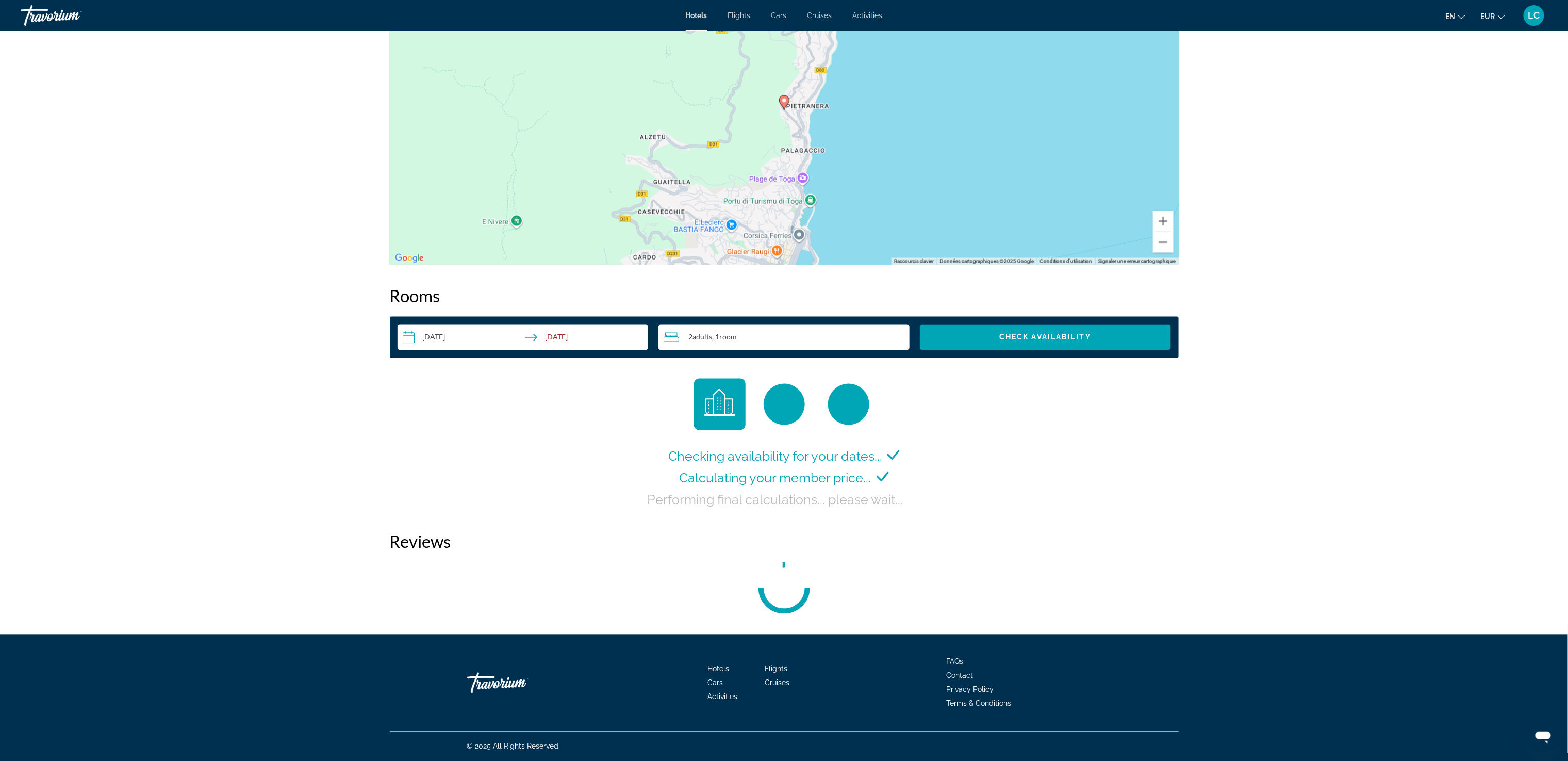
scroll to position [1097, 0]
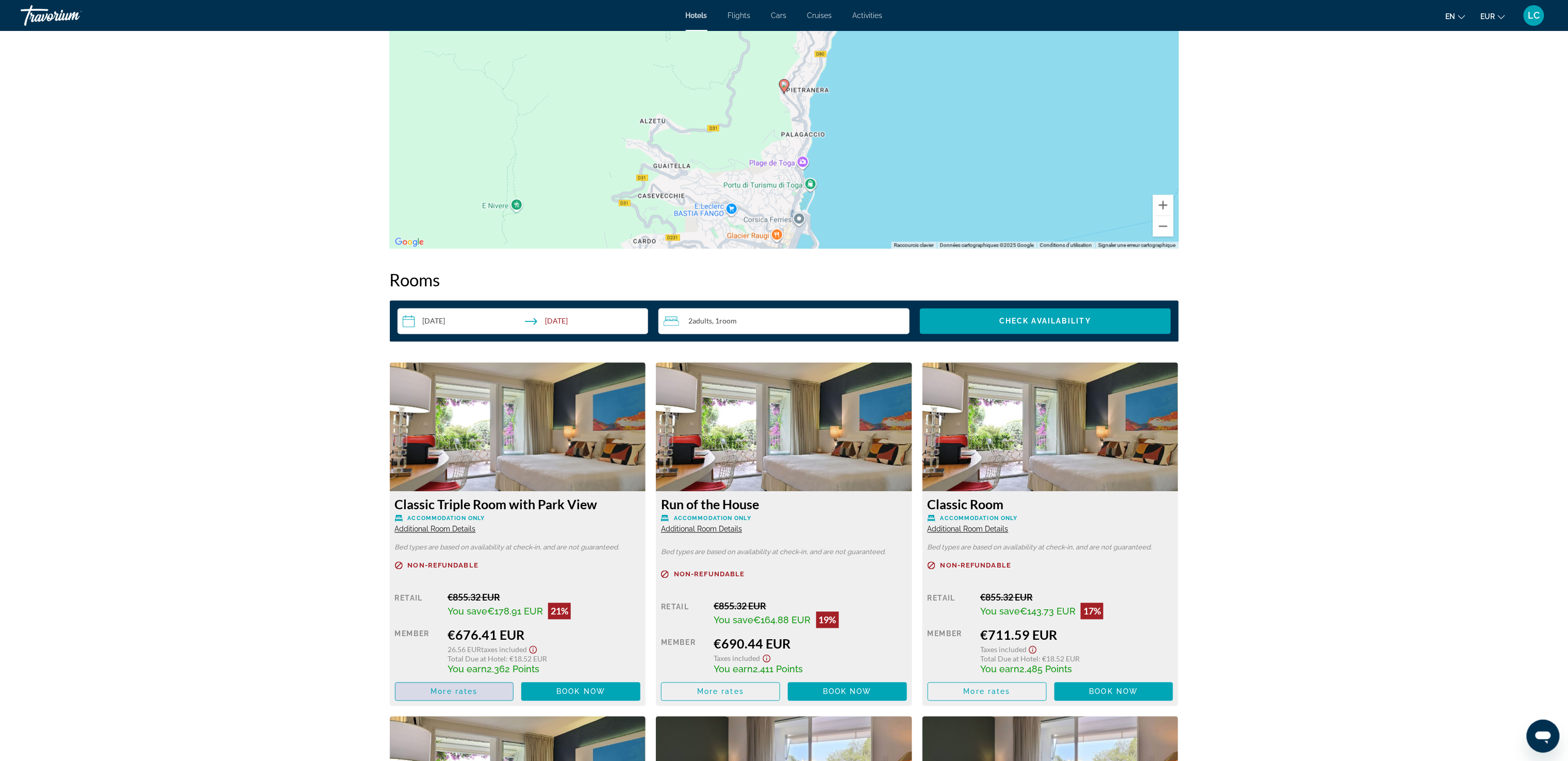
click at [423, 688] on span "Main content" at bounding box center [454, 691] width 118 height 24
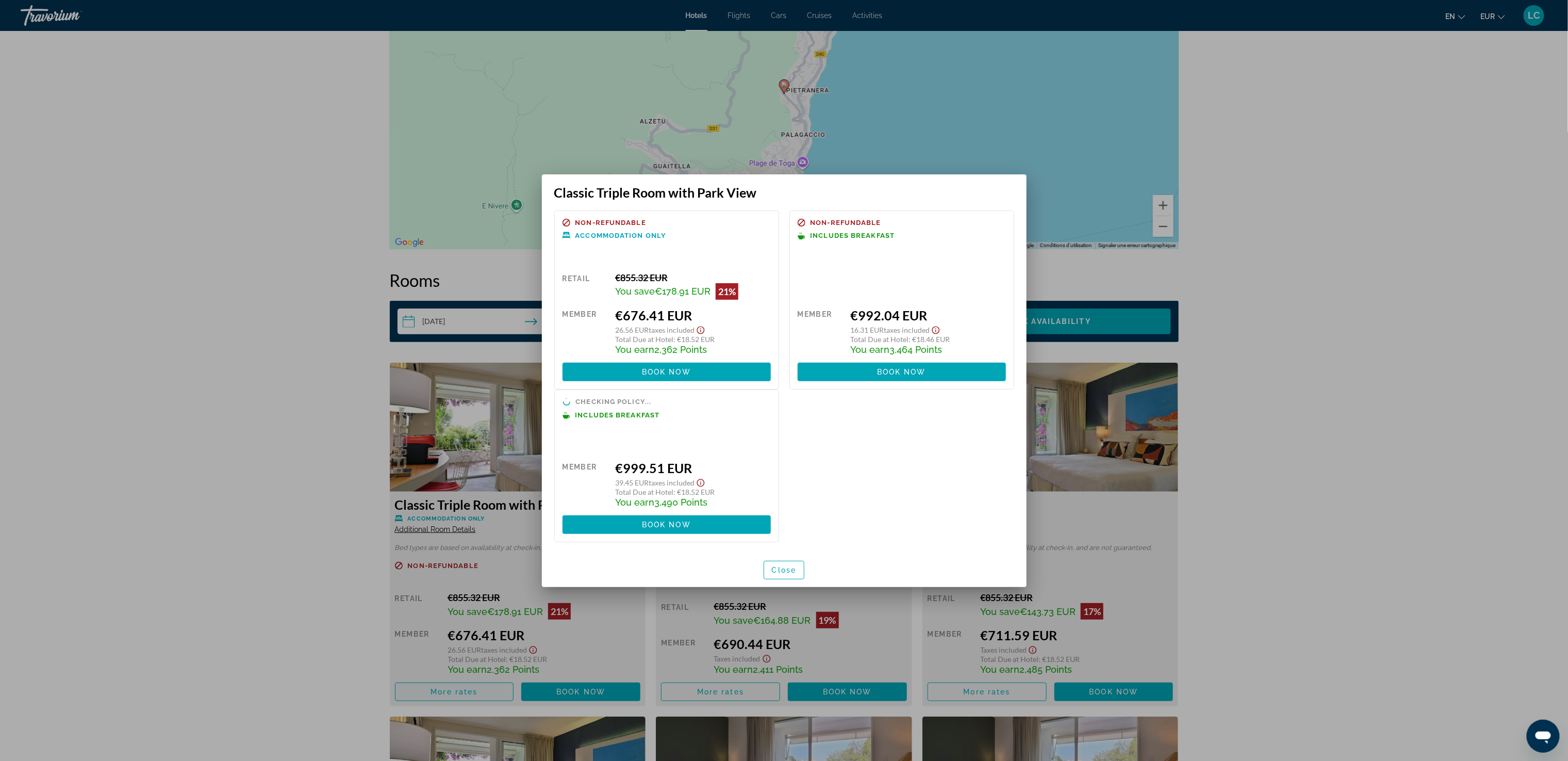
scroll to position [0, 0]
